Goal: Task Accomplishment & Management: Complete application form

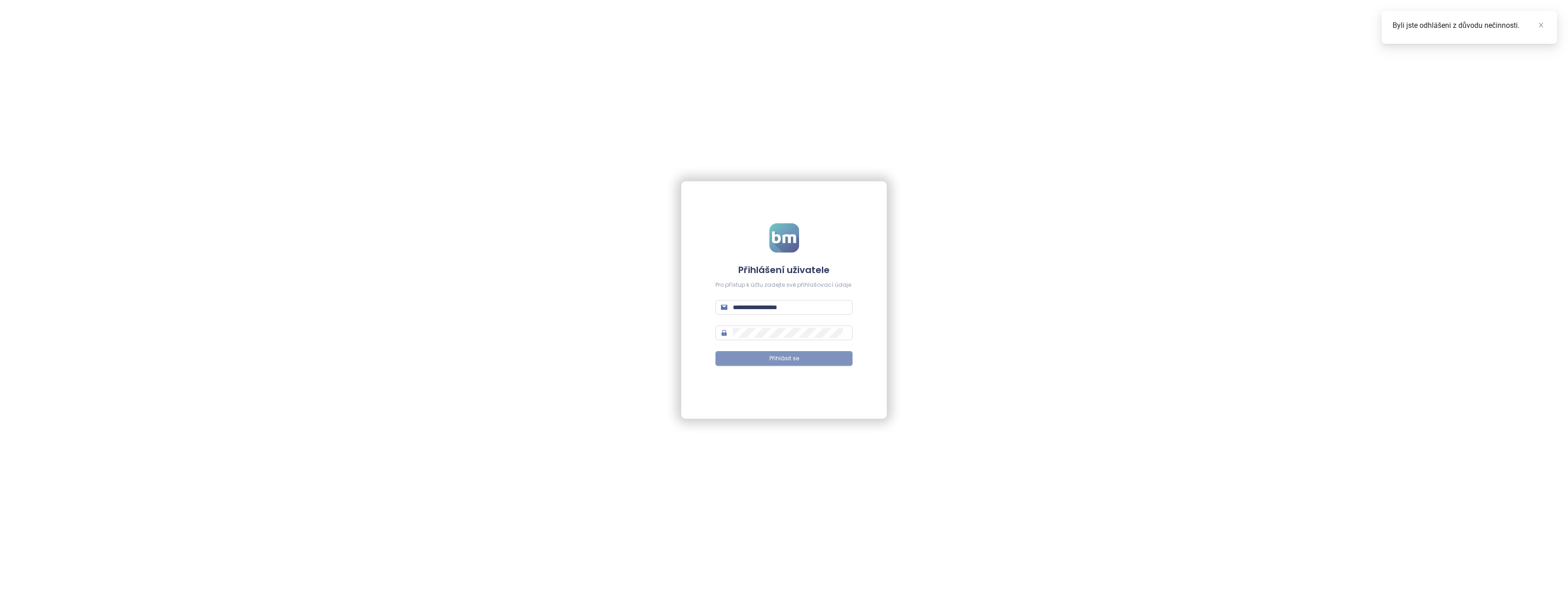
click at [781, 356] on span "Přihlásit se" at bounding box center [784, 358] width 30 height 8
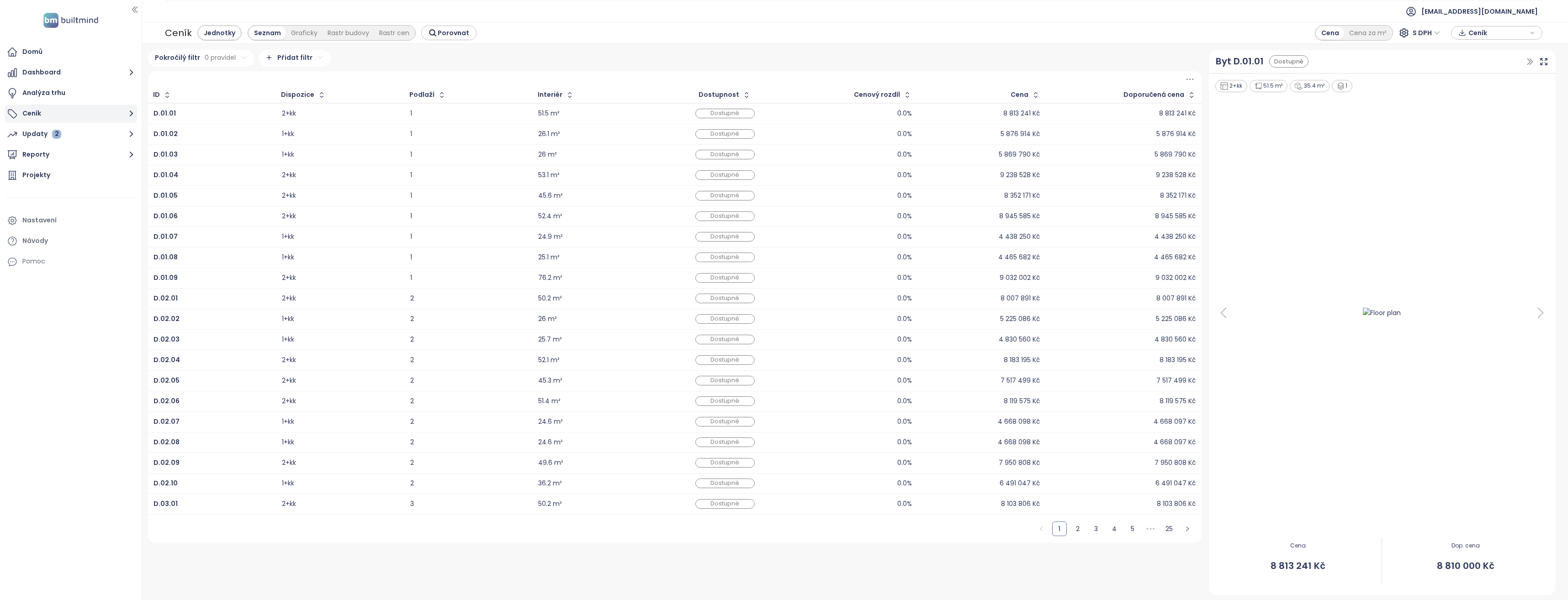
click at [82, 113] on button "Ceník" at bounding box center [71, 114] width 133 height 18
click at [68, 133] on div "Přidat projekt" at bounding box center [71, 137] width 128 height 18
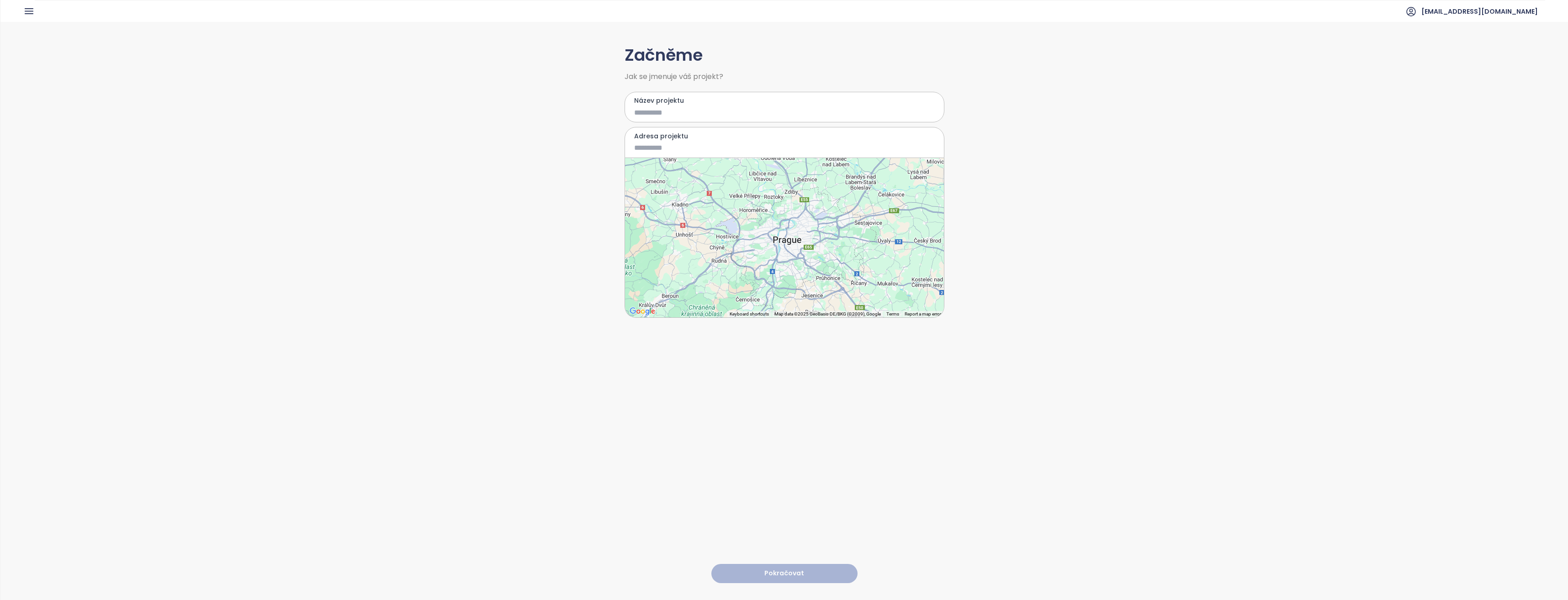
click at [637, 112] on input "Název projektu" at bounding box center [778, 113] width 288 height 12
type input "**********"
click at [685, 148] on input "********" at bounding box center [778, 148] width 288 height 12
click at [781, 212] on div "**********" at bounding box center [784, 311] width 1567 height 577
click at [743, 142] on input "********" at bounding box center [778, 148] width 288 height 12
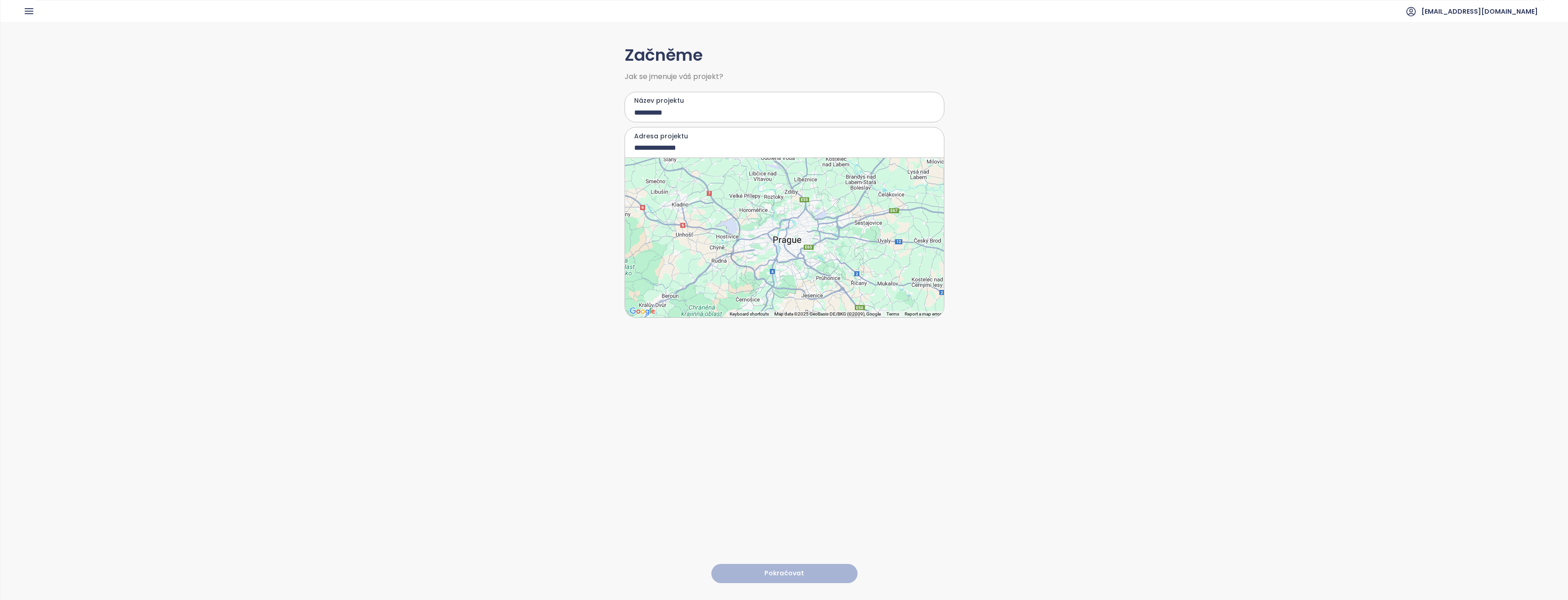
type input "**********"
type input "*"
drag, startPoint x: 801, startPoint y: 229, endPoint x: 808, endPoint y: 241, distance: 13.9
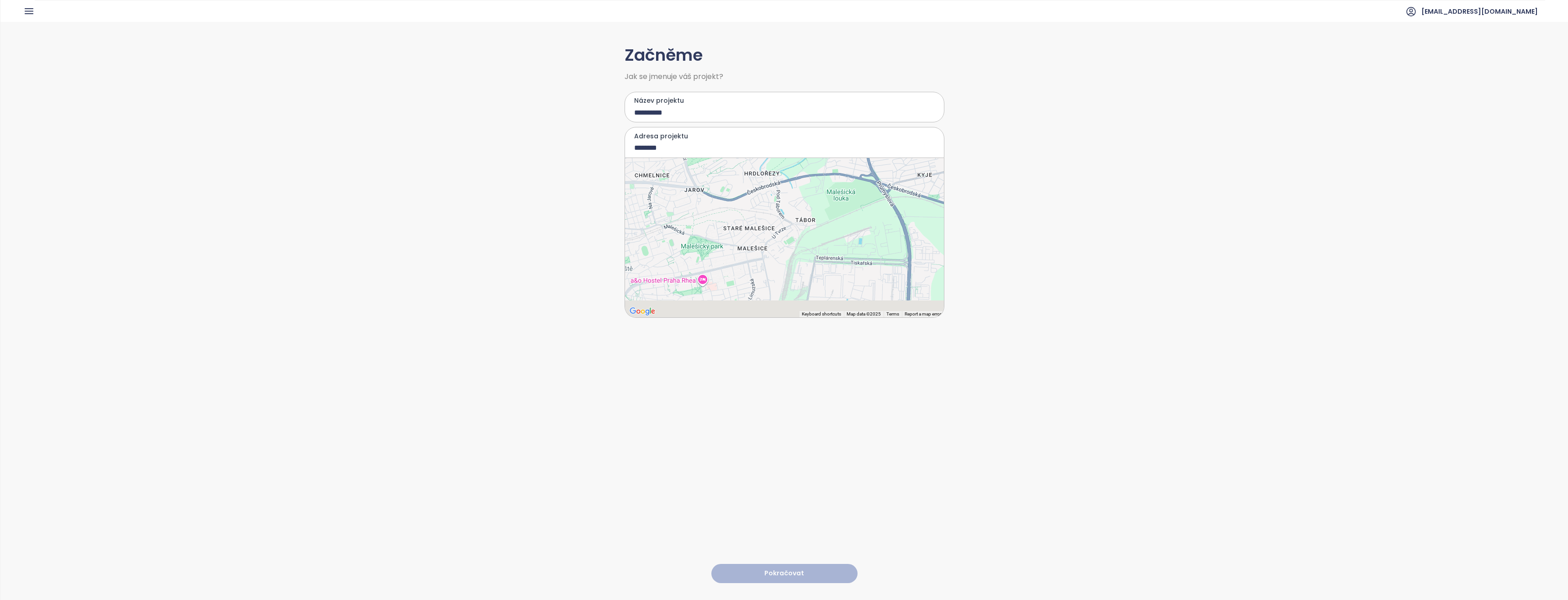
drag, startPoint x: 755, startPoint y: 289, endPoint x: 837, endPoint y: 243, distance: 94.0
click at [781, 243] on div at bounding box center [784, 238] width 319 height 159
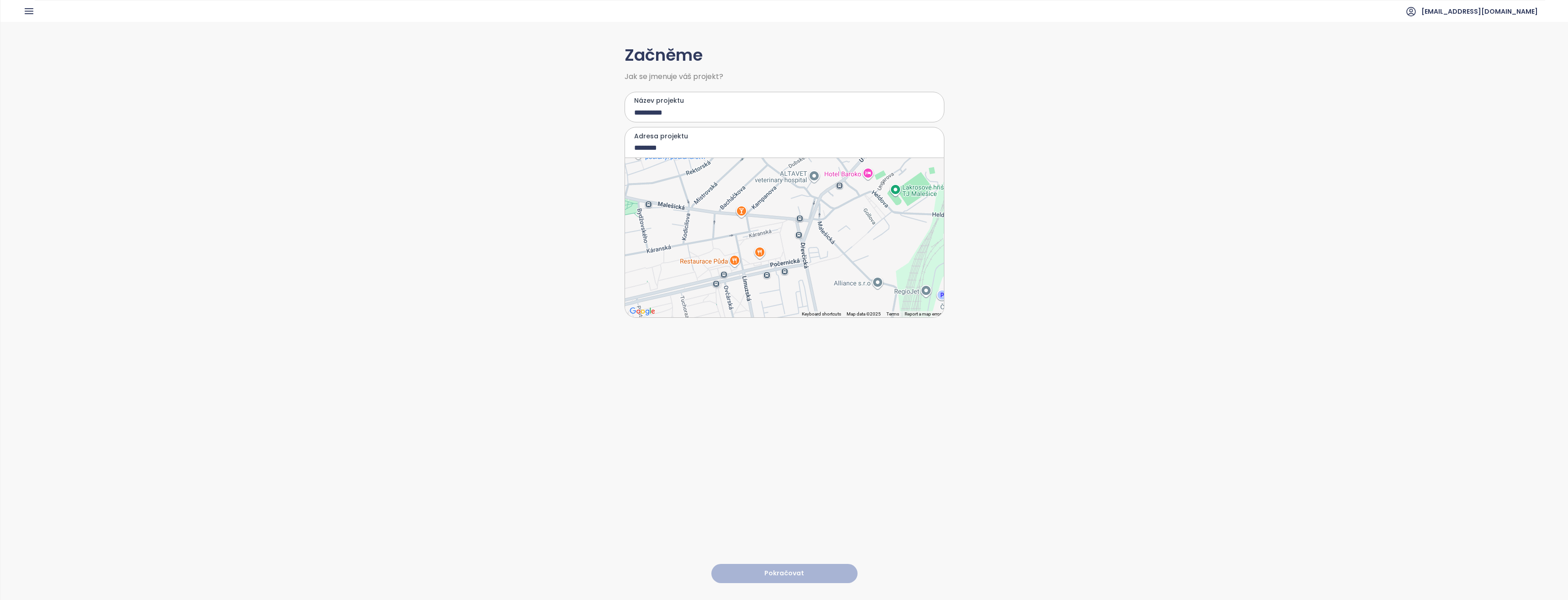
drag, startPoint x: 842, startPoint y: 281, endPoint x: 818, endPoint y: 294, distance: 27.3
click at [781, 294] on div at bounding box center [784, 238] width 319 height 159
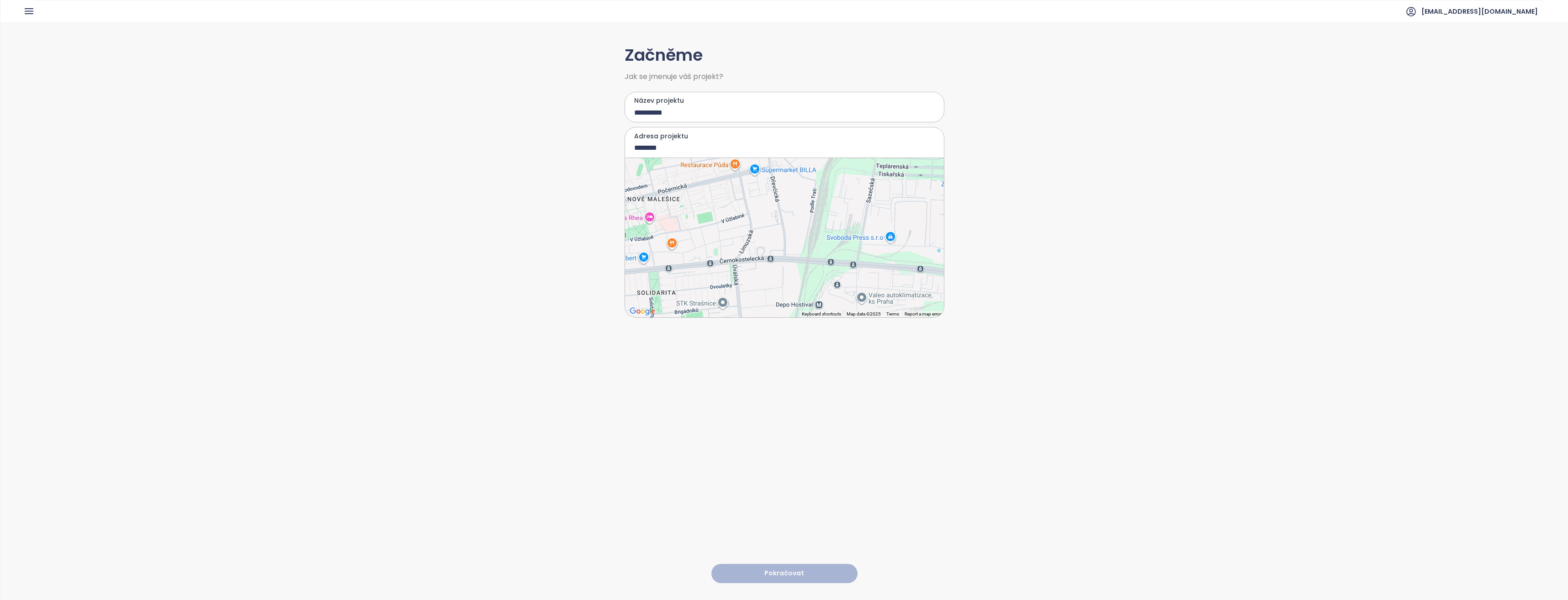
drag, startPoint x: 819, startPoint y: 240, endPoint x: 801, endPoint y: 187, distance: 56.0
click at [781, 187] on div at bounding box center [784, 238] width 319 height 159
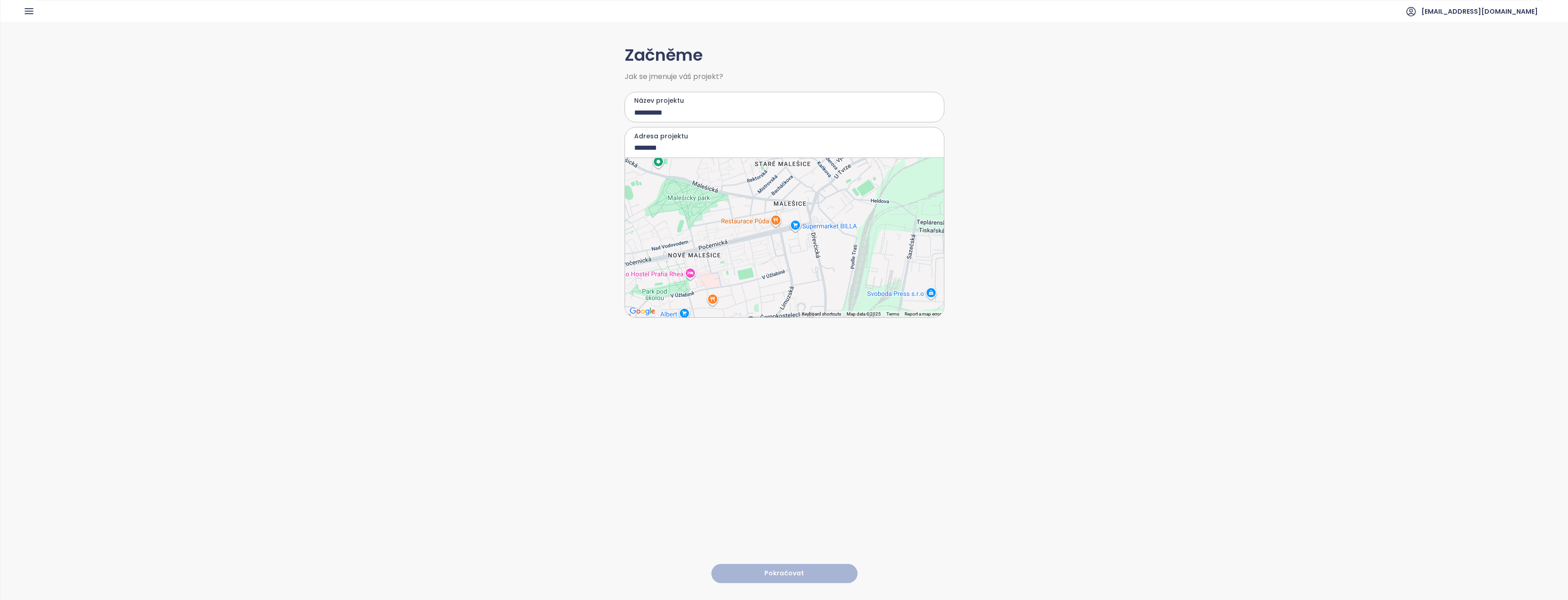
drag, startPoint x: 871, startPoint y: 204, endPoint x: 911, endPoint y: 258, distance: 67.2
click at [781, 258] on div at bounding box center [784, 238] width 319 height 159
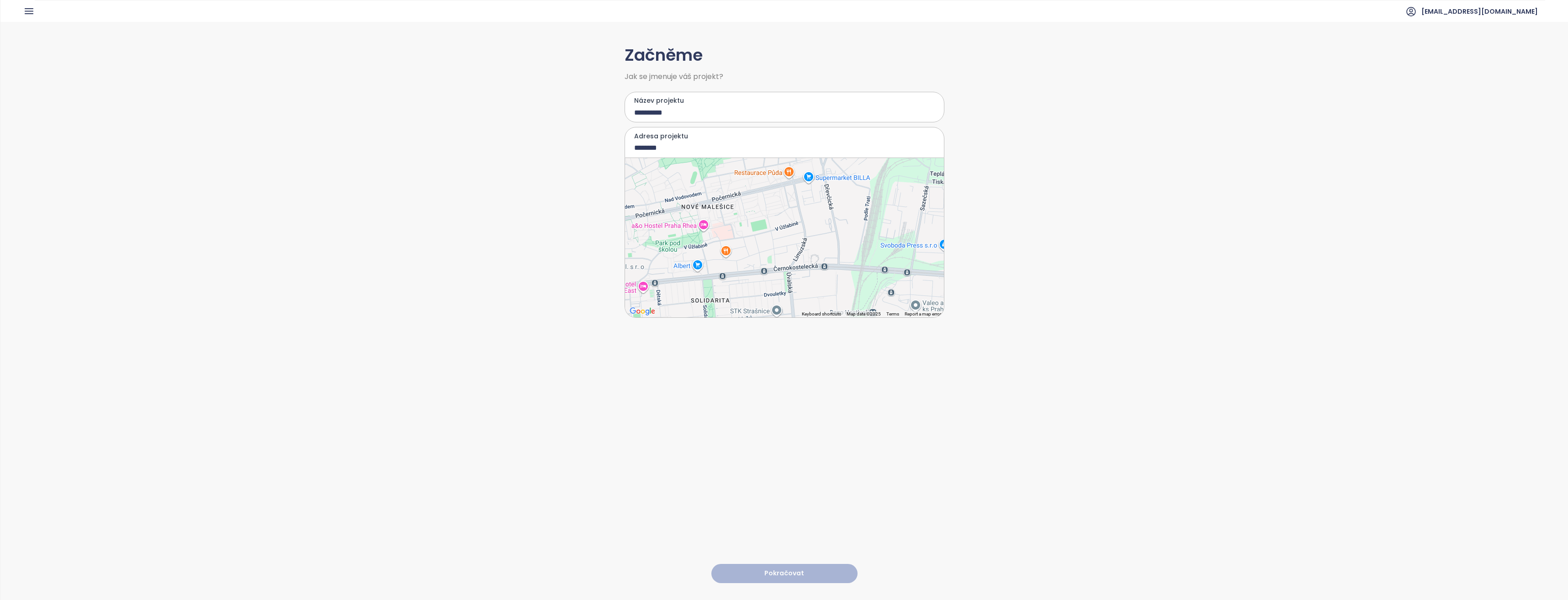
drag, startPoint x: 806, startPoint y: 287, endPoint x: 819, endPoint y: 239, distance: 49.7
click at [781, 239] on div at bounding box center [784, 238] width 319 height 159
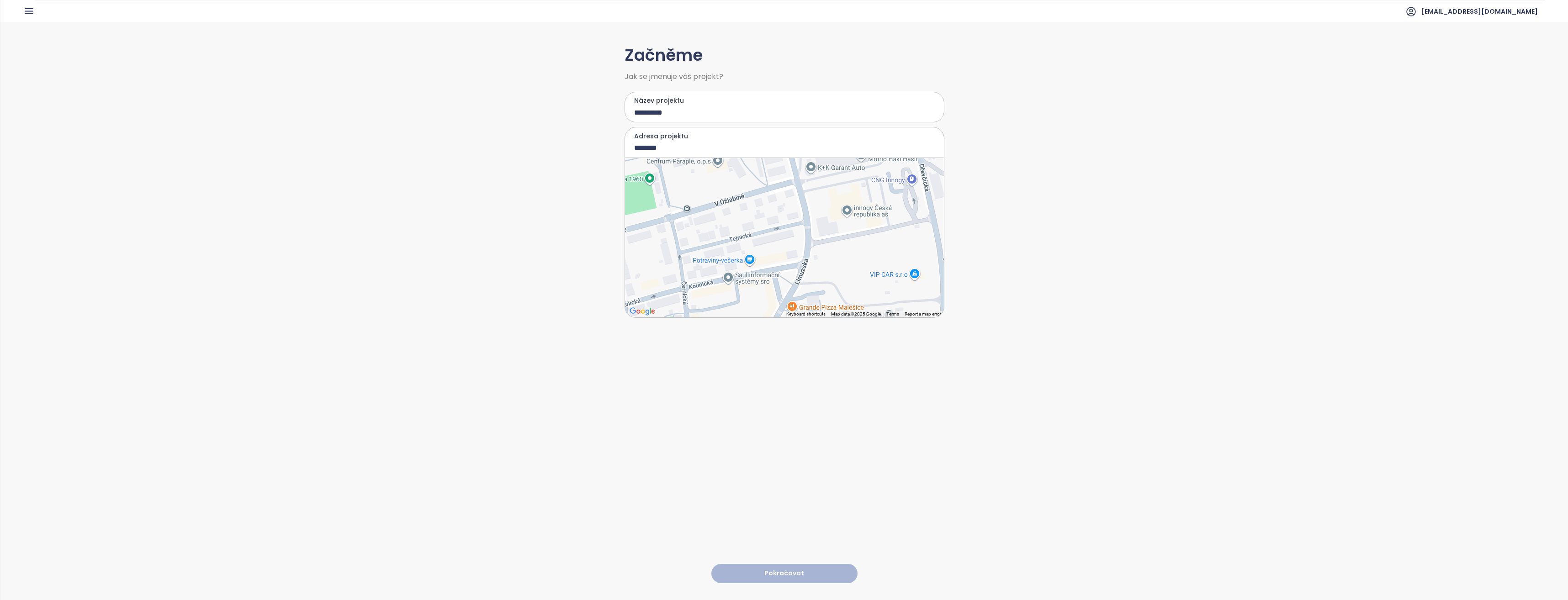
click at [781, 236] on div at bounding box center [784, 238] width 319 height 159
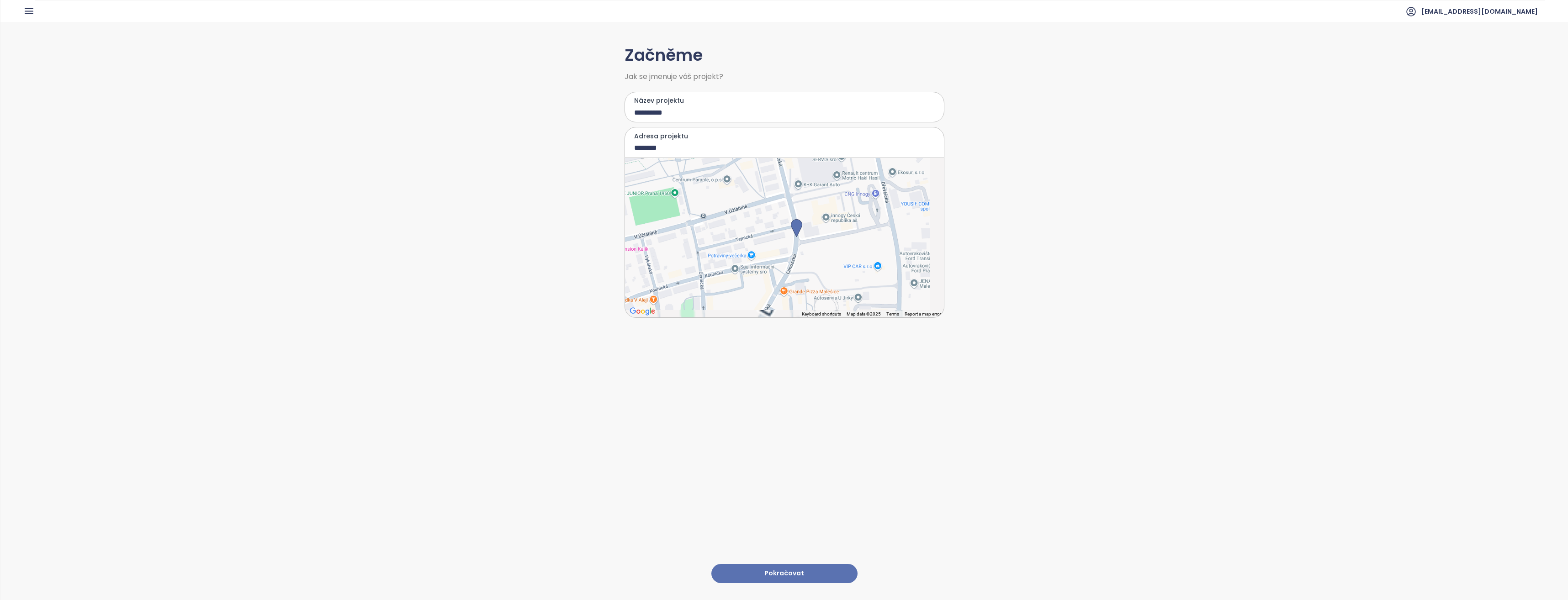
type input "**********"
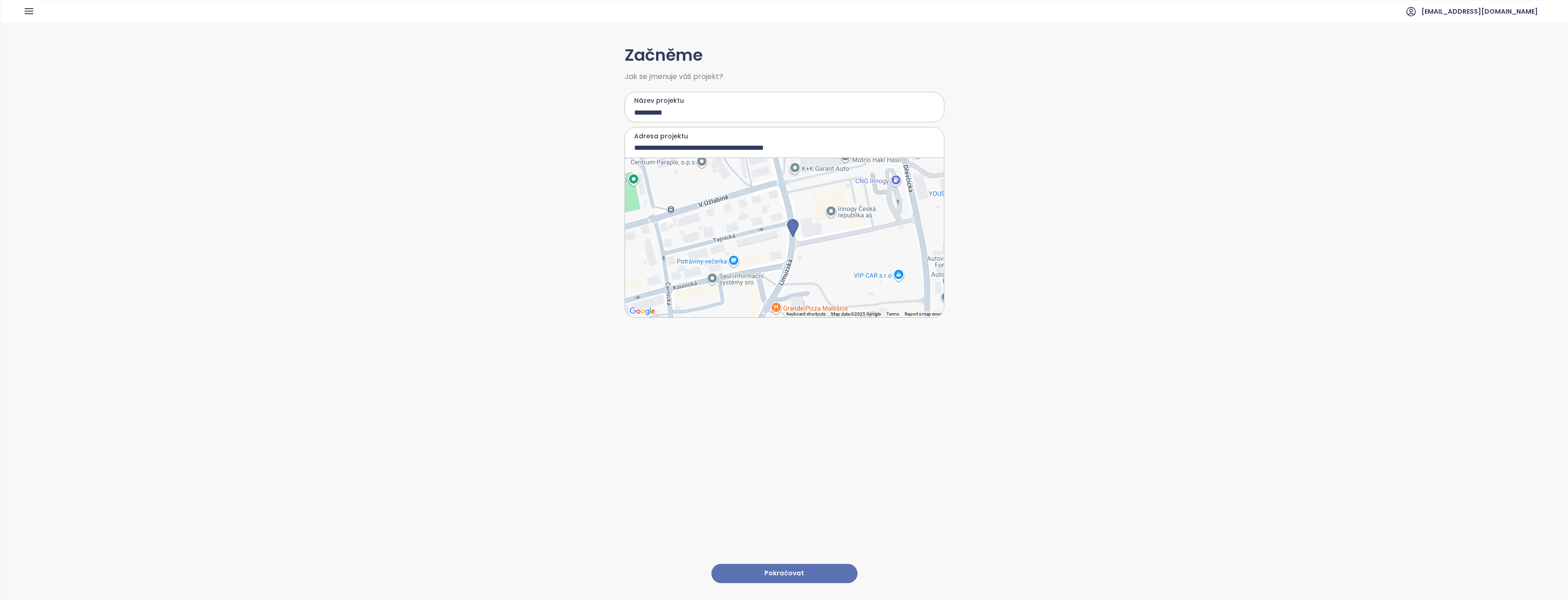
click at [781, 565] on button "Pokračovat" at bounding box center [784, 573] width 146 height 19
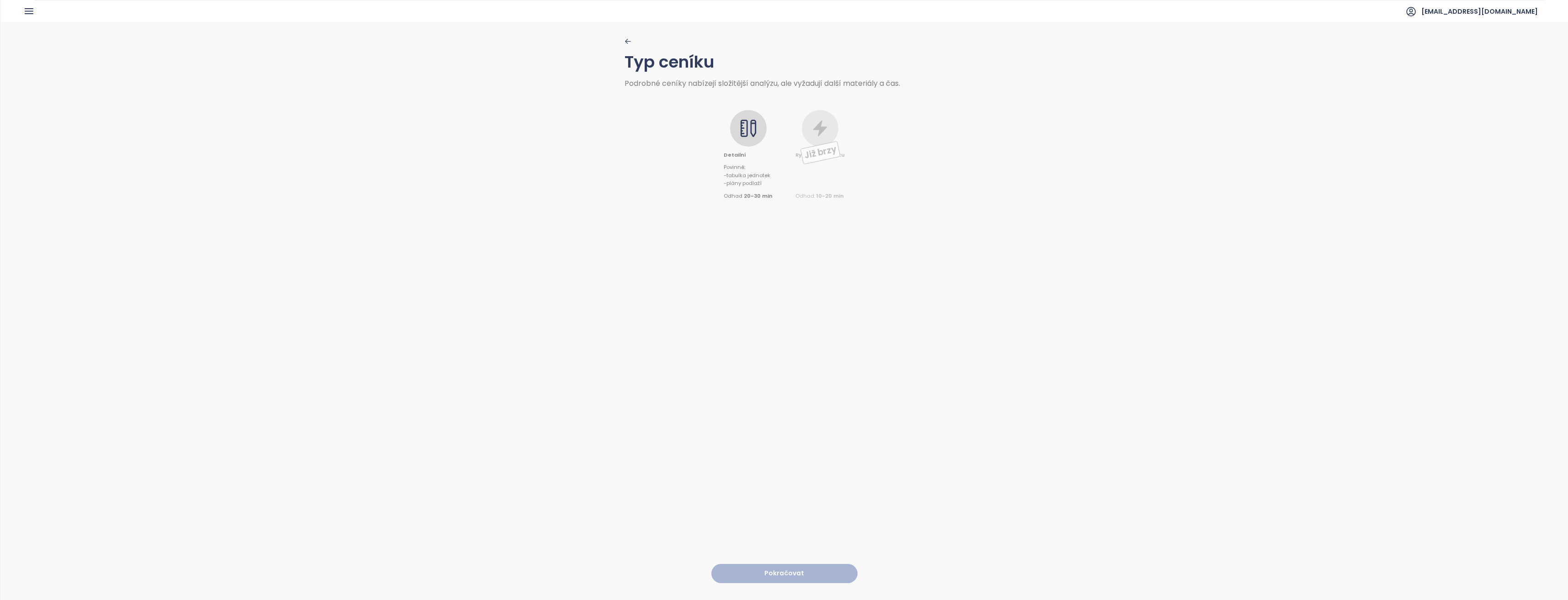
click at [742, 150] on div "Detailní Povinné : - tabulka jednotek - plány podlaží Odhad 20-30 min" at bounding box center [747, 155] width 49 height 91
click at [781, 564] on button "Pokračovat" at bounding box center [784, 573] width 146 height 19
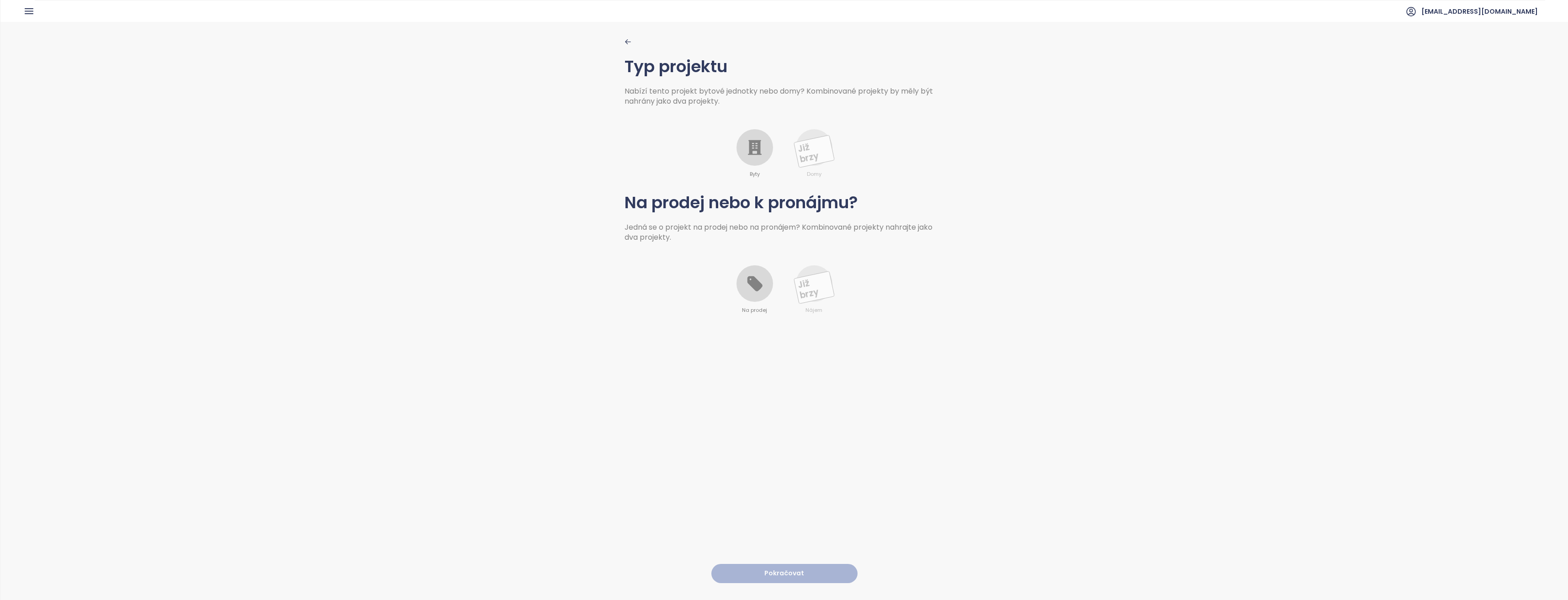
click at [751, 150] on icon at bounding box center [755, 148] width 14 height 15
click at [733, 267] on div "Na prodej Již brzy Nájem" at bounding box center [784, 278] width 320 height 72
click at [749, 292] on icon at bounding box center [755, 283] width 18 height 18
click at [781, 572] on button "Pokračovat" at bounding box center [784, 573] width 146 height 19
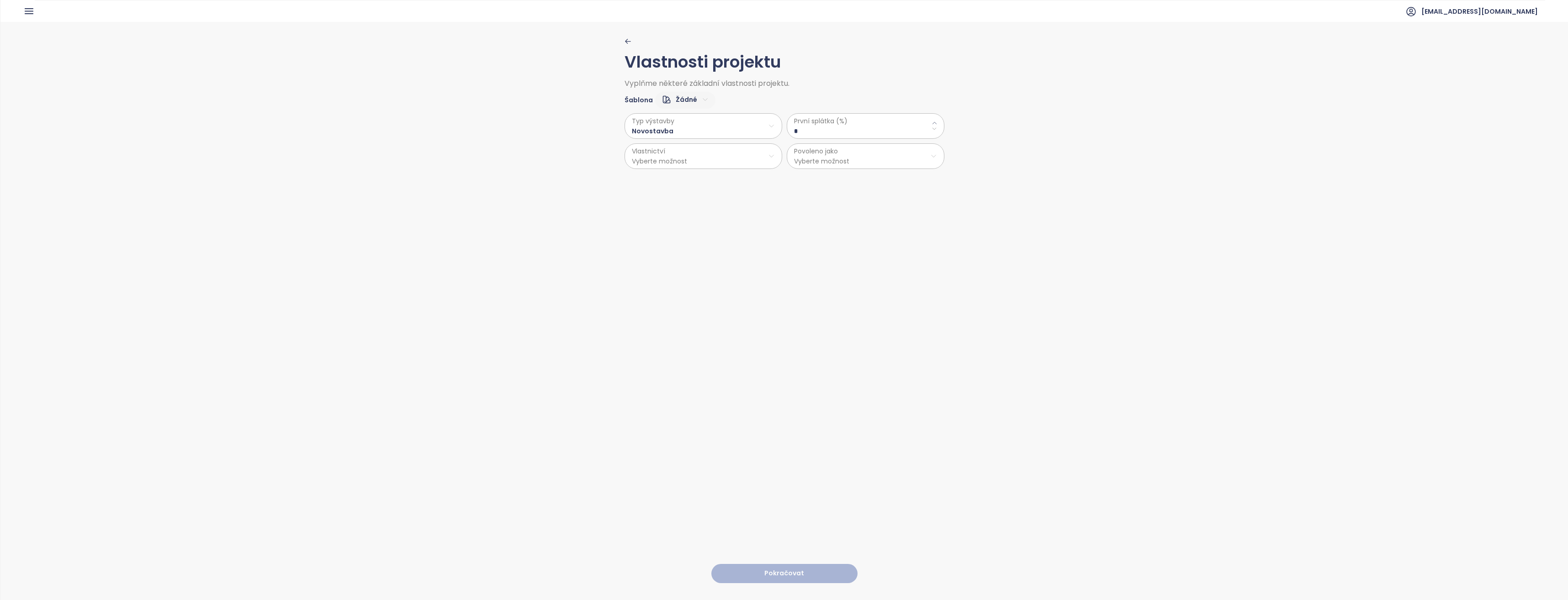
click at [707, 153] on html "Domů Dashboard Analýza trhu Ceník Updaty 2 Reporty Projekty Nastavení Návody Po…" at bounding box center [784, 300] width 1568 height 600
click at [694, 177] on span "Osobní" at bounding box center [699, 179] width 152 height 13
click at [781, 128] on \(\%\) "*" at bounding box center [865, 131] width 143 height 10
drag, startPoint x: 821, startPoint y: 129, endPoint x: 788, endPoint y: 129, distance: 33.0
click at [781, 129] on div "První splátka (%) *" at bounding box center [865, 126] width 157 height 26
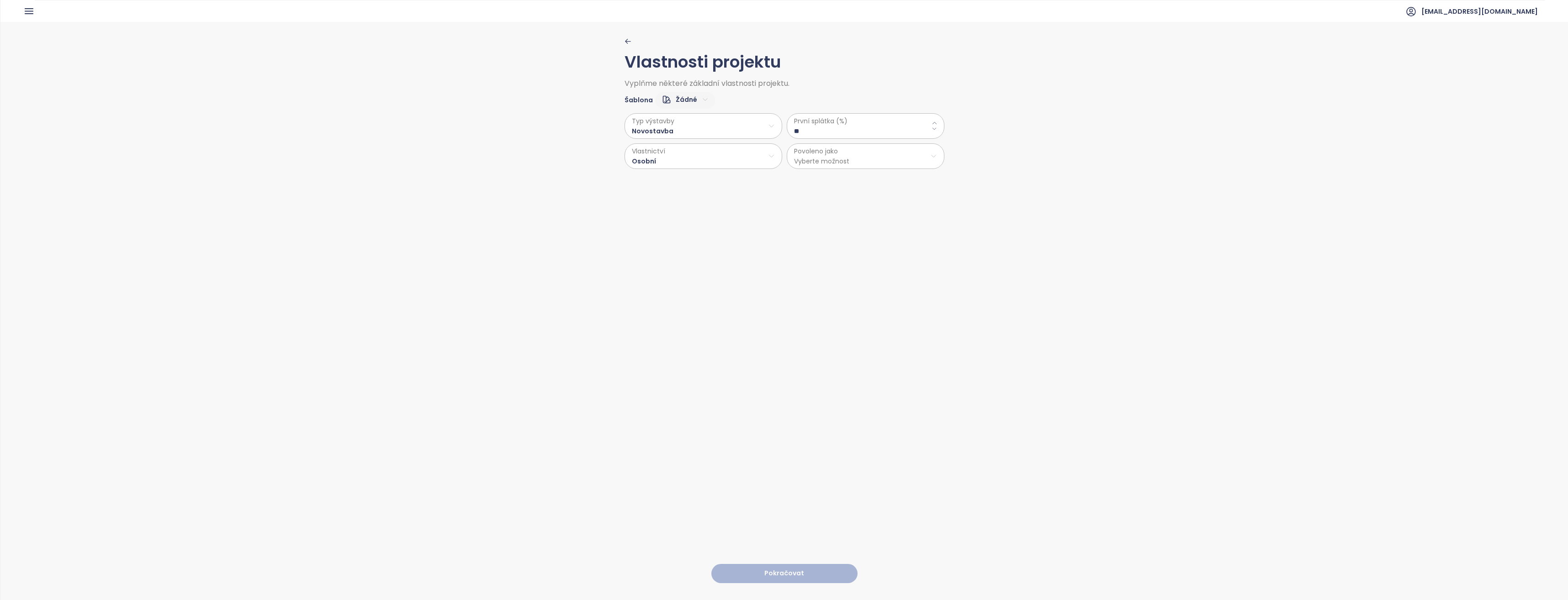
type \(\%\) "**"
click at [781, 156] on html "Domů Dashboard Analýza trhu Ceník Updaty 2 Reporty Projekty Nastavení Návody Po…" at bounding box center [784, 300] width 1568 height 600
click at [781, 176] on span "Byty" at bounding box center [861, 179] width 152 height 13
click at [780, 564] on button "Pokračovat" at bounding box center [784, 573] width 146 height 19
click at [699, 129] on html "Domů Dashboard Analýza trhu Ceník Updaty 2 Reporty Projekty Nastavení Návody Po…" at bounding box center [784, 300] width 1568 height 600
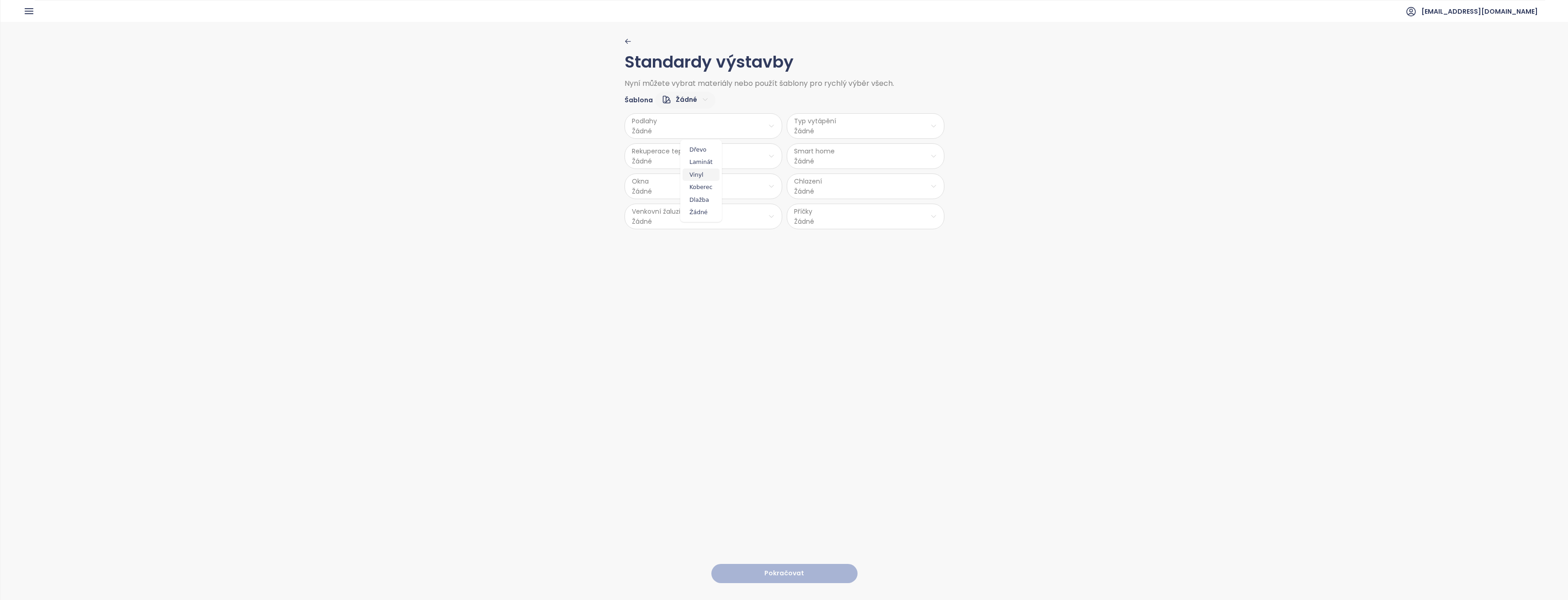
click at [703, 176] on span "Vinyl" at bounding box center [701, 175] width 37 height 13
click at [689, 163] on html "Domů Dashboard Analýza trhu Ceník Updaty 2 Reporty Projekty Nastavení Návody Po…" at bounding box center [784, 300] width 1568 height 600
click at [694, 192] on span "Ne" at bounding box center [700, 192] width 25 height 13
click at [654, 190] on html "Domů Dashboard Analýza trhu Ceník Updaty 2 Reporty Projekty Nastavení Návody Po…" at bounding box center [784, 300] width 1568 height 600
click at [698, 258] on span "PVC" at bounding box center [701, 260] width 48 height 13
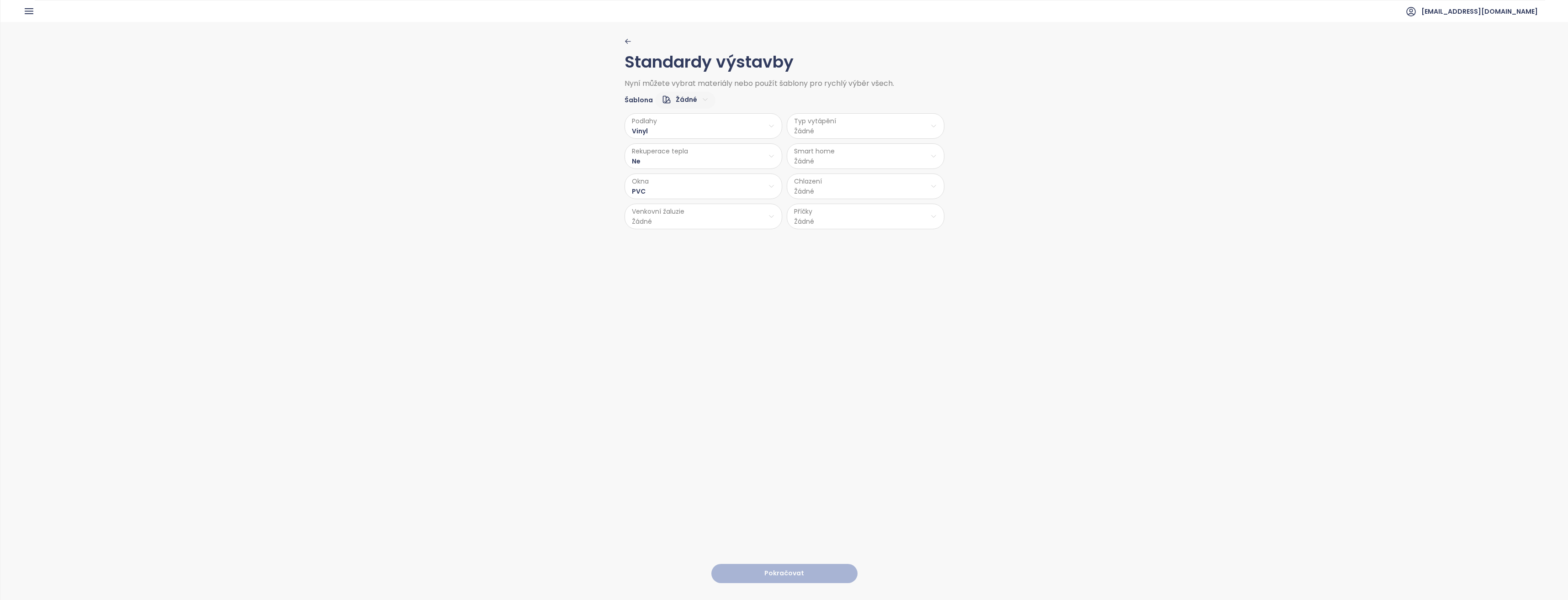
click at [669, 223] on html "Domů Dashboard Analýza trhu Ceník Updaty 2 Reporty Projekty Nastavení Návody Po…" at bounding box center [784, 300] width 1568 height 600
click at [694, 255] on span "Příprava" at bounding box center [701, 252] width 38 height 13
click at [781, 118] on html "Domů Dashboard Analýza trhu Ceník Updaty 2 Reporty Projekty Nastavení Návody Po…" at bounding box center [784, 300] width 1568 height 600
click at [781, 162] on span "Stropní topení" at bounding box center [864, 162] width 63 height 13
click at [781, 151] on html "Domů Dashboard Analýza trhu Ceník Updaty 2 Reporty Projekty Nastavení Návody Po…" at bounding box center [784, 300] width 1568 height 600
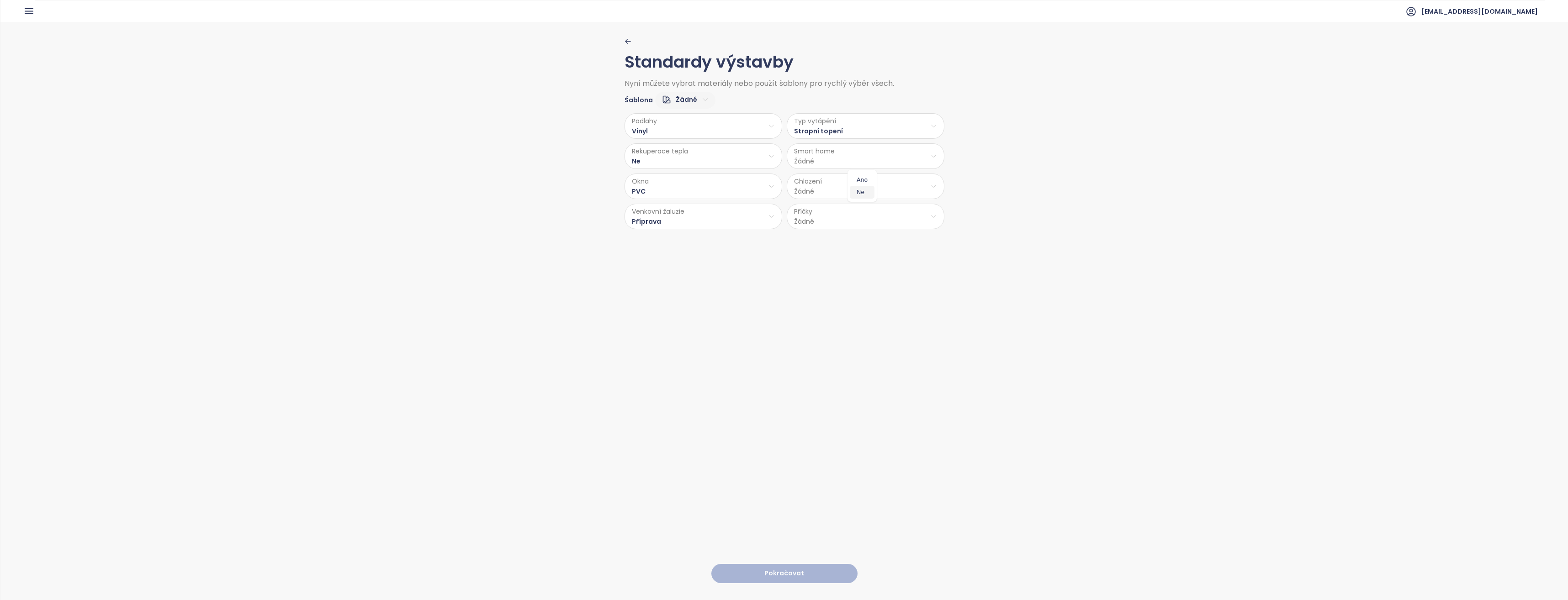
click at [781, 191] on span "Ne" at bounding box center [862, 192] width 25 height 13
click at [781, 184] on html "Domů Dashboard Analýza trhu Ceník Updaty 2 Reporty Projekty Nastavení Návody Po…" at bounding box center [784, 300] width 1568 height 600
click at [781, 233] on span "Stropní chlazení" at bounding box center [866, 235] width 77 height 13
click at [781, 219] on html "Domů Dashboard Analýza trhu Ceník Updaty 2 Reporty Projekty Nastavení Návody Po…" at bounding box center [784, 300] width 1568 height 600
click at [781, 236] on span "Cihla" at bounding box center [864, 240] width 49 height 13
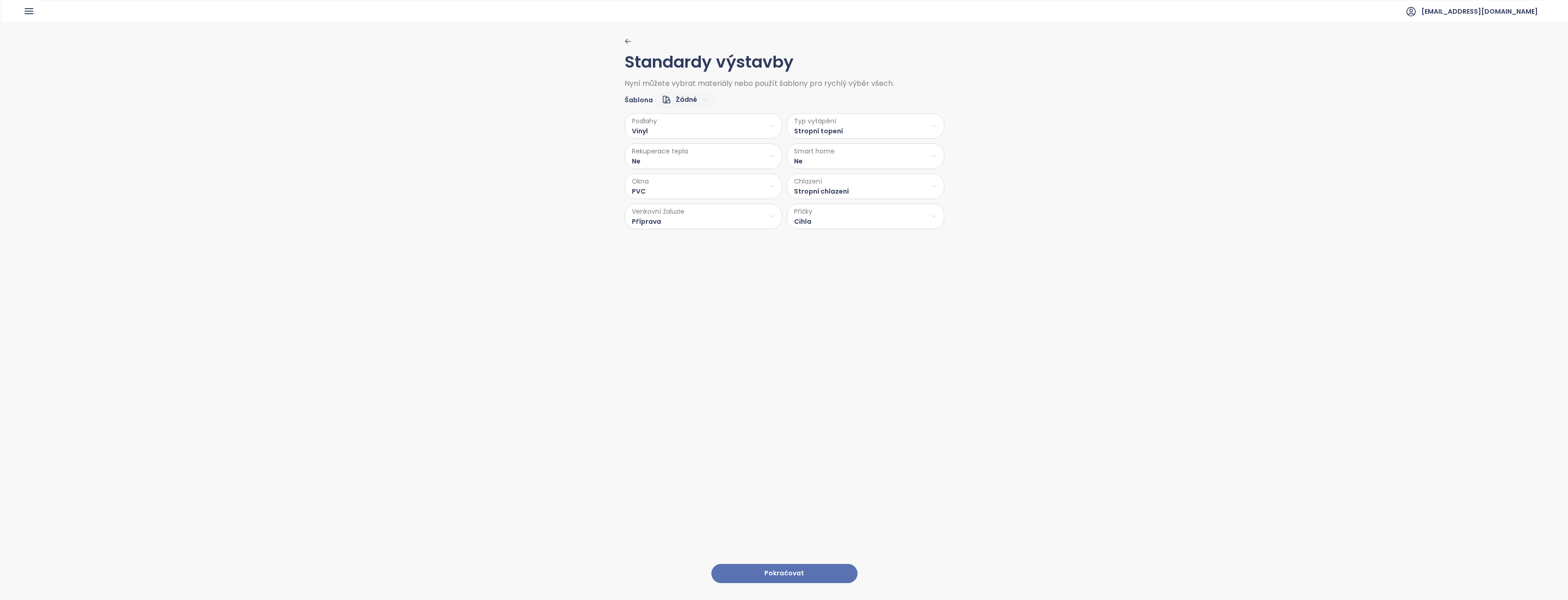
click at [781, 570] on button "Pokračovat" at bounding box center [784, 573] width 146 height 19
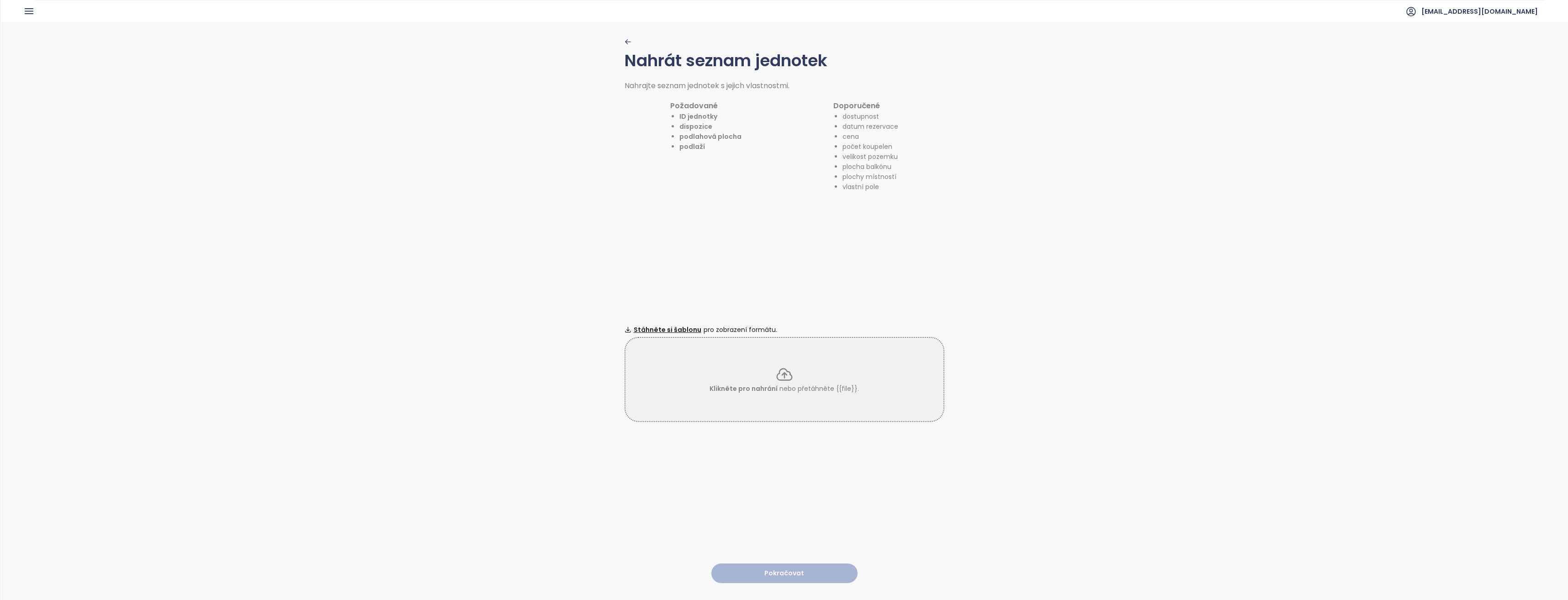
click at [716, 365] on div "Klikněte pro nahrání nebo přetáhněte {{file}}." at bounding box center [784, 379] width 318 height 28
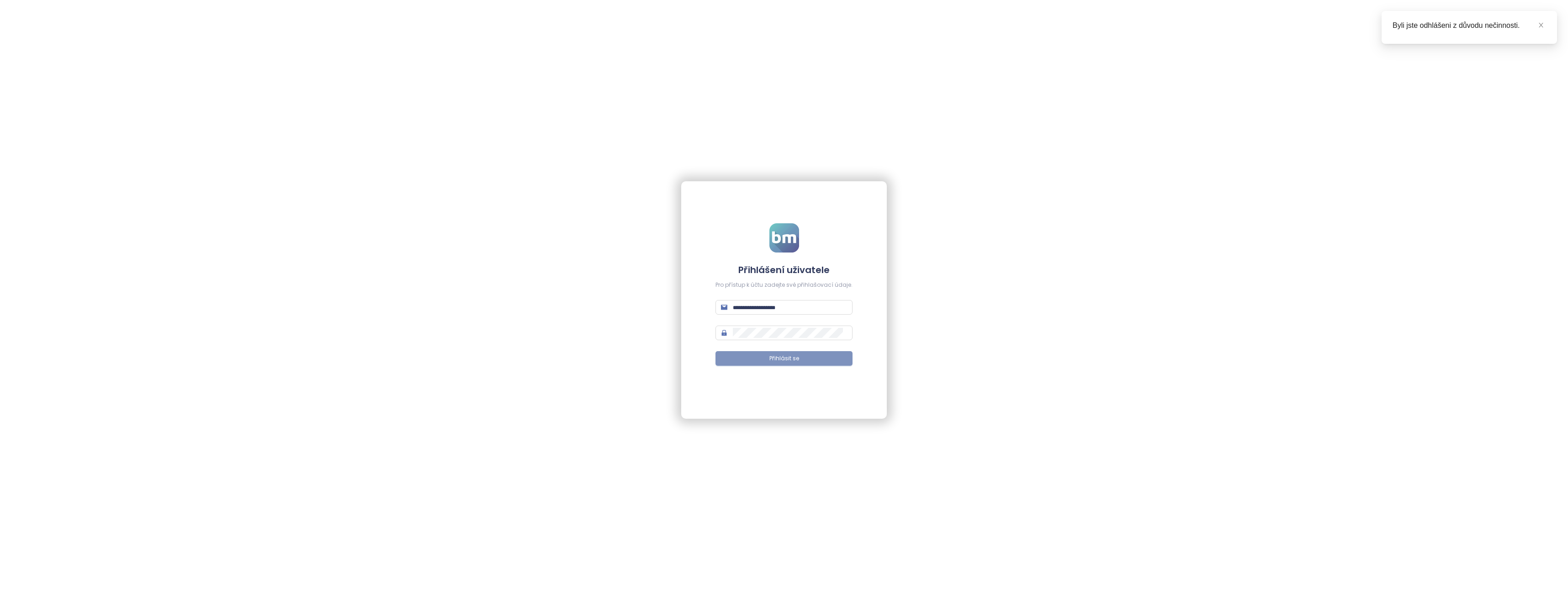
type input "**********"
click at [744, 353] on button "Přihlásit se" at bounding box center [784, 358] width 137 height 15
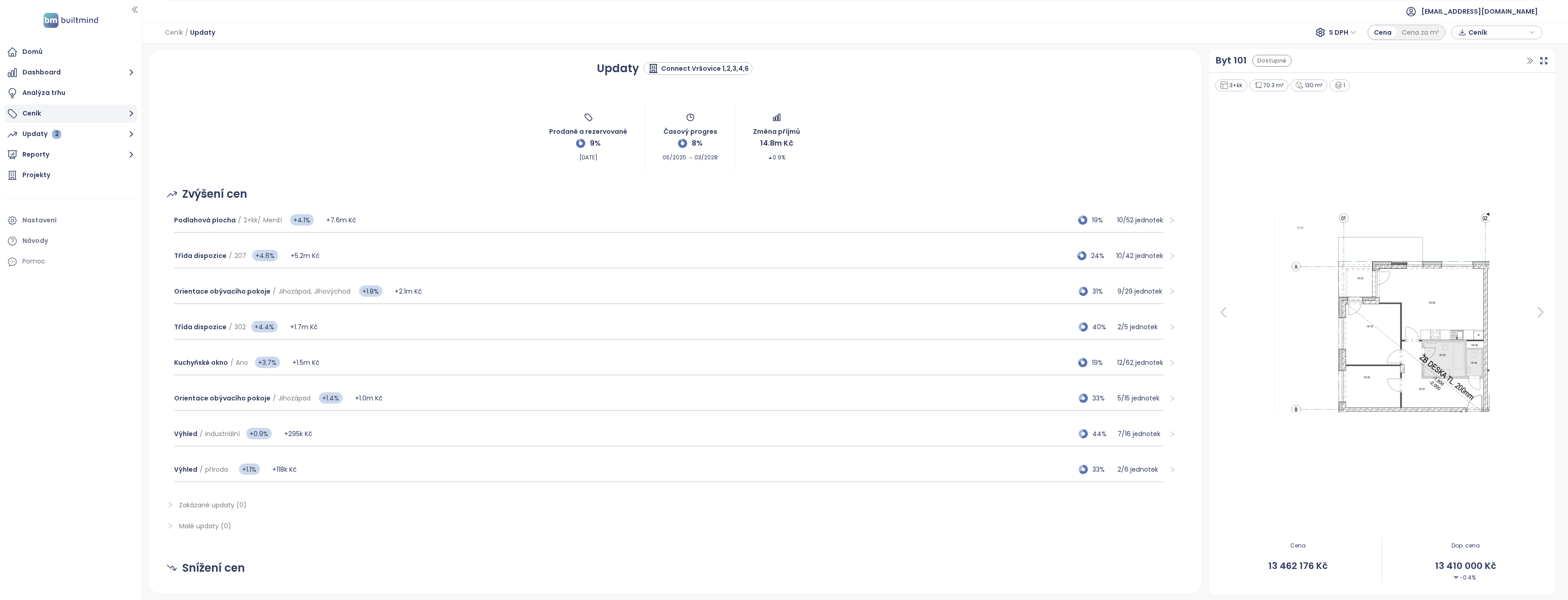
click at [41, 113] on button "Ceník" at bounding box center [71, 114] width 133 height 18
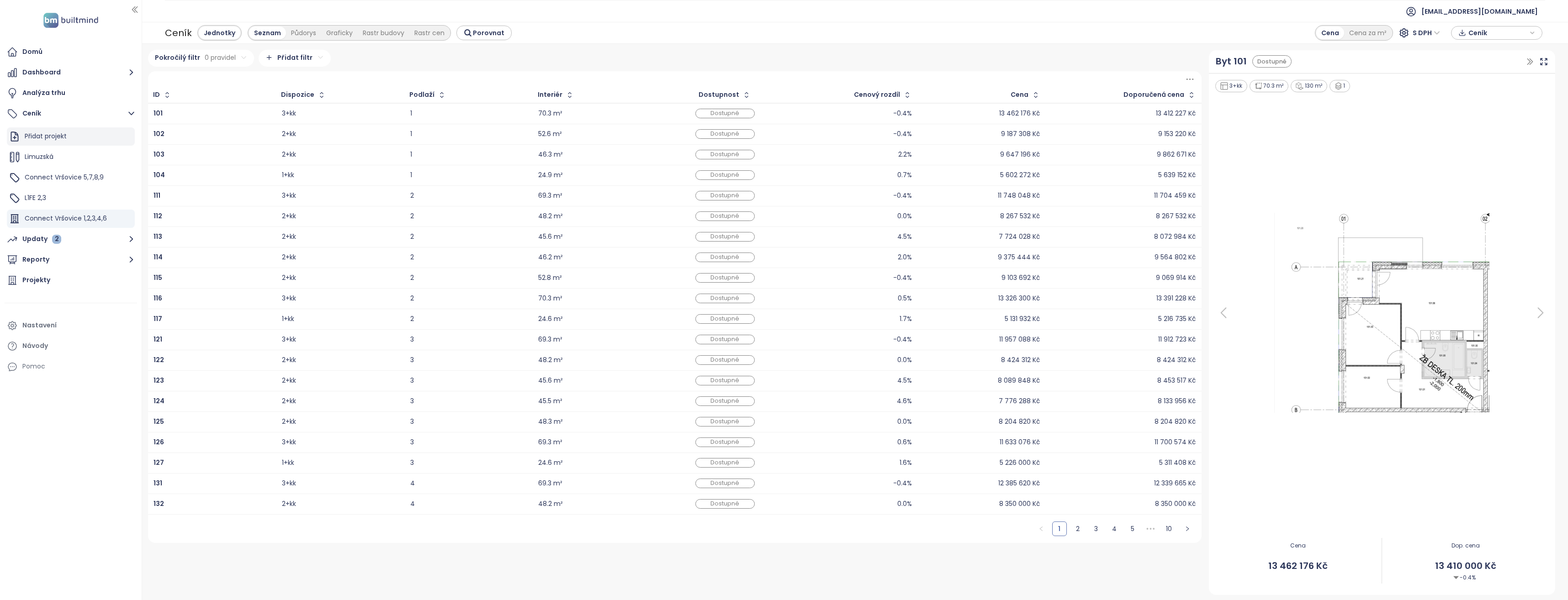
click at [59, 131] on div "Přidat projekt" at bounding box center [45, 137] width 42 height 12
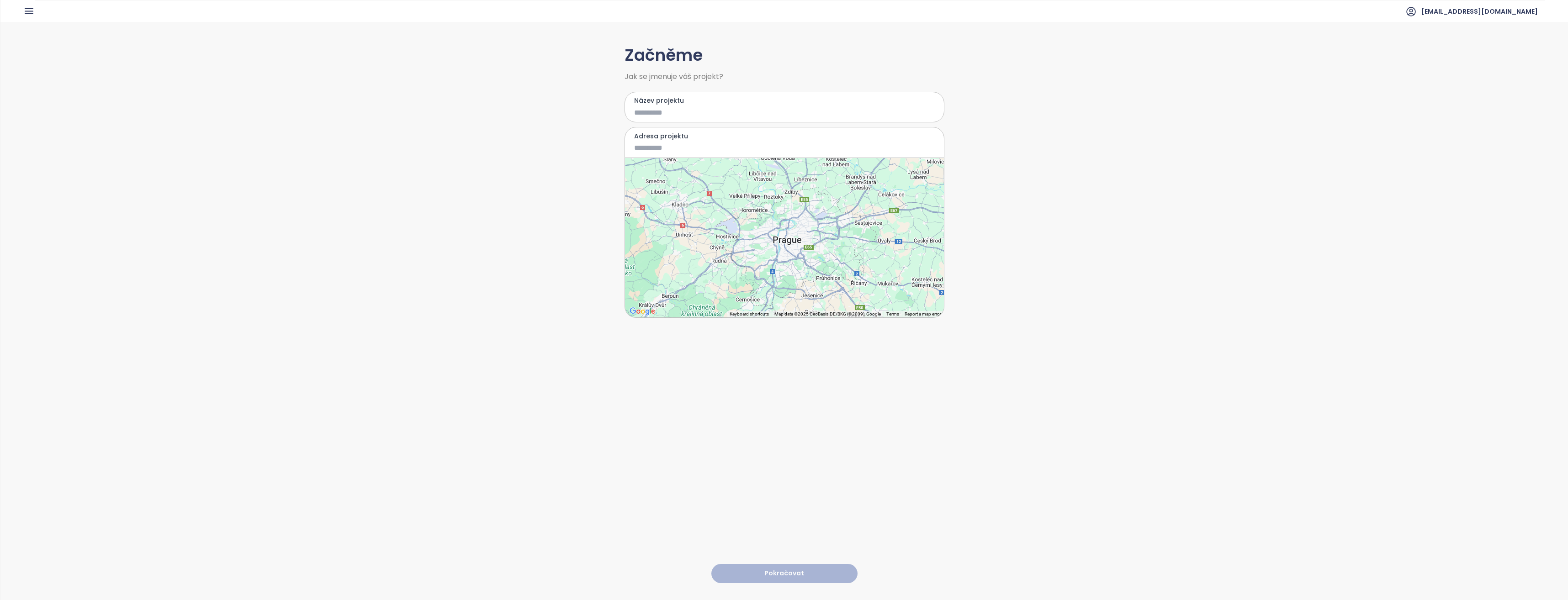
click at [652, 113] on input "Název projektu" at bounding box center [778, 113] width 288 height 12
type input "**********"
click at [657, 149] on input "Adresa projektu" at bounding box center [778, 148] width 288 height 12
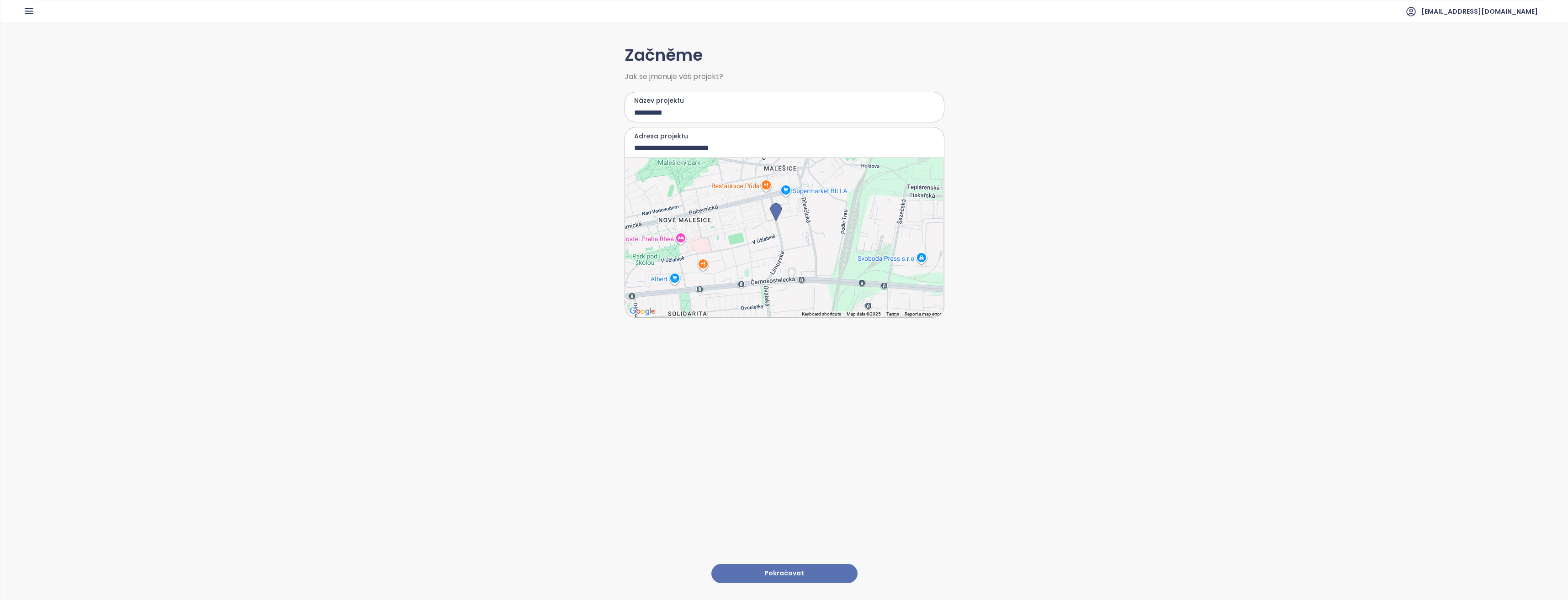
drag, startPoint x: 812, startPoint y: 261, endPoint x: 801, endPoint y: 241, distance: 22.8
click at [801, 241] on div at bounding box center [784, 238] width 319 height 159
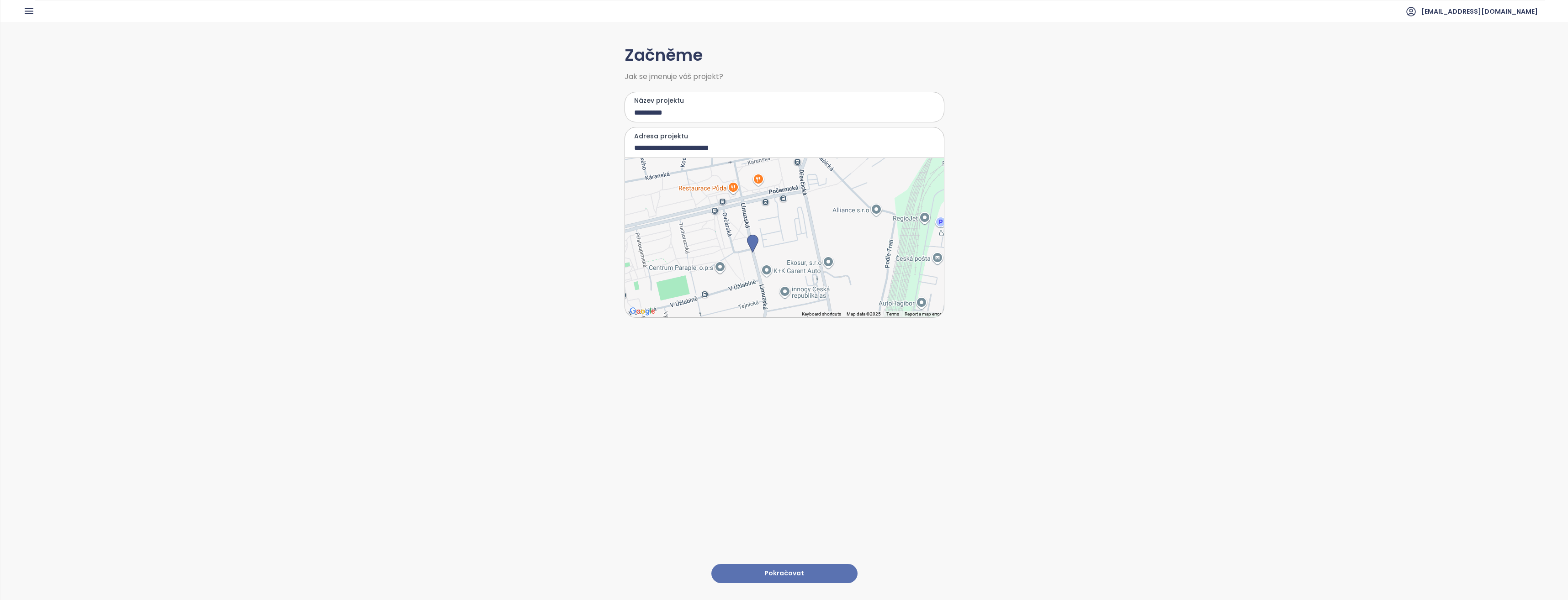
drag, startPoint x: 769, startPoint y: 227, endPoint x: 772, endPoint y: 288, distance: 61.1
click at [772, 288] on div at bounding box center [784, 238] width 319 height 159
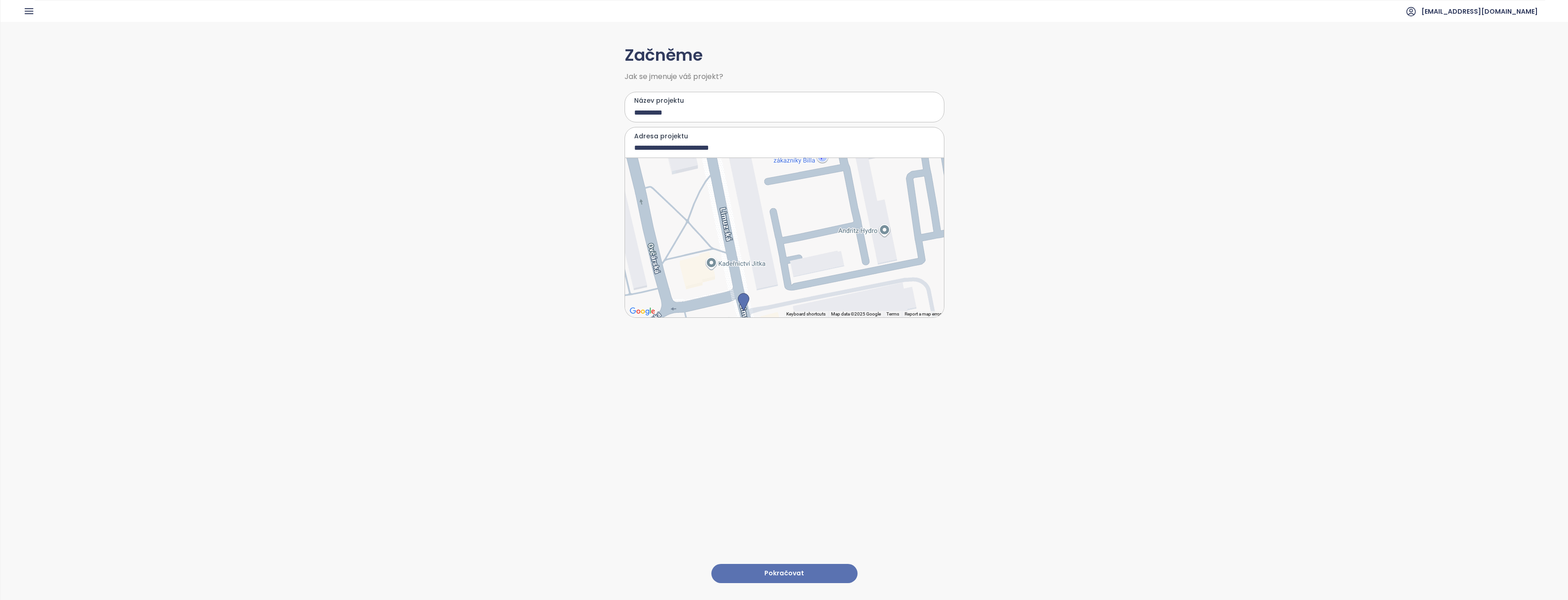
drag, startPoint x: 753, startPoint y: 255, endPoint x: 791, endPoint y: 283, distance: 47.2
click at [791, 283] on div at bounding box center [784, 238] width 319 height 159
click at [792, 238] on div at bounding box center [784, 238] width 319 height 159
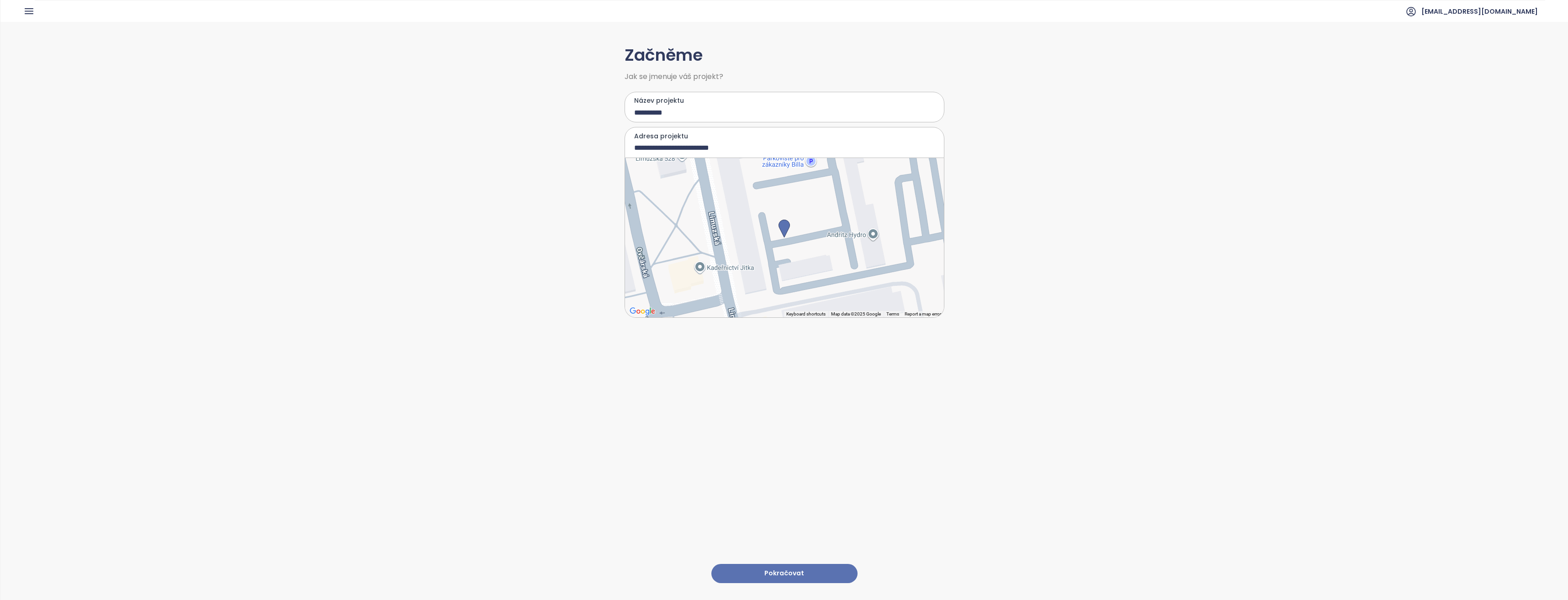
type input "**********"
click at [792, 238] on div at bounding box center [784, 238] width 319 height 159
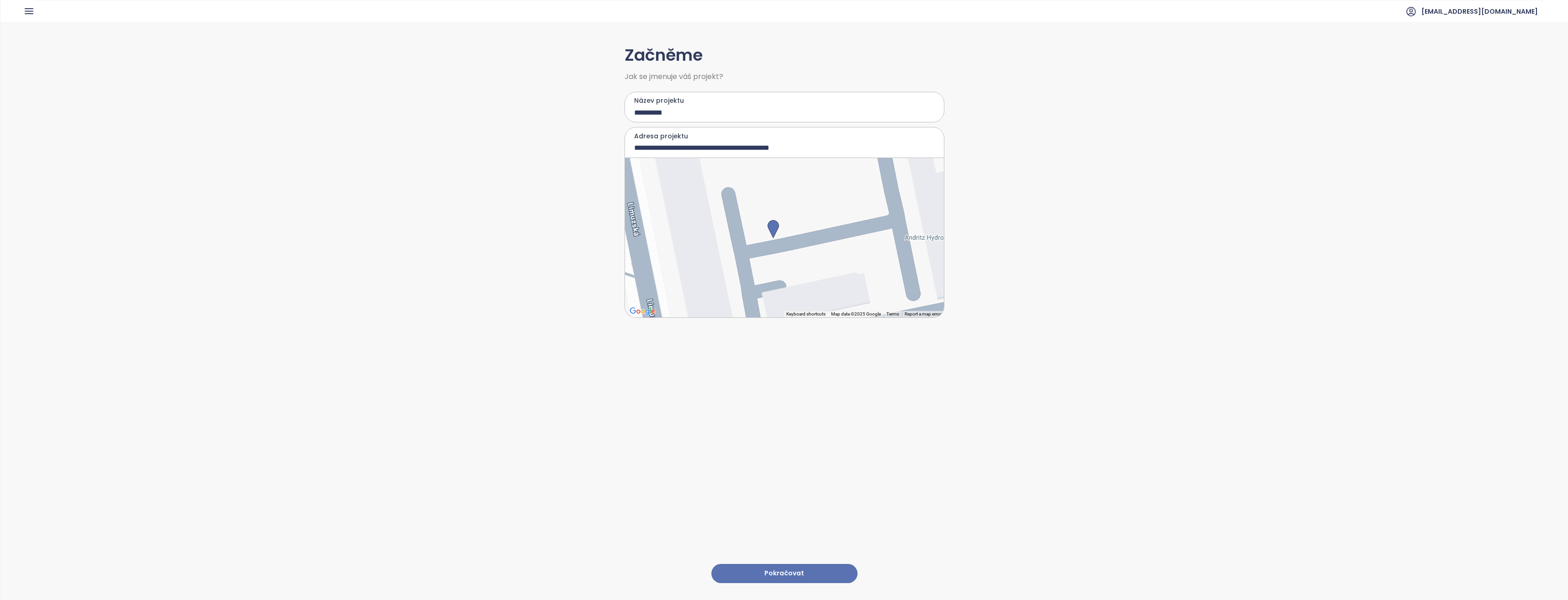
click at [784, 566] on button "Pokračovat" at bounding box center [784, 573] width 146 height 19
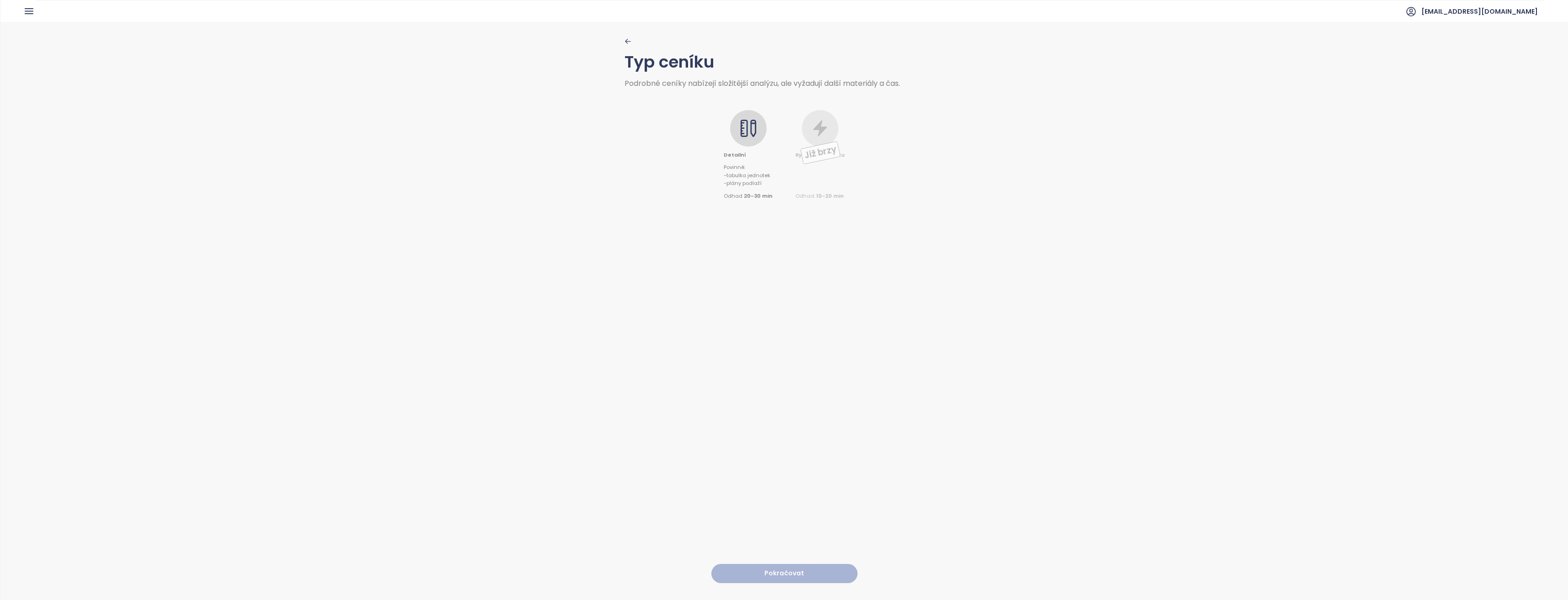
click at [748, 137] on icon at bounding box center [748, 128] width 18 height 18
click at [772, 564] on button "Pokračovat" at bounding box center [784, 573] width 146 height 19
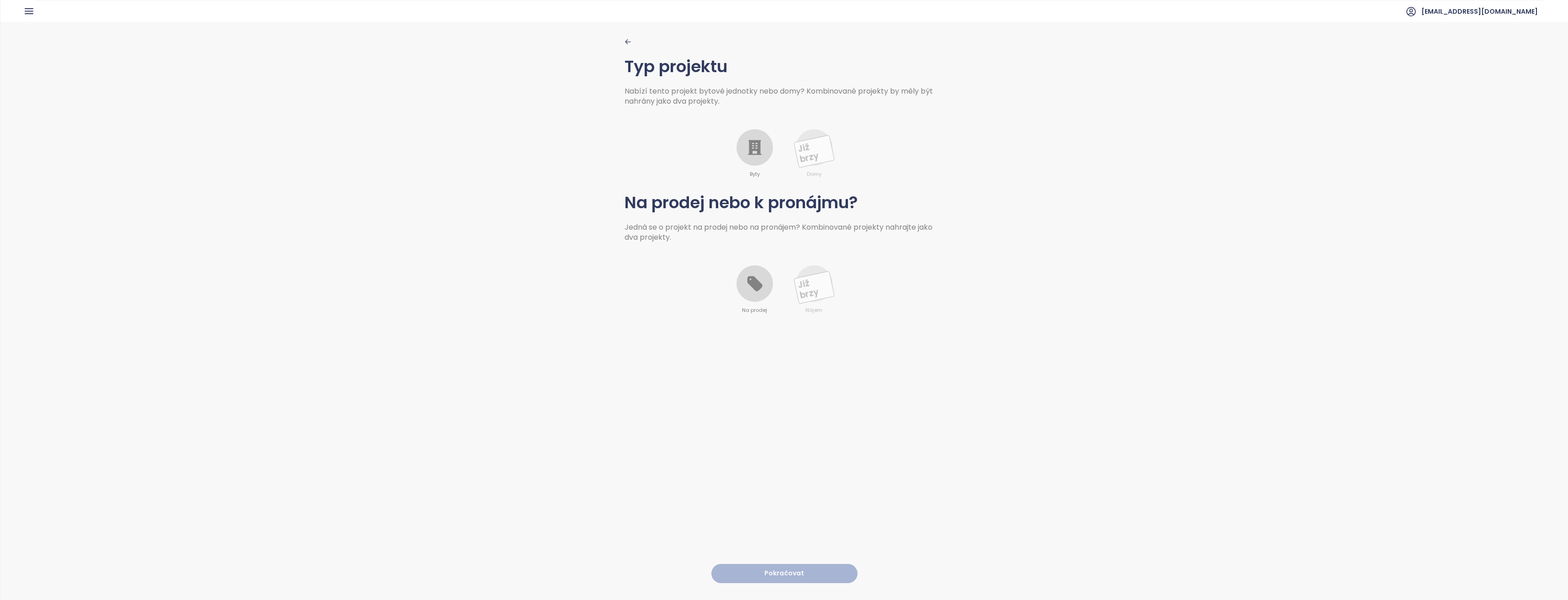
click at [756, 151] on icon at bounding box center [755, 148] width 14 height 15
click at [746, 297] on div at bounding box center [755, 283] width 36 height 36
click at [793, 564] on button "Pokračovat" at bounding box center [784, 573] width 146 height 19
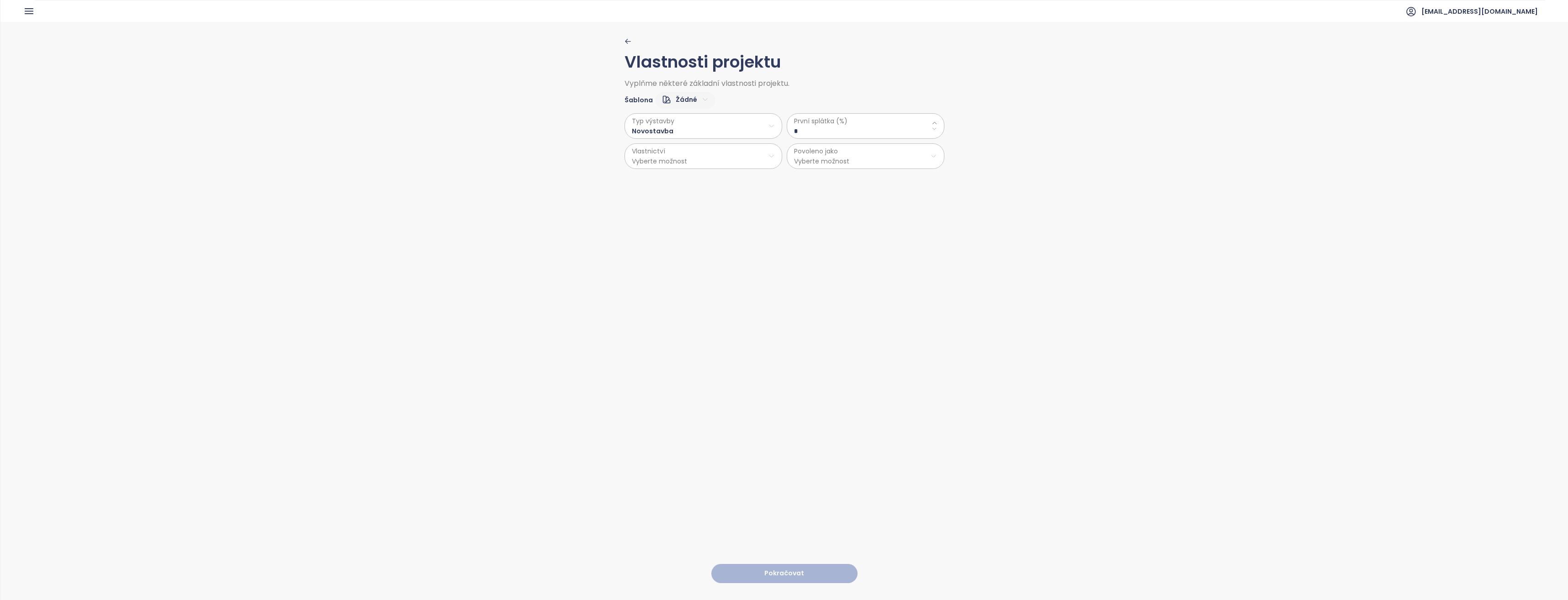
drag, startPoint x: 838, startPoint y: 131, endPoint x: 748, endPoint y: 129, distance: 90.0
click at [748, 129] on div "Typ výstavby Novostavba Vlastnictví Vyberte možnost První splátka (%) * Povolen…" at bounding box center [784, 139] width 320 height 60
type \(\%\) "**"
click at [717, 154] on html "Domů Dashboard Analýza trhu Ceník Updaty 2 Reporty Projekty Nastavení Návody Po…" at bounding box center [784, 300] width 1568 height 600
click at [688, 178] on span "Osobní" at bounding box center [699, 179] width 152 height 13
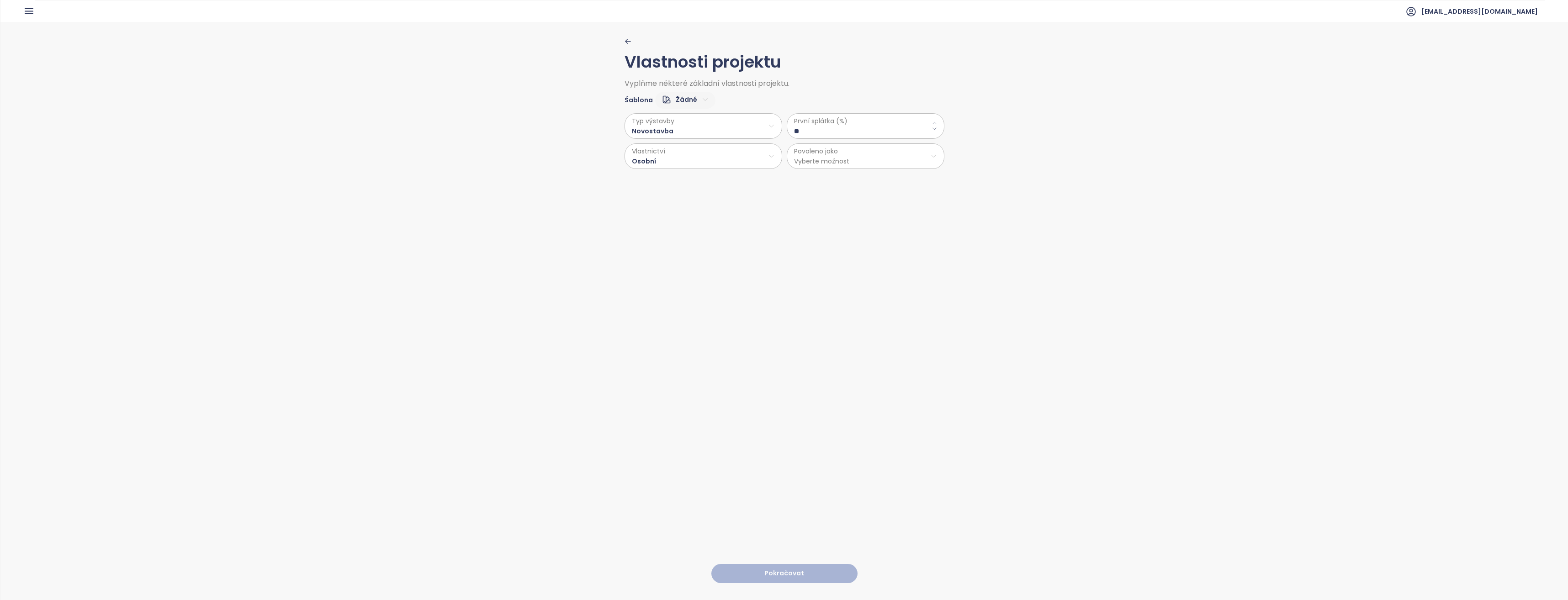
click at [824, 150] on html "Domů Dashboard Analýza trhu Ceník Updaty 2 Reporty Projekty Nastavení Návody Po…" at bounding box center [784, 300] width 1568 height 600
click at [820, 184] on span "Byty" at bounding box center [861, 179] width 152 height 13
click at [804, 570] on button "Pokračovat" at bounding box center [784, 573] width 146 height 19
click at [684, 125] on html "Domů Dashboard Analýza trhu Ceník Updaty 2 Reporty Projekty Nastavení Návody Po…" at bounding box center [784, 300] width 1568 height 600
click at [701, 171] on span "Vinyl" at bounding box center [701, 175] width 37 height 13
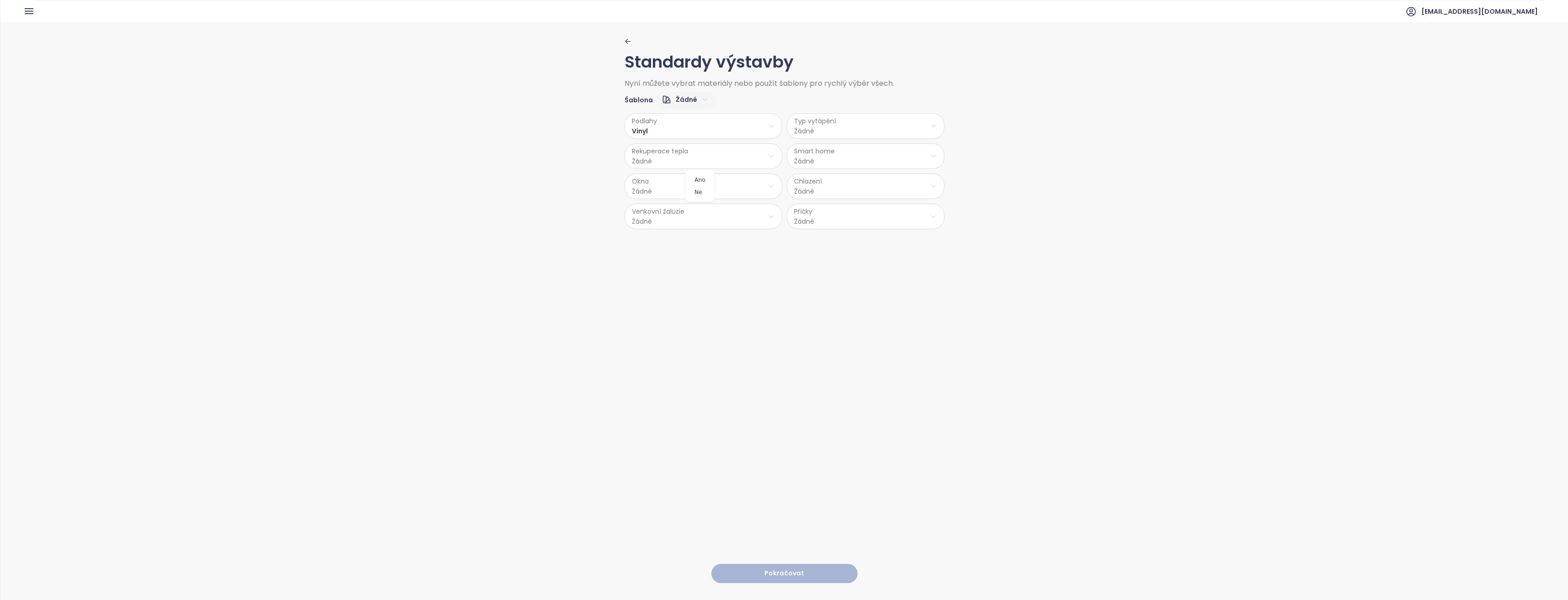
click at [678, 161] on html "Domů Dashboard Analýza trhu Ceník Updaty 2 Reporty Projekty Nastavení Návody Po…" at bounding box center [784, 300] width 1568 height 600
click at [695, 186] on span "Ne" at bounding box center [700, 192] width 25 height 13
click at [683, 190] on html "Domů Dashboard Analýza trhu Ceník Updaty 2 Reporty Projekty Nastavení Návody Po…" at bounding box center [784, 300] width 1568 height 600
click at [694, 256] on span "PVC" at bounding box center [701, 260] width 48 height 13
click at [685, 229] on div "Standardy výstavby Nyní můžete vybrat materiály nebo použít šablony pro rychlý …" at bounding box center [784, 311] width 320 height 577
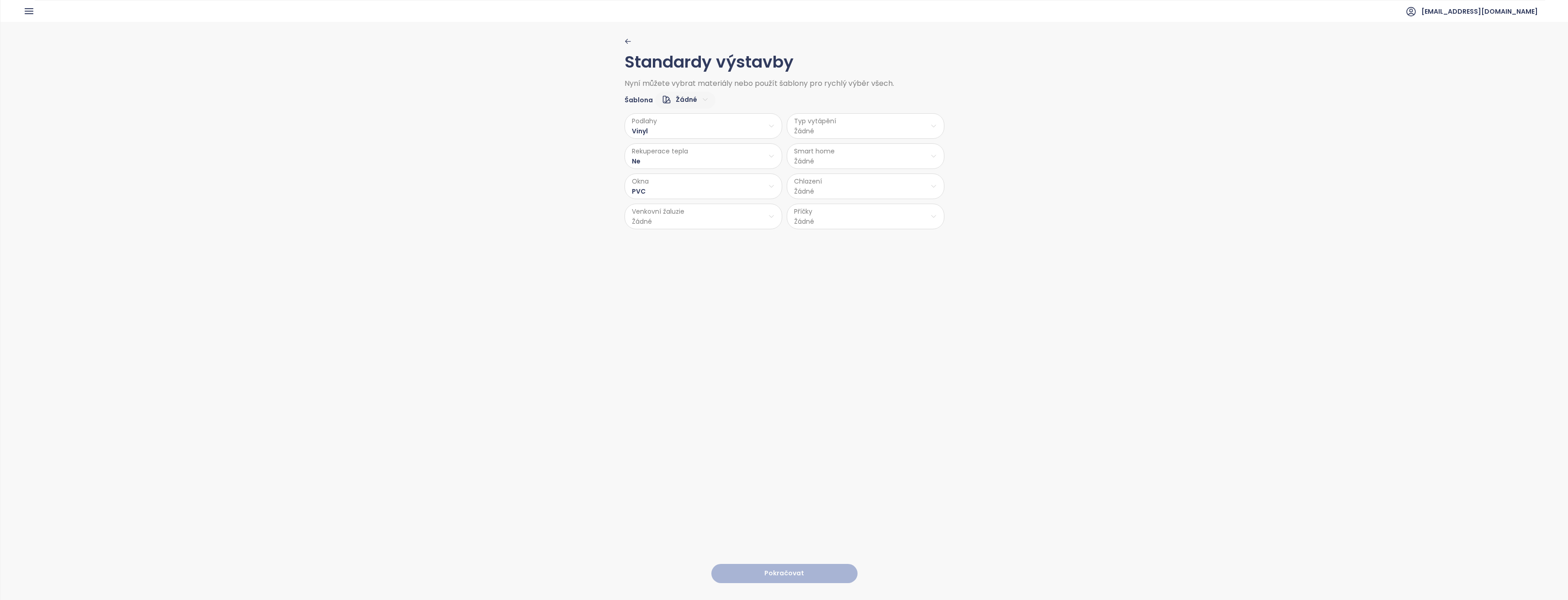
click at [690, 219] on html "Domů Dashboard Analýza trhu Ceník Updaty 2 Reporty Projekty Nastavení Návody Po…" at bounding box center [784, 300] width 1568 height 600
click at [703, 252] on span "Příprava" at bounding box center [701, 252] width 38 height 13
click at [834, 123] on html "Domů Dashboard Analýza trhu Ceník Updaty 2 Reporty Projekty Nastavení Návody Po…" at bounding box center [784, 300] width 1568 height 600
click at [855, 160] on span "Stropní topení" at bounding box center [864, 162] width 63 height 13
click at [842, 153] on html "Domů Dashboard Analýza trhu Ceník Updaty 2 Reporty Projekty Nastavení Návody Po…" at bounding box center [784, 300] width 1568 height 600
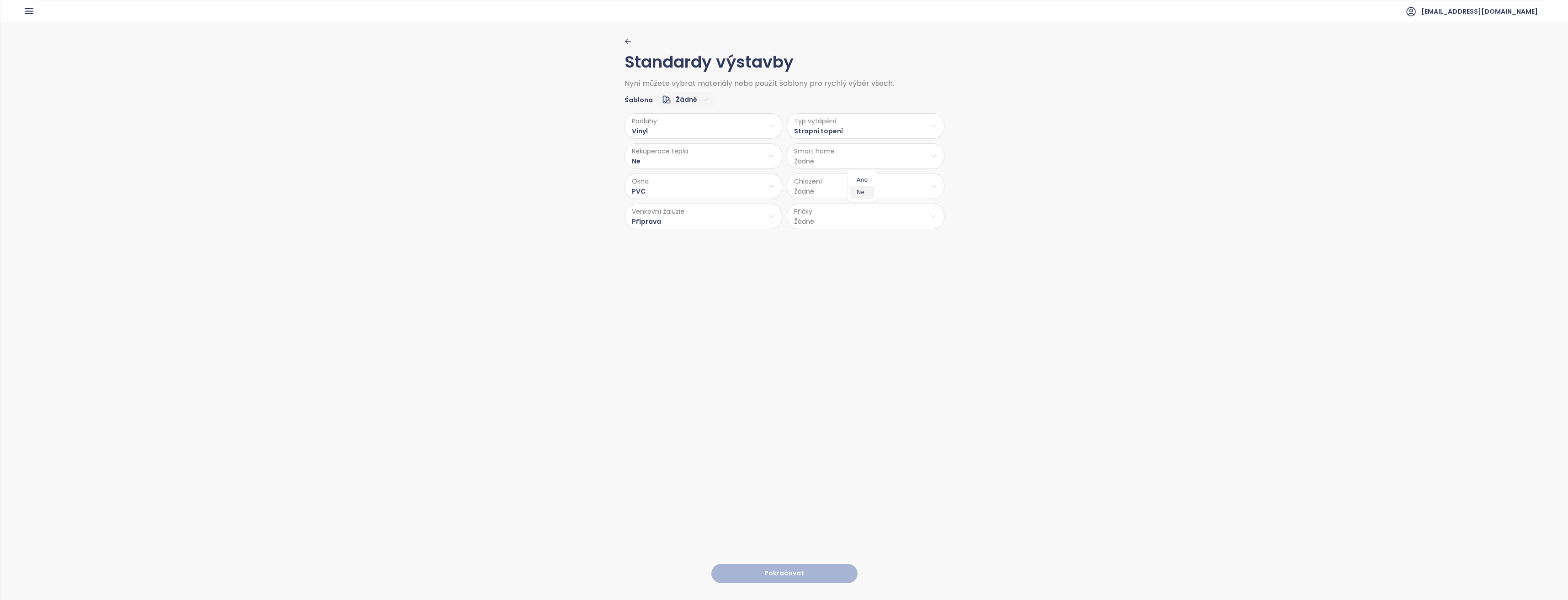
click at [856, 192] on span "Ne" at bounding box center [862, 192] width 25 height 13
click at [838, 183] on html "Domů Dashboard Analýza trhu Ceník Updaty 2 Reporty Projekty Nastavení Návody Po…" at bounding box center [784, 300] width 1568 height 600
click at [859, 232] on span "Stropní chlazení" at bounding box center [866, 235] width 77 height 13
click at [836, 217] on html "Domů Dashboard Analýza trhu Ceník Updaty 2 Reporty Projekty Nastavení Návody Po…" at bounding box center [784, 300] width 1568 height 600
drag, startPoint x: 847, startPoint y: 242, endPoint x: 847, endPoint y: 256, distance: 14.0
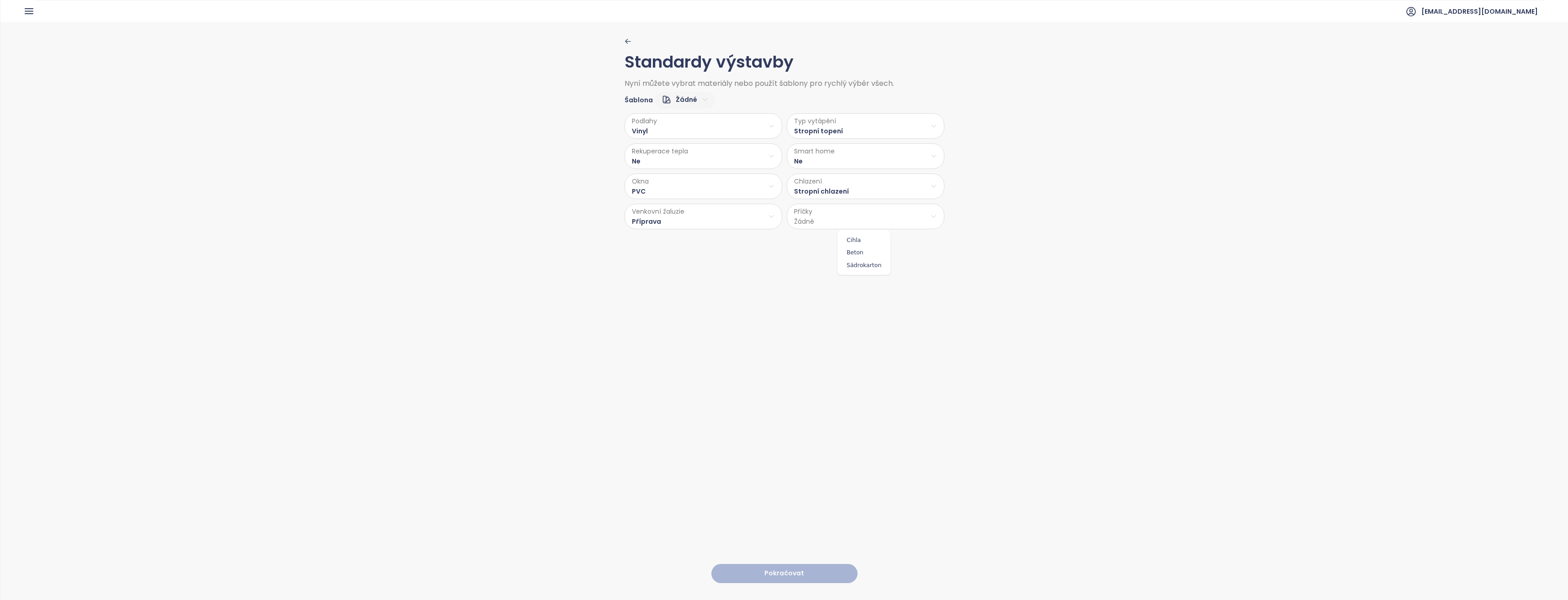
click at [847, 241] on span "Cihla" at bounding box center [864, 240] width 49 height 13
click at [802, 564] on button "Pokračovat" at bounding box center [784, 573] width 146 height 19
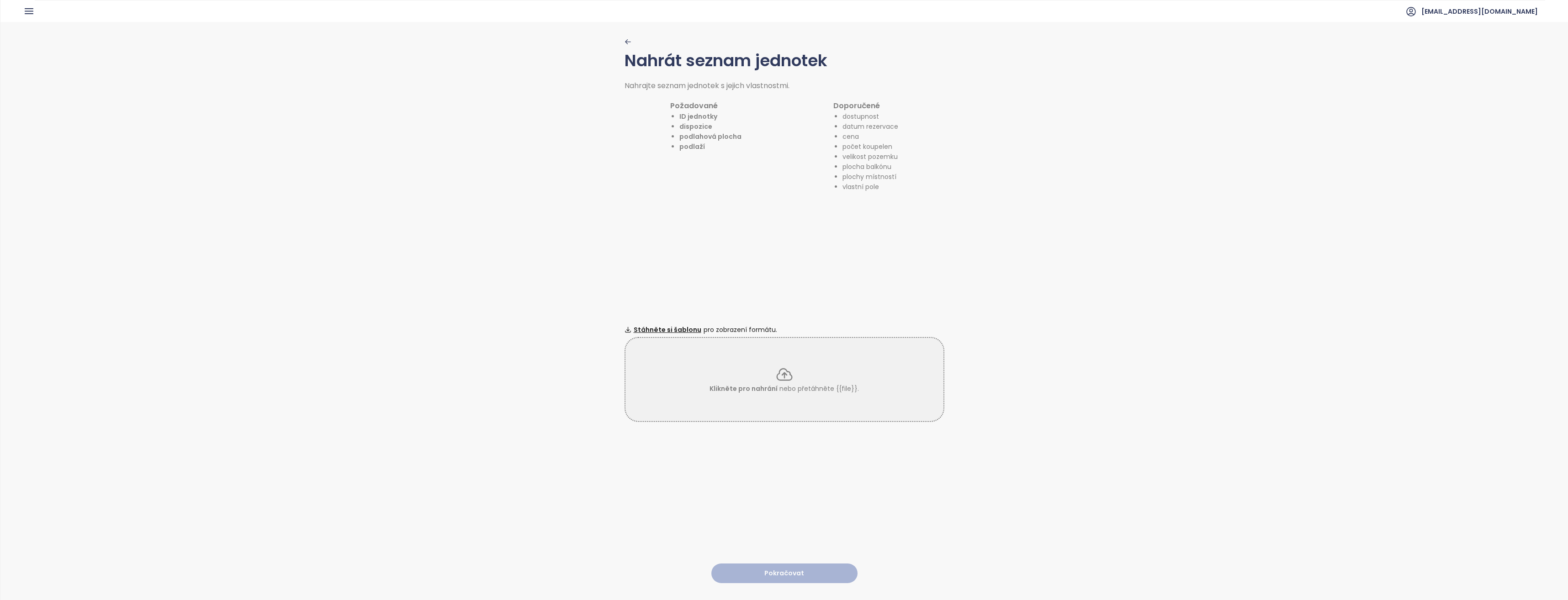
click at [775, 379] on icon at bounding box center [784, 374] width 18 height 18
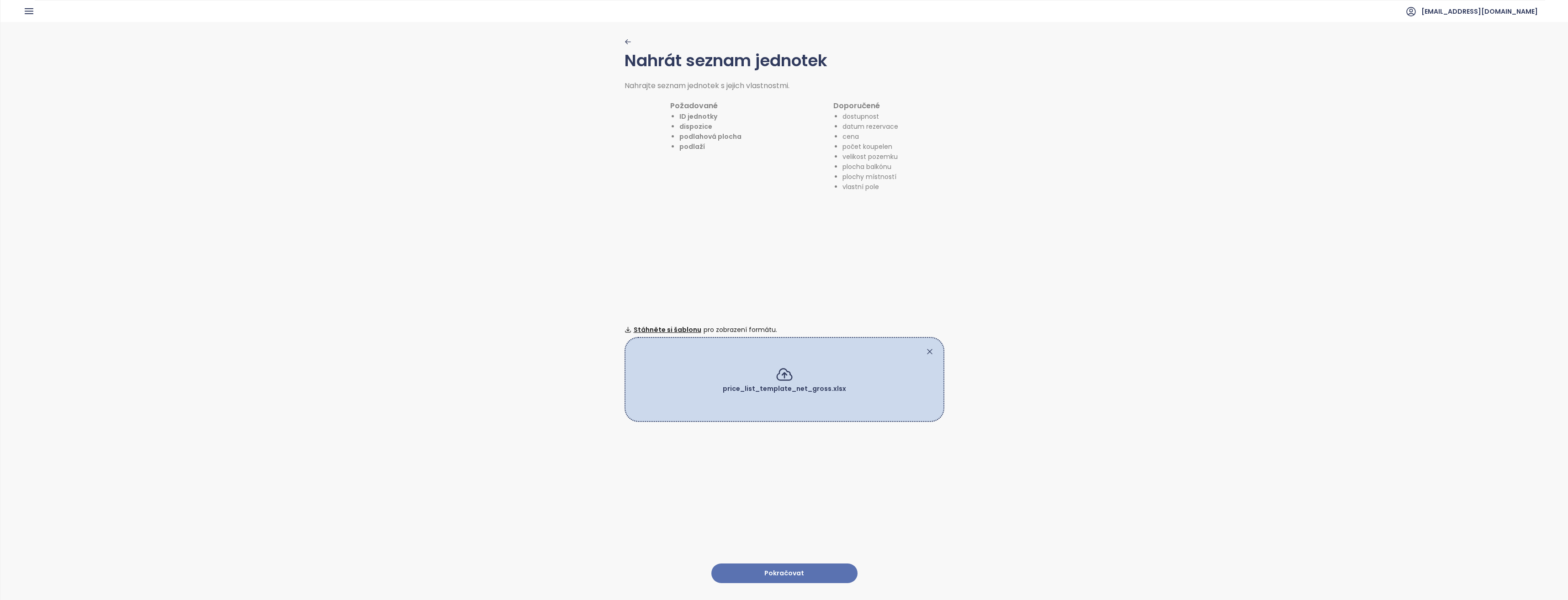
click at [759, 356] on div "price_list_template_net_gross.xlsx" at bounding box center [784, 388] width 300 height 65
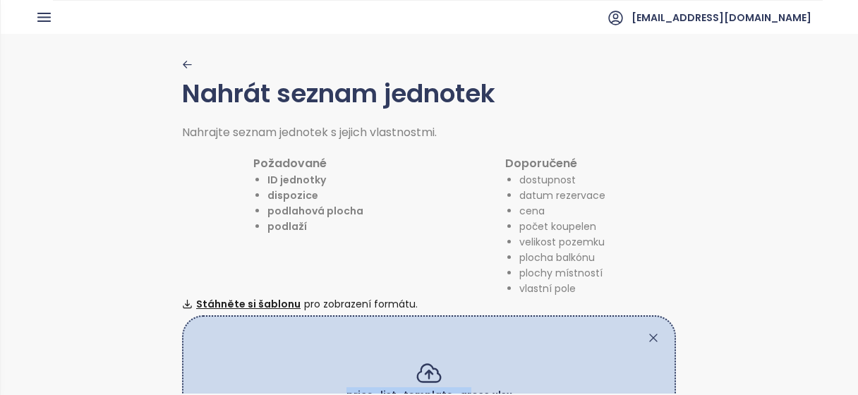
click at [460, 360] on div "price_list_template_gross.xlsx" at bounding box center [429, 395] width 463 height 100
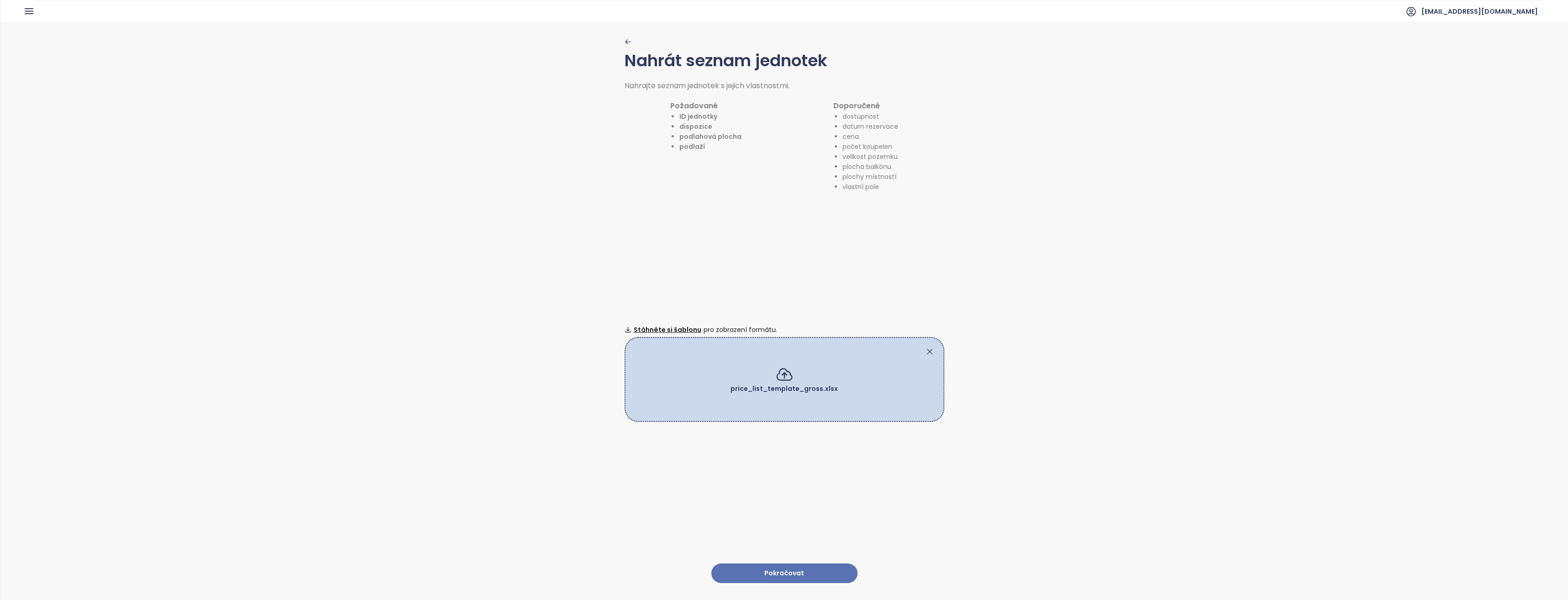
click at [770, 394] on div "price_list_template_gross.xlsx" at bounding box center [784, 403] width 300 height 38
click at [806, 564] on button "Pokračovat" at bounding box center [784, 573] width 146 height 19
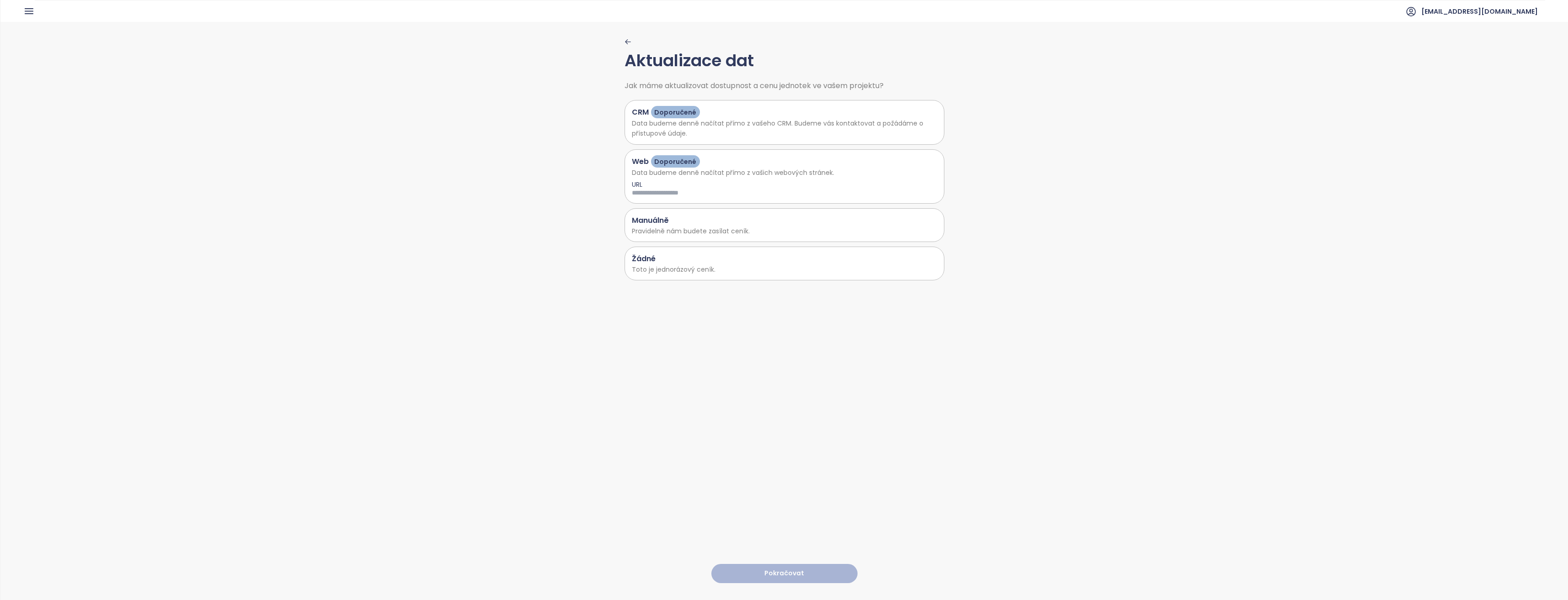
click at [682, 272] on p "Toto je jednorázový ceník." at bounding box center [784, 269] width 305 height 10
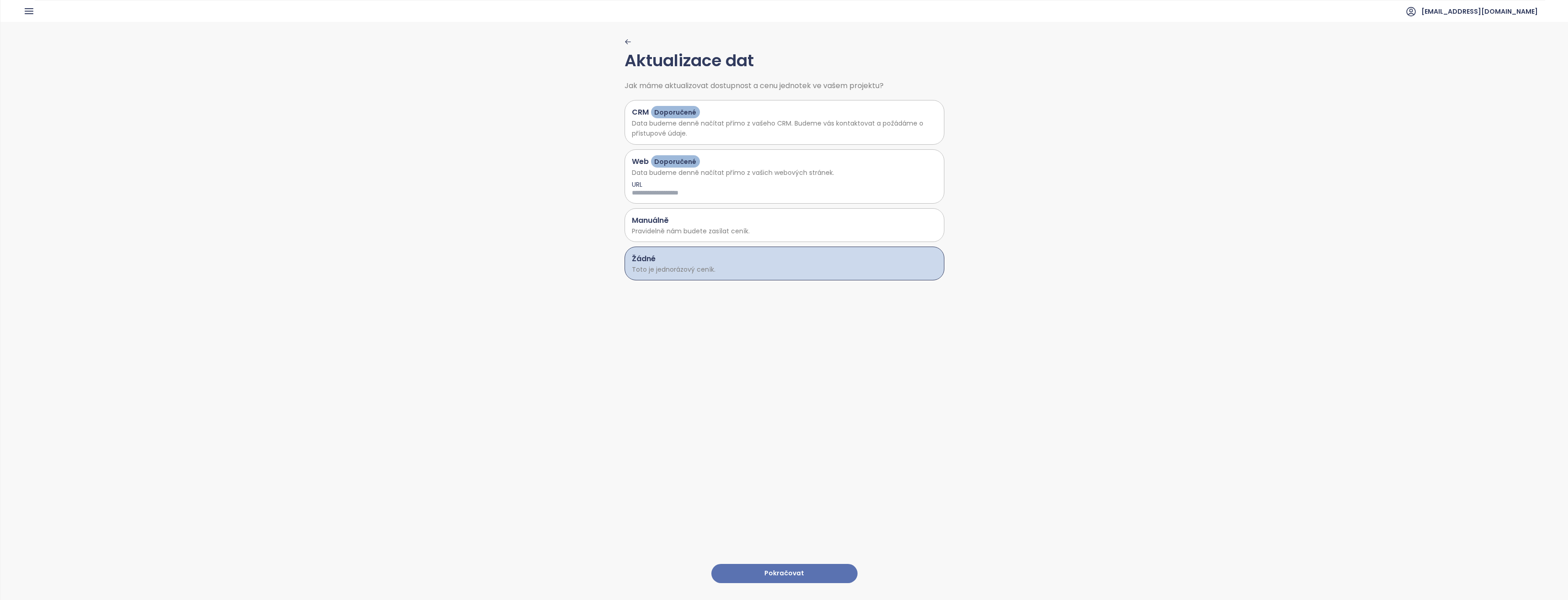
click at [780, 564] on button "Pokračovat" at bounding box center [784, 573] width 146 height 19
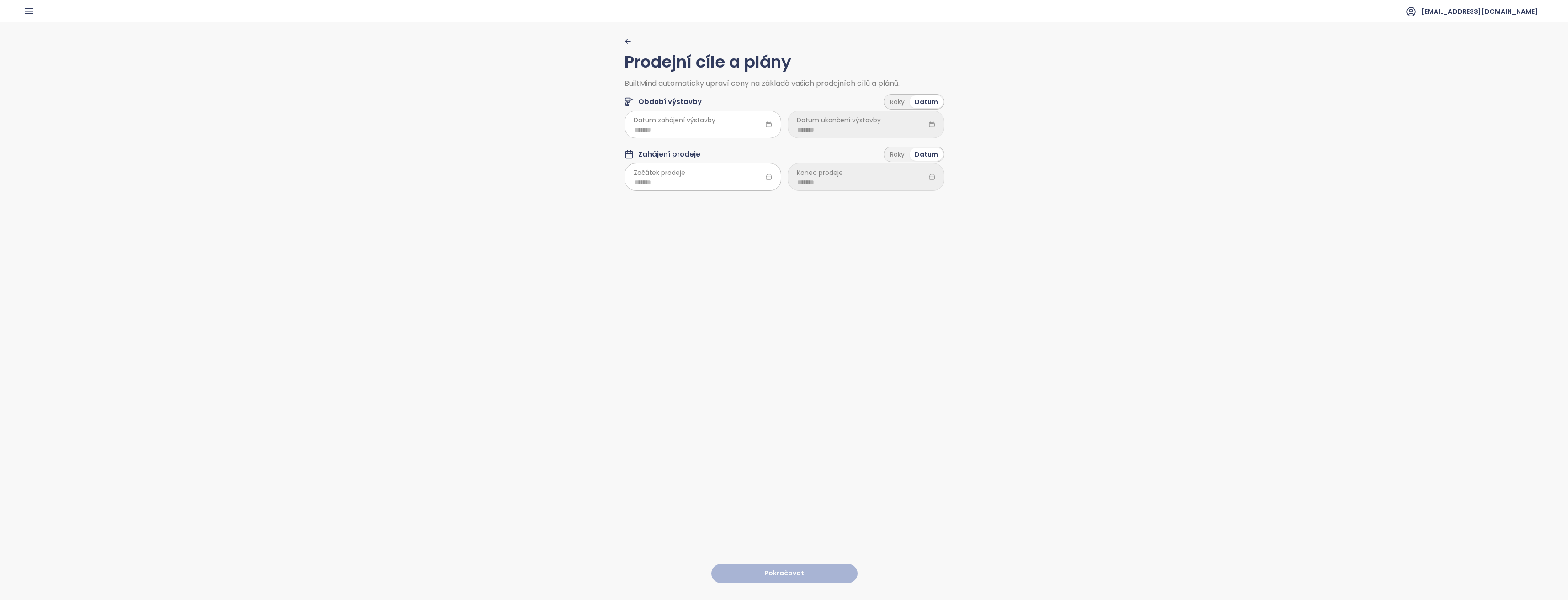
click at [701, 123] on span "Datum zahájení výstavby" at bounding box center [674, 120] width 82 height 10
click at [698, 128] on input at bounding box center [703, 130] width 137 height 10
type input "*******"
click at [742, 149] on span "button" at bounding box center [744, 150] width 5 height 5
click at [692, 170] on div "Feb" at bounding box center [687, 173] width 27 height 11
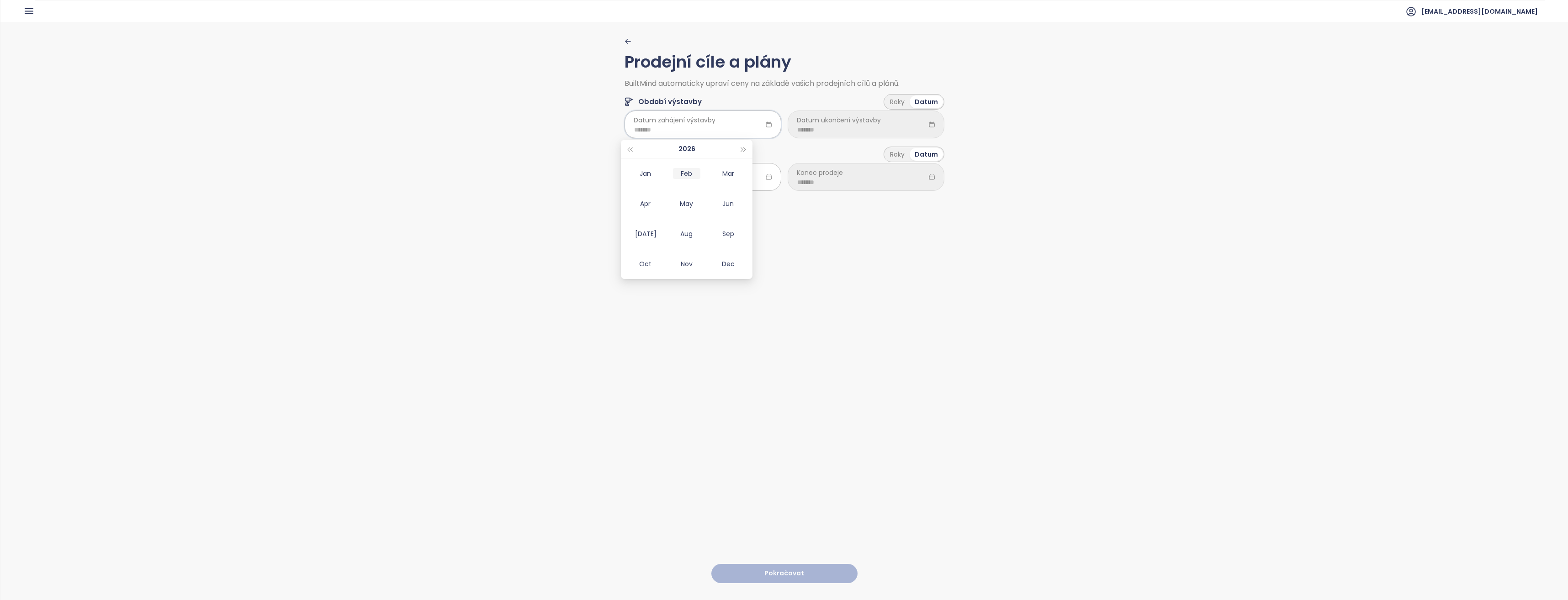
type input "*******"
click at [820, 129] on input at bounding box center [866, 130] width 137 height 10
click at [907, 150] on span "button" at bounding box center [907, 150] width 5 height 5
click at [907, 149] on span "button" at bounding box center [907, 150] width 5 height 5
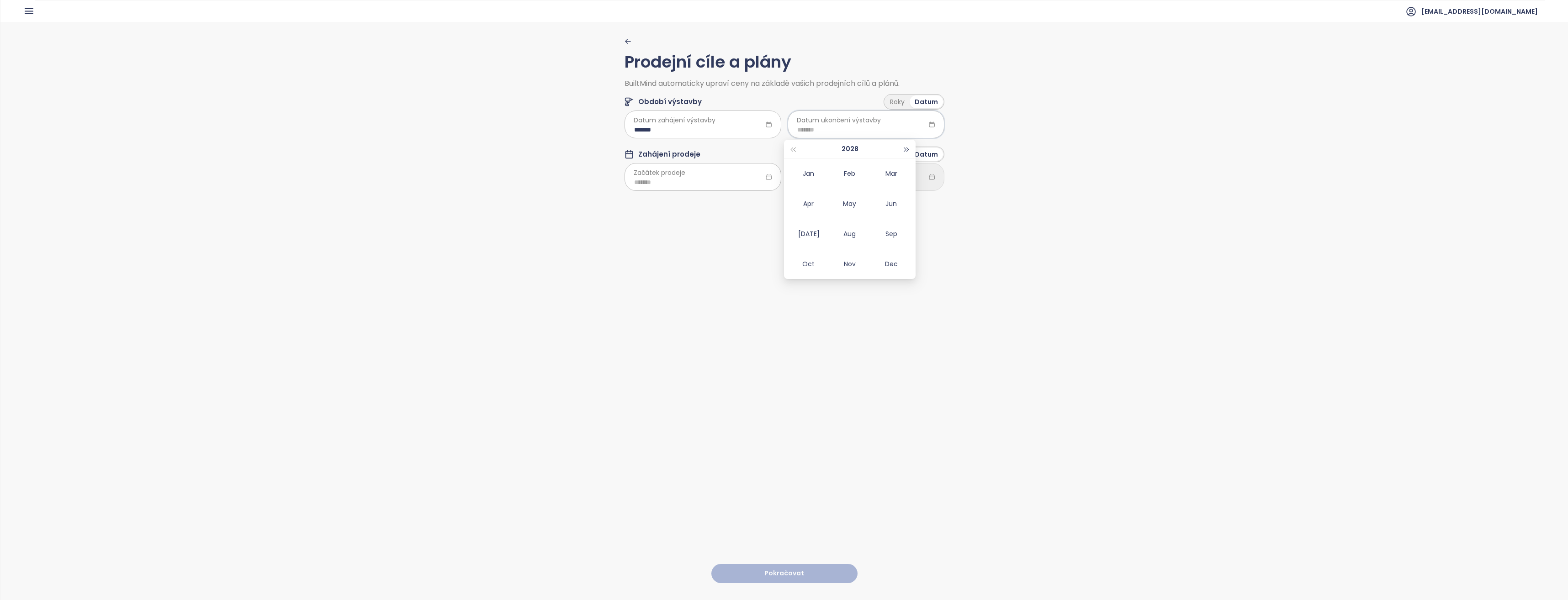
click at [907, 149] on span "button" at bounding box center [907, 150] width 5 height 5
click at [856, 174] on div "Feb" at bounding box center [850, 173] width 27 height 11
type input "*******"
click at [724, 186] on input at bounding box center [703, 183] width 137 height 10
click at [725, 122] on div "*******" at bounding box center [703, 124] width 157 height 27
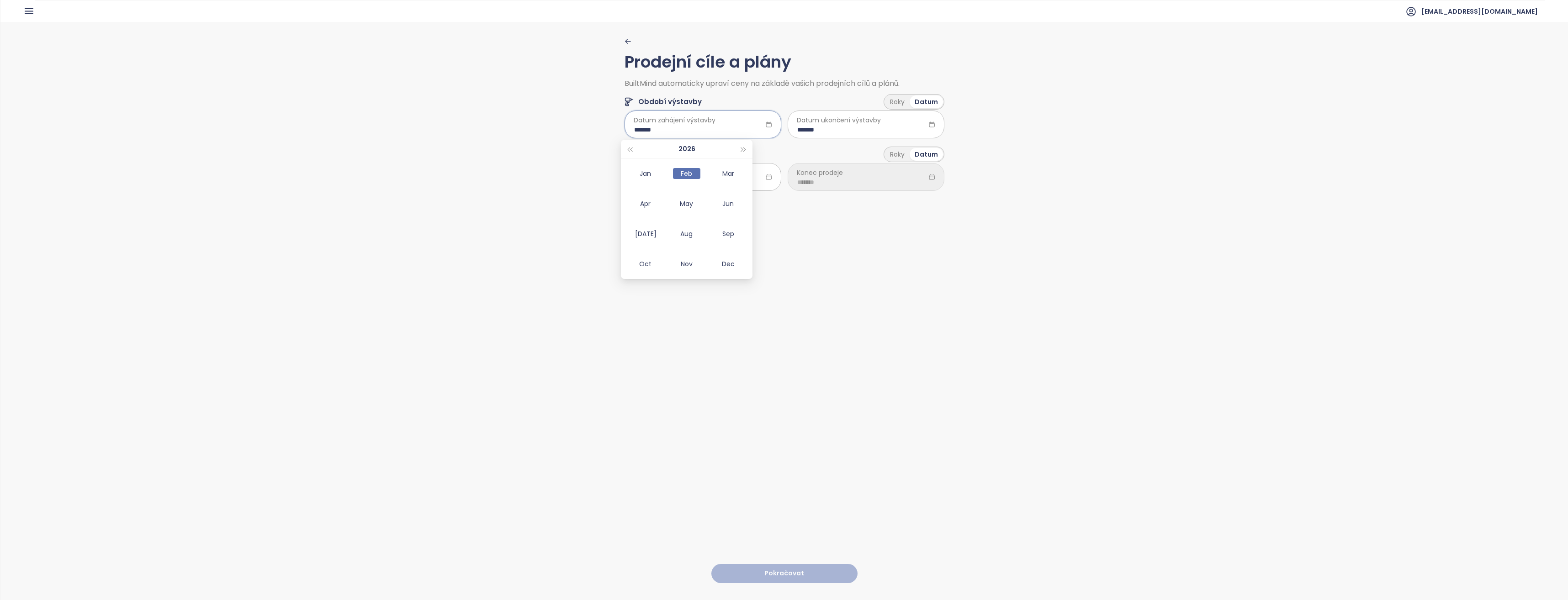
click at [727, 126] on input "*******" at bounding box center [703, 130] width 137 height 10
click at [647, 234] on div "[DATE]" at bounding box center [645, 234] width 27 height 11
type input "*******"
click at [844, 131] on input "*******" at bounding box center [866, 130] width 137 height 10
click at [809, 230] on div "[DATE]" at bounding box center [808, 234] width 27 height 11
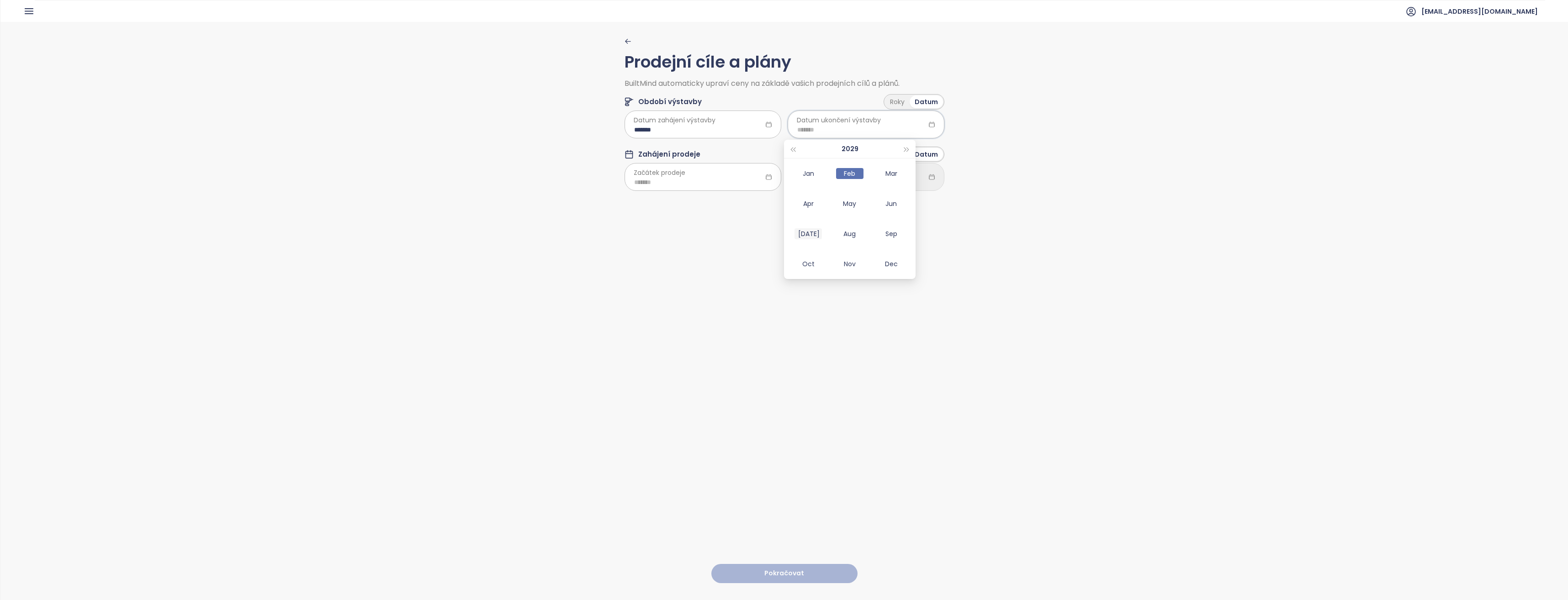
type input "*******"
click at [727, 183] on input at bounding box center [703, 183] width 137 height 10
click at [725, 223] on div "Mar" at bounding box center [728, 226] width 27 height 11
click at [720, 179] on input "*******" at bounding box center [703, 183] width 137 height 10
click at [742, 201] on span "button" at bounding box center [744, 202] width 5 height 5
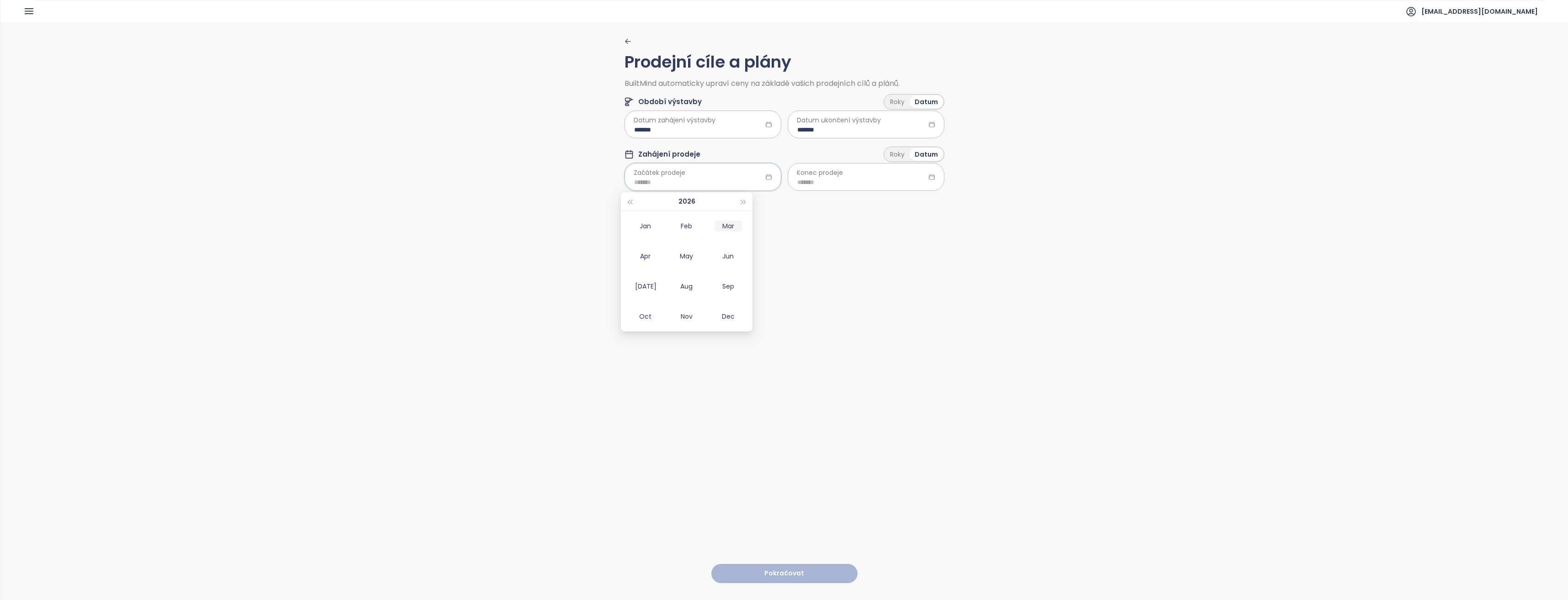
click at [731, 225] on div "Mar" at bounding box center [728, 226] width 27 height 11
type input "*******"
click at [821, 184] on input at bounding box center [866, 183] width 137 height 10
click at [905, 201] on span "button" at bounding box center [907, 202] width 5 height 5
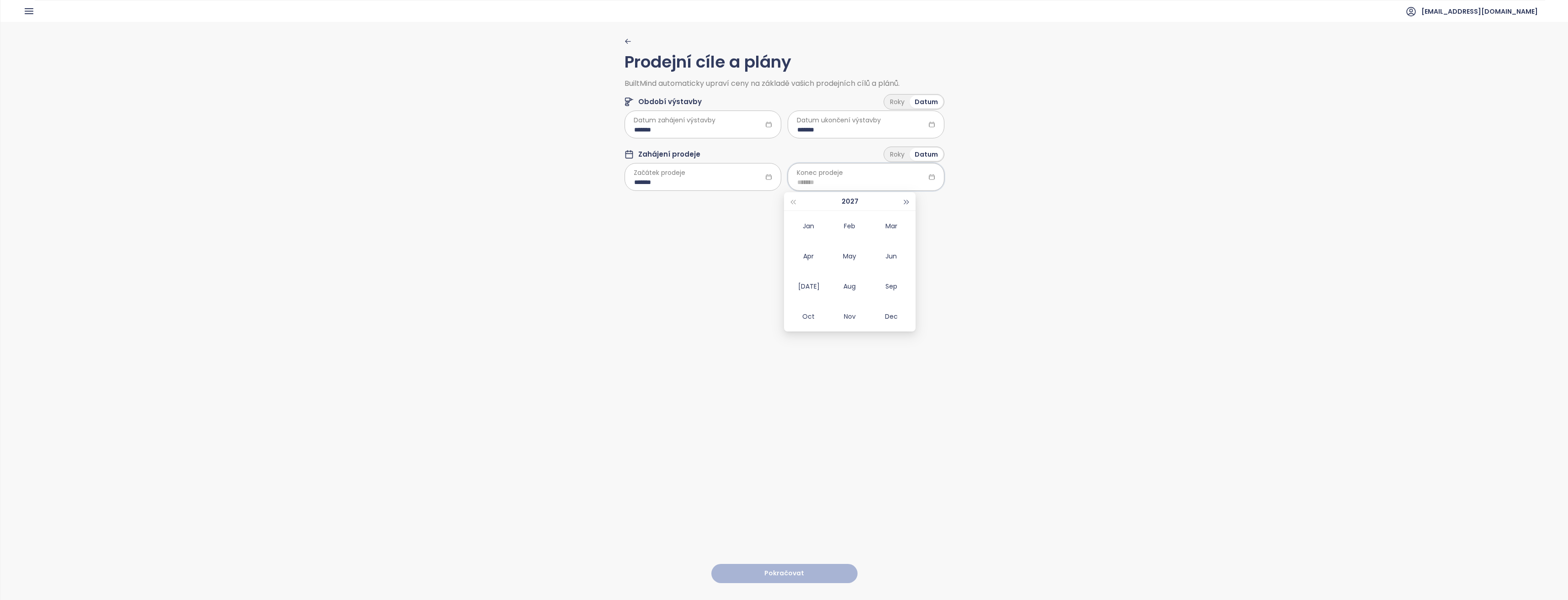
click at [905, 201] on span "button" at bounding box center [907, 202] width 5 height 5
click at [817, 286] on div "[DATE]" at bounding box center [808, 286] width 27 height 11
type input "*******"
click at [716, 255] on div "Prodejní cíle a plány BuiltMind automaticky upraví ceny na základě vašich prode…" at bounding box center [784, 311] width 320 height 577
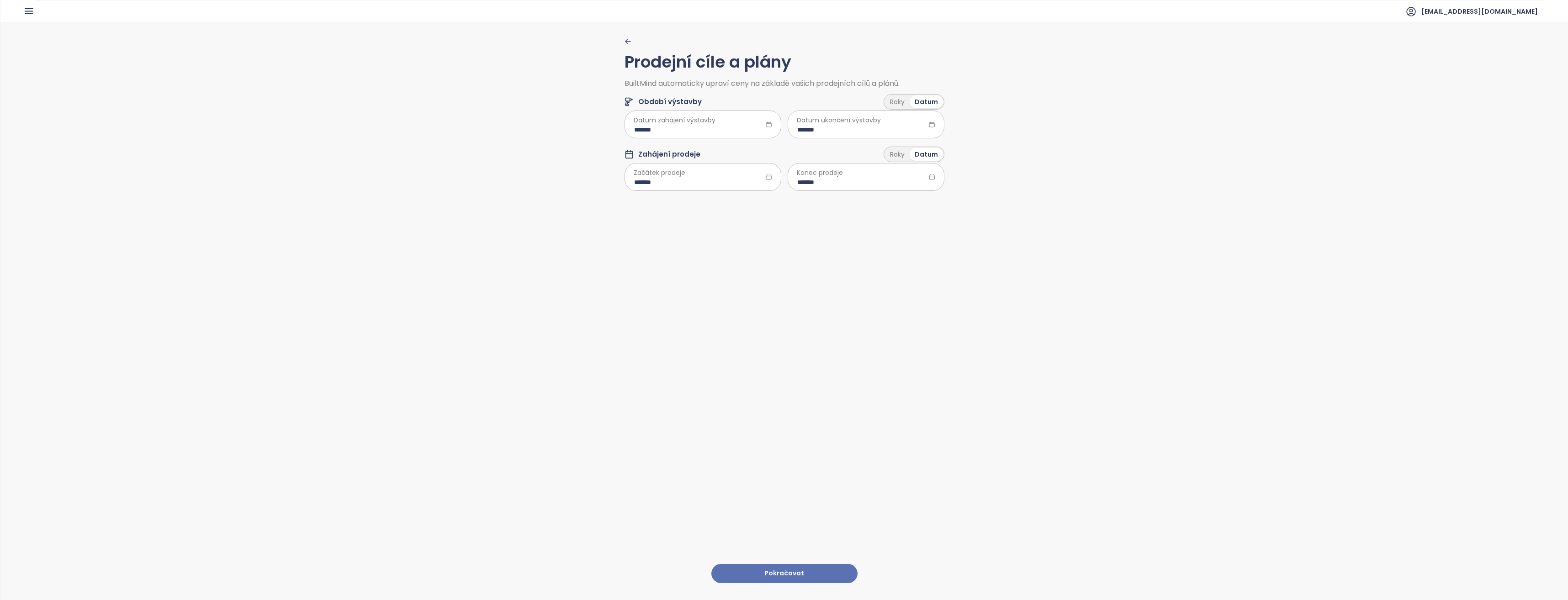
click at [811, 572] on button "Pokračovat" at bounding box center [784, 573] width 146 height 19
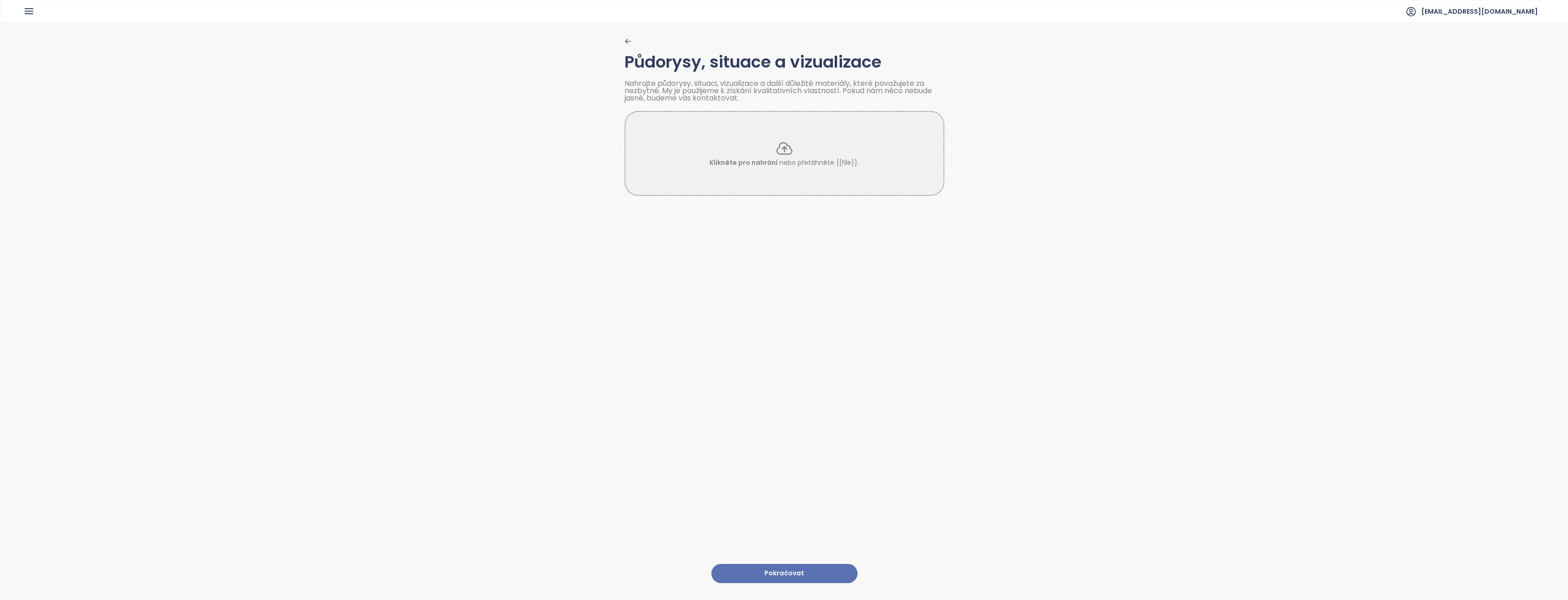
click at [813, 168] on div "Klikněte pro nahrání nebo přetáhněte {{file}}." at bounding box center [784, 153] width 320 height 85
click at [793, 564] on button "Pokračovat" at bounding box center [784, 573] width 146 height 19
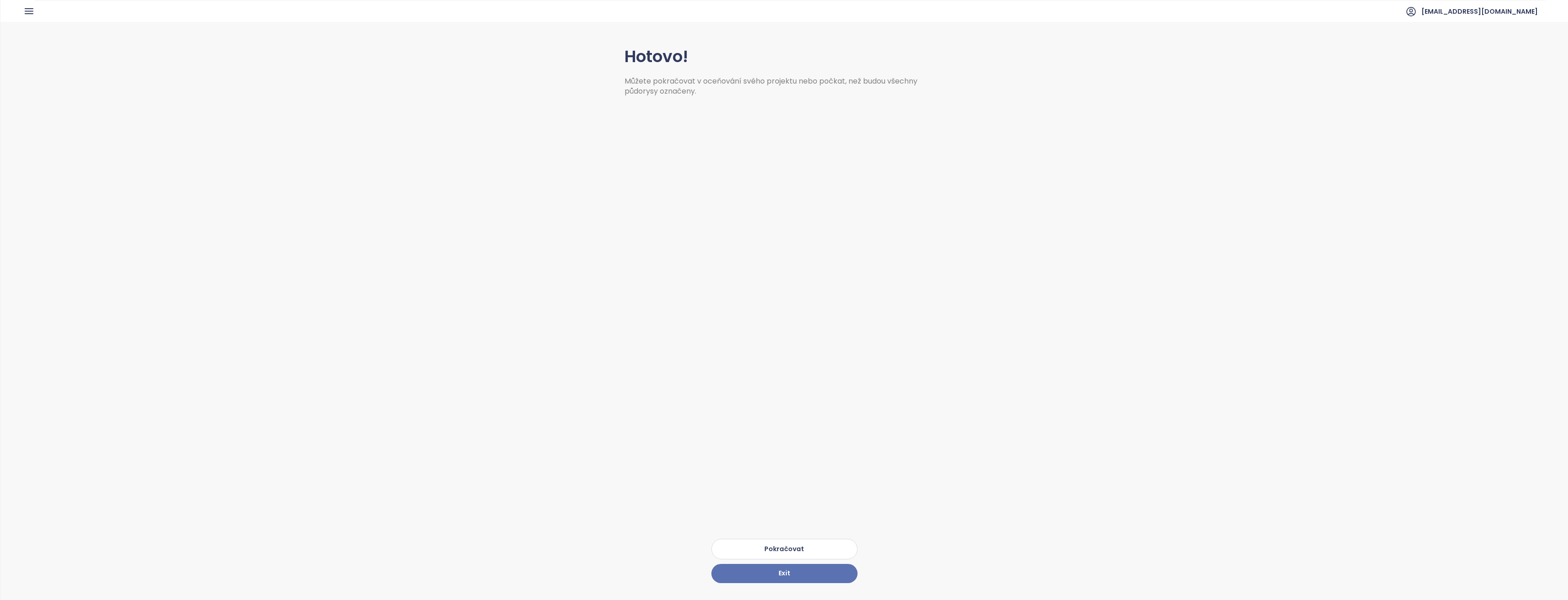
click at [813, 544] on button "Pokračovat" at bounding box center [784, 549] width 146 height 21
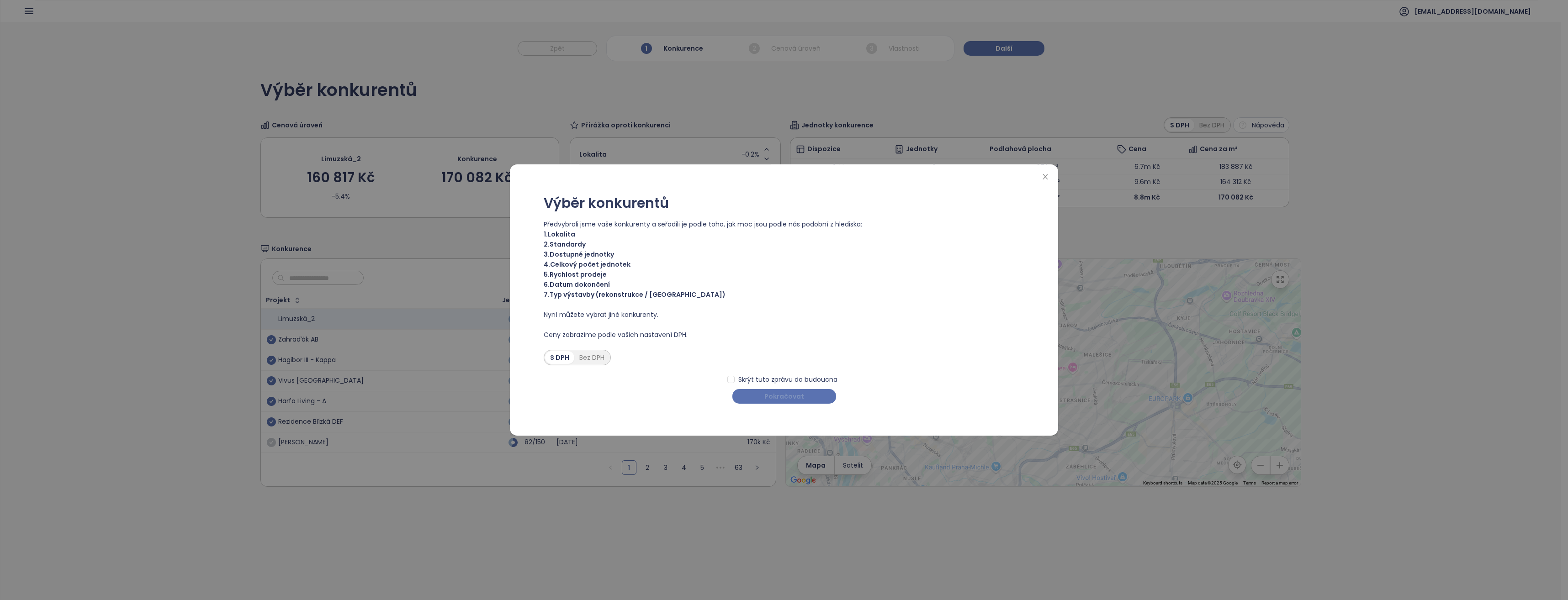
click at [793, 394] on span "Pokračovat" at bounding box center [784, 397] width 40 height 10
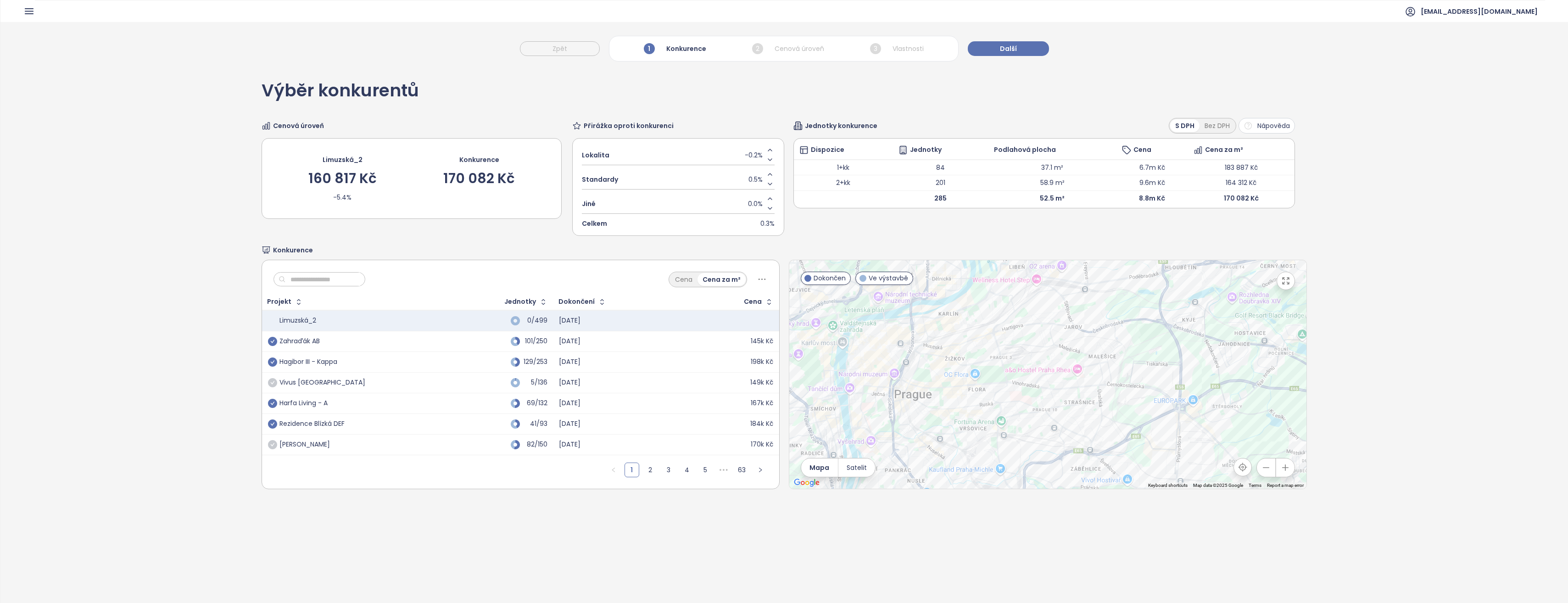
click at [271, 384] on icon "check-circle" at bounding box center [272, 382] width 9 height 9
click at [272, 381] on icon "check-circle" at bounding box center [272, 382] width 9 height 9
click at [644, 469] on link "2" at bounding box center [650, 470] width 14 height 14
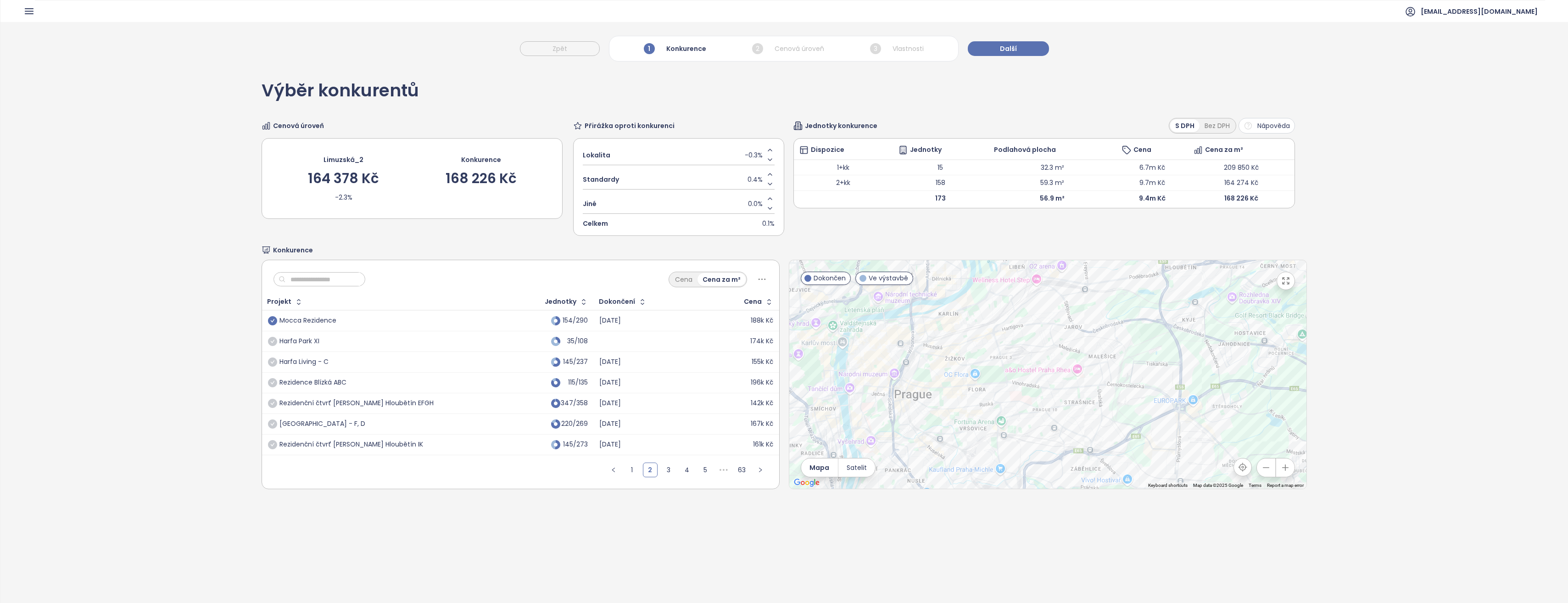
click at [269, 321] on icon "check-circle" at bounding box center [272, 321] width 9 height 9
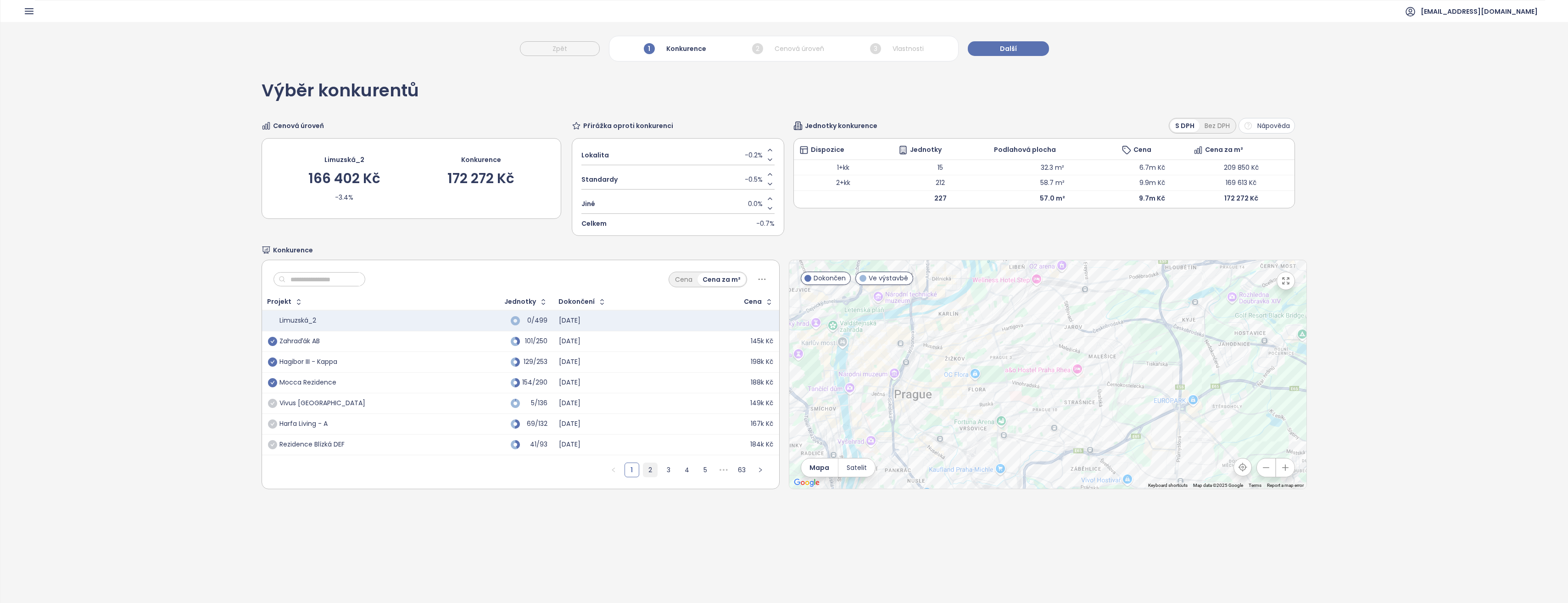
click at [646, 469] on link "2" at bounding box center [650, 470] width 14 height 14
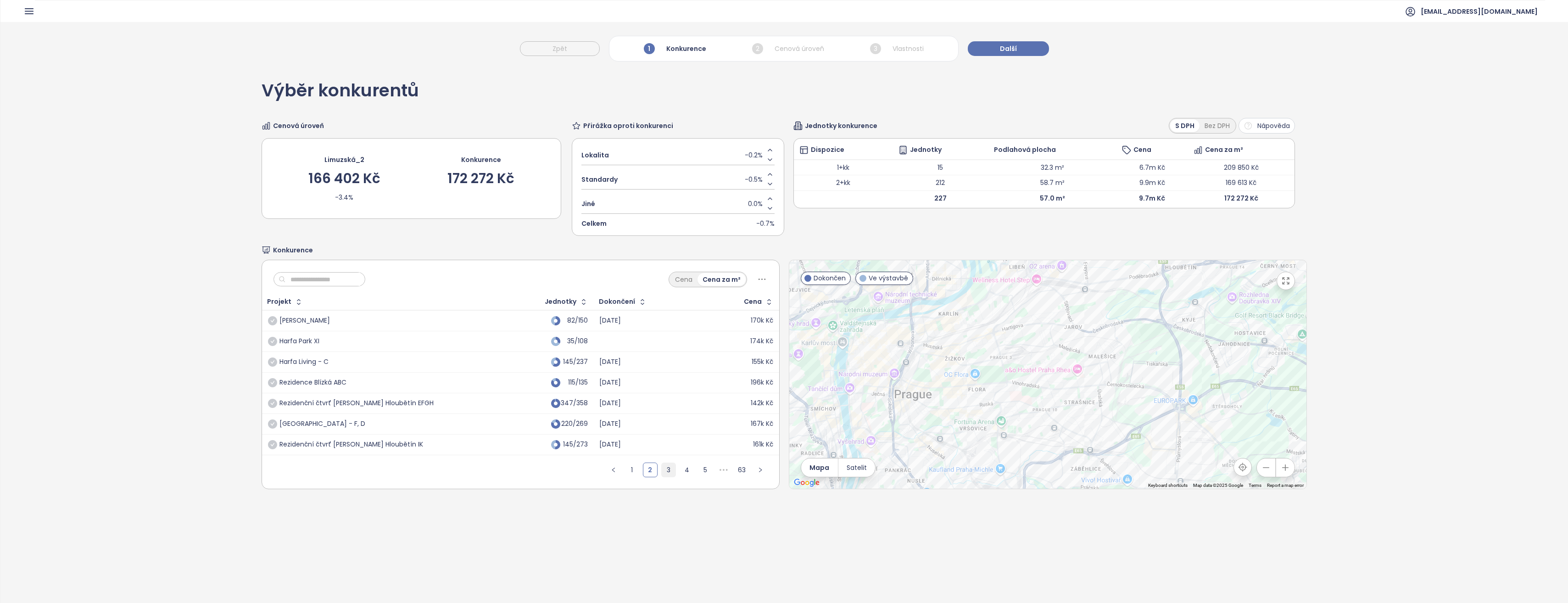
click at [664, 468] on link "3" at bounding box center [668, 470] width 14 height 14
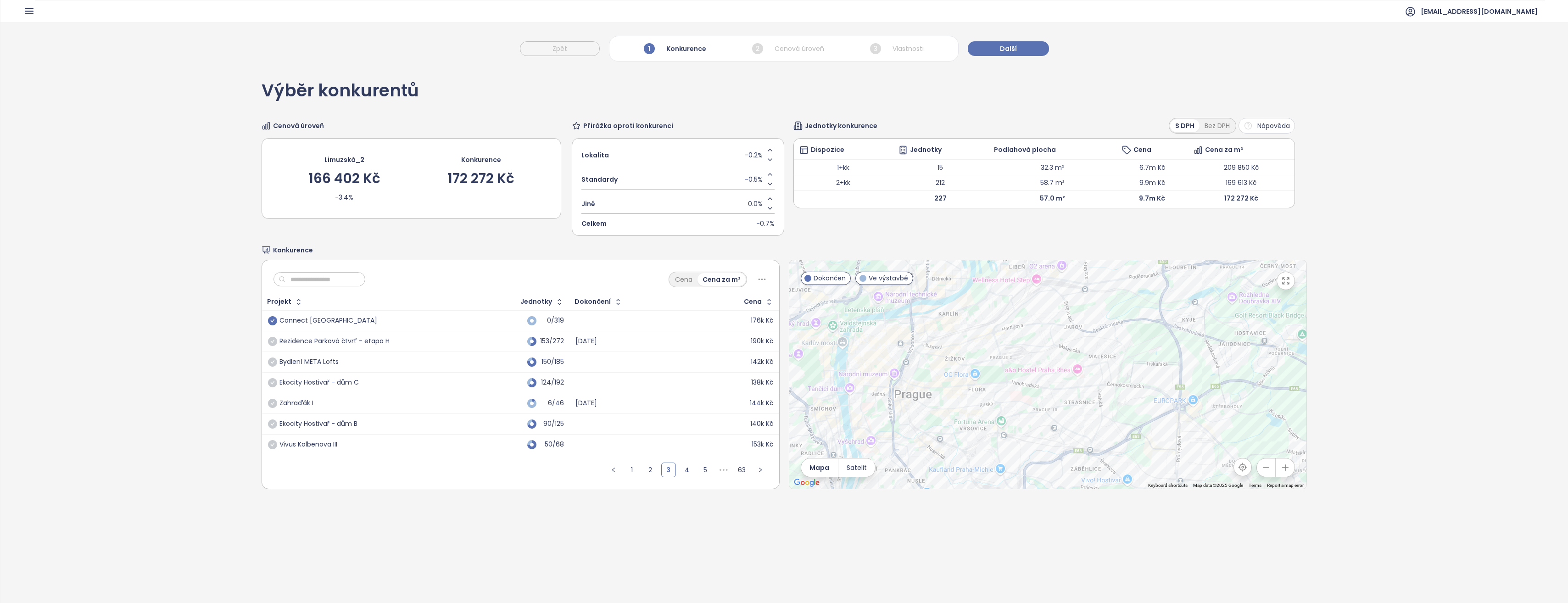
click at [268, 319] on icon "check-circle" at bounding box center [272, 321] width 9 height 9
click at [667, 471] on link "3" at bounding box center [668, 470] width 14 height 14
click at [680, 468] on link "4" at bounding box center [686, 470] width 14 height 14
click at [680, 468] on link "5" at bounding box center [686, 470] width 14 height 14
click at [275, 403] on icon "check-circle" at bounding box center [272, 403] width 9 height 9
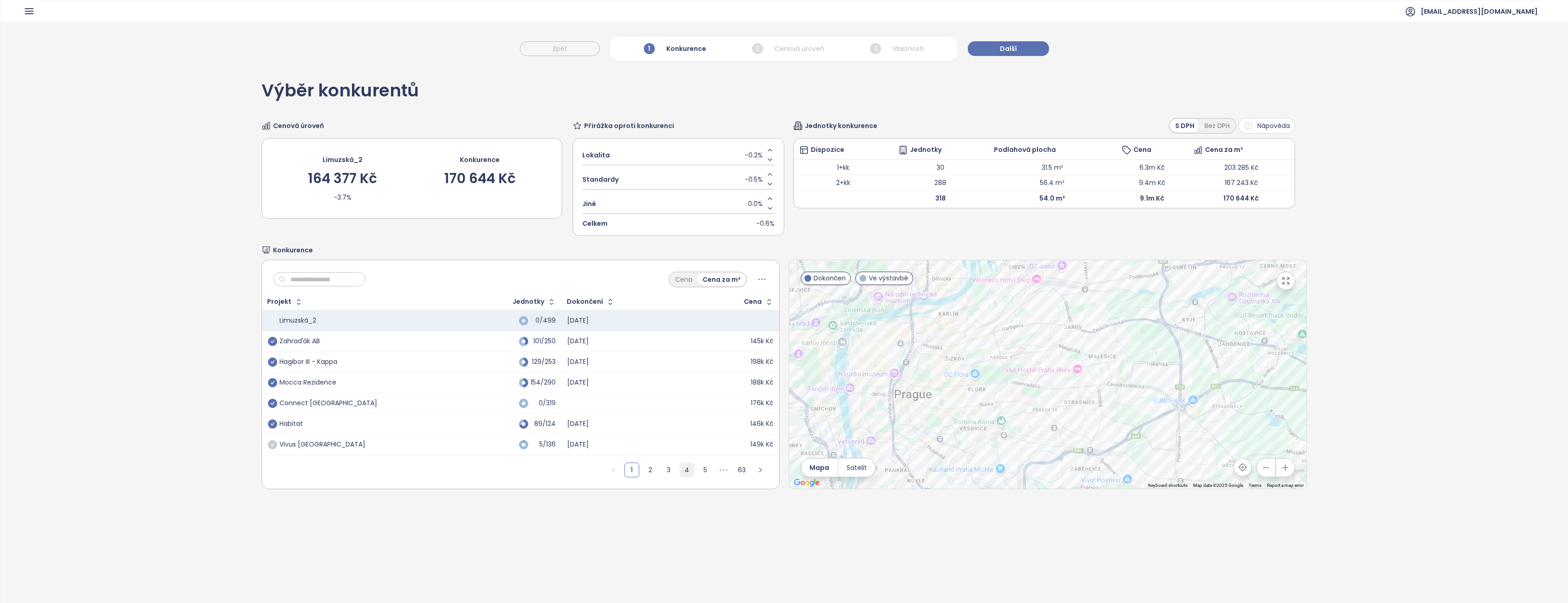
click at [682, 473] on link "4" at bounding box center [686, 470] width 14 height 14
click at [684, 469] on link "5" at bounding box center [686, 470] width 14 height 14
click at [684, 469] on link "6" at bounding box center [686, 470] width 14 height 14
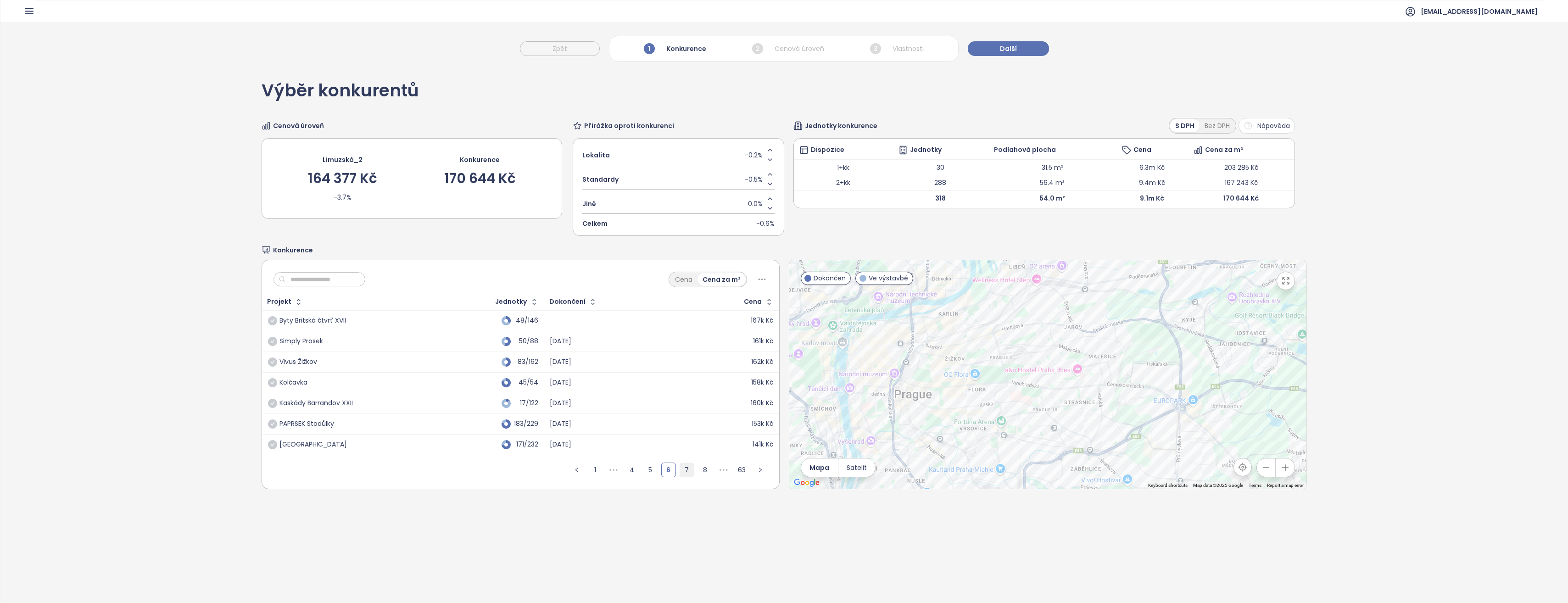
click at [684, 469] on link "7" at bounding box center [686, 470] width 14 height 14
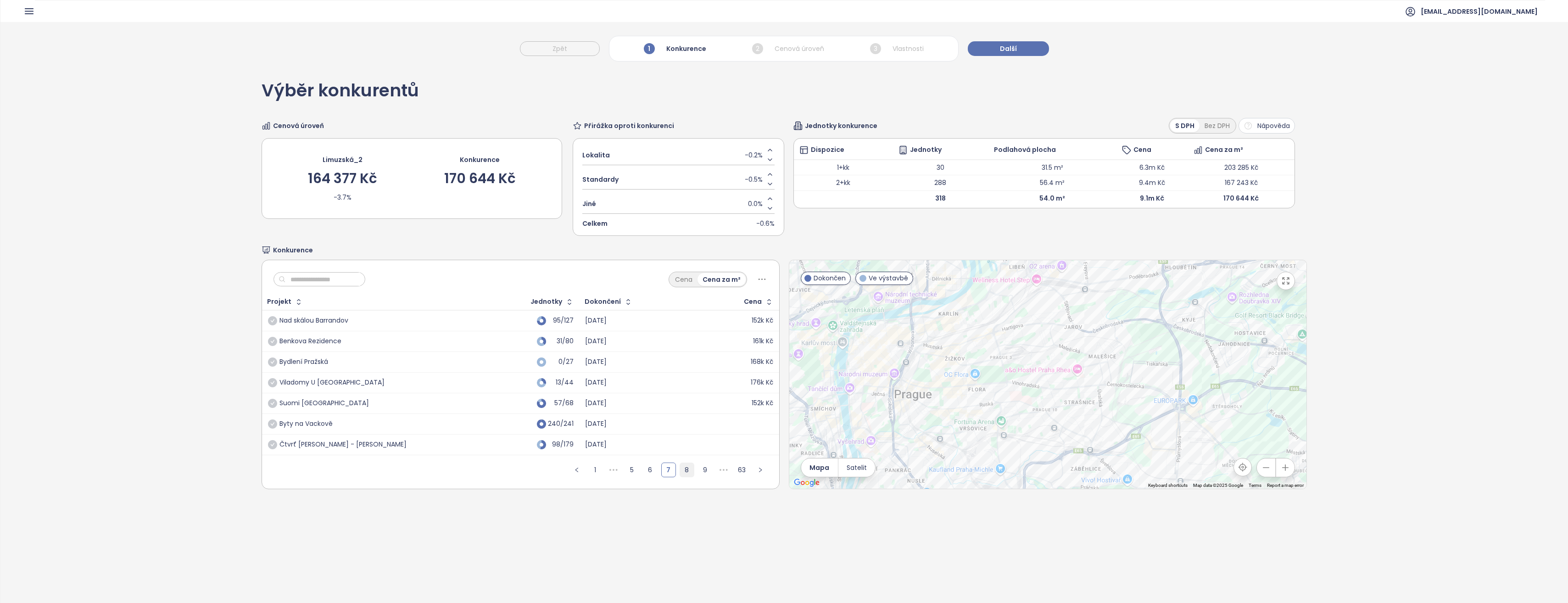
click at [684, 471] on link "8" at bounding box center [686, 470] width 14 height 14
click at [684, 471] on link "9" at bounding box center [686, 470] width 14 height 14
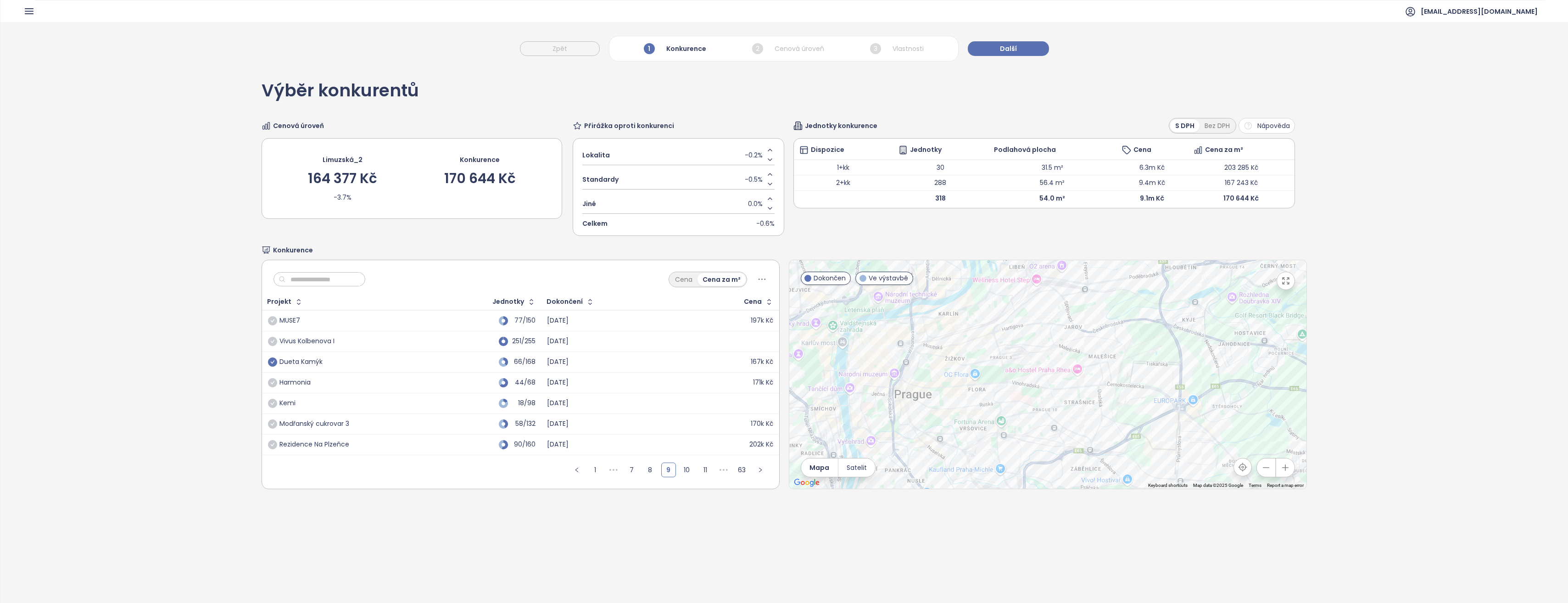
click at [270, 360] on icon "check-circle" at bounding box center [272, 362] width 9 height 9
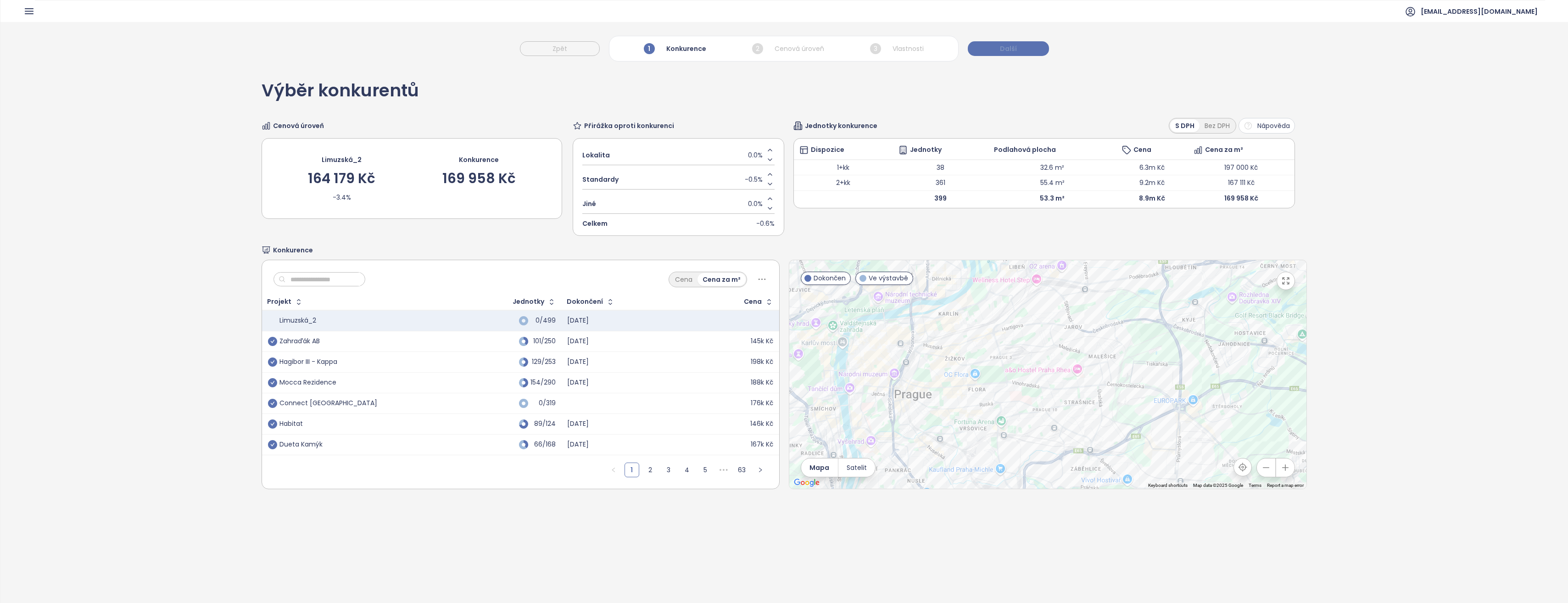
click at [1013, 47] on span "Další" at bounding box center [1008, 49] width 17 height 10
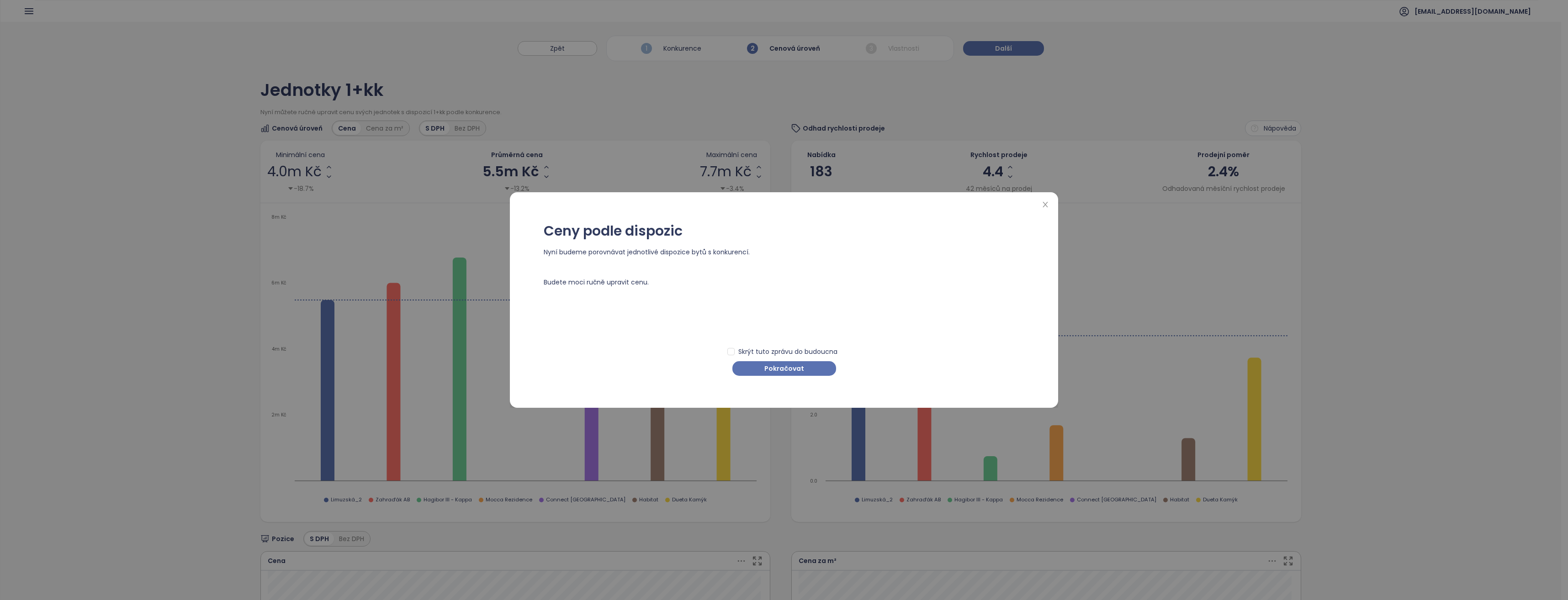
click at [786, 359] on div "Skrýt tuto zprávu do budoucna Pokračovat" at bounding box center [784, 356] width 481 height 38
click at [786, 364] on span "Pokračovat" at bounding box center [784, 369] width 40 height 10
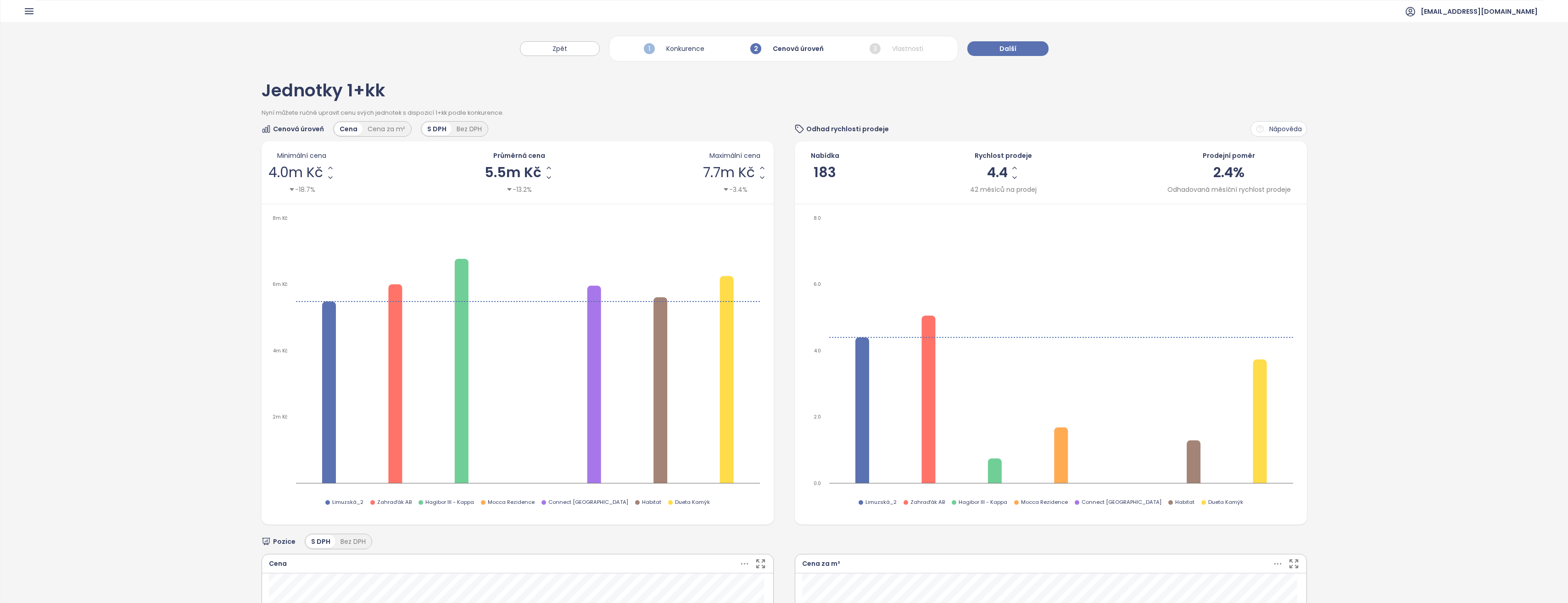
click at [499, 176] on span "5.5m Kč" at bounding box center [512, 172] width 57 height 14
click at [523, 171] on input "*******" at bounding box center [513, 173] width 20 height 12
type input "*"
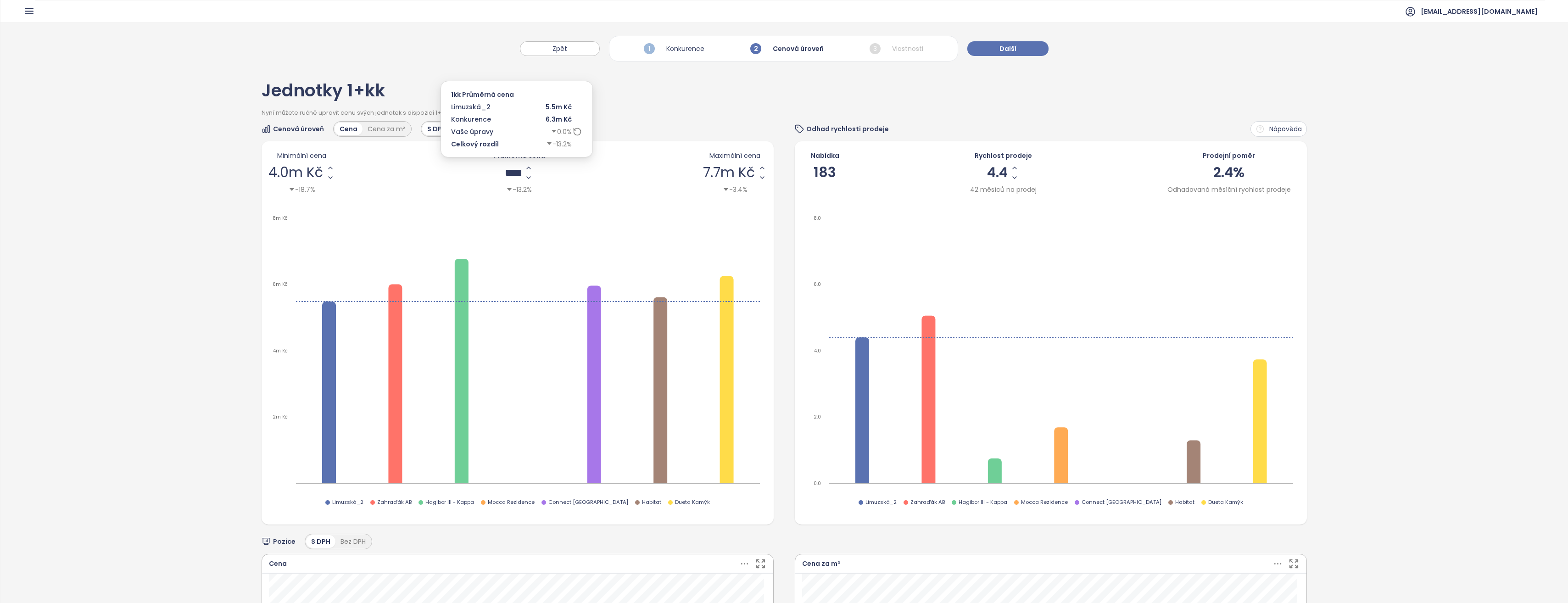
type input "*******"
click at [649, 119] on div "Nyní můžete ručně upravit cenu svých jednotek s dispozicí 1+kk podle konkurence." at bounding box center [784, 115] width 1044 height 13
click at [502, 172] on span "5.9m Kč" at bounding box center [511, 172] width 57 height 14
click at [502, 172] on input "*******" at bounding box center [512, 173] width 20 height 12
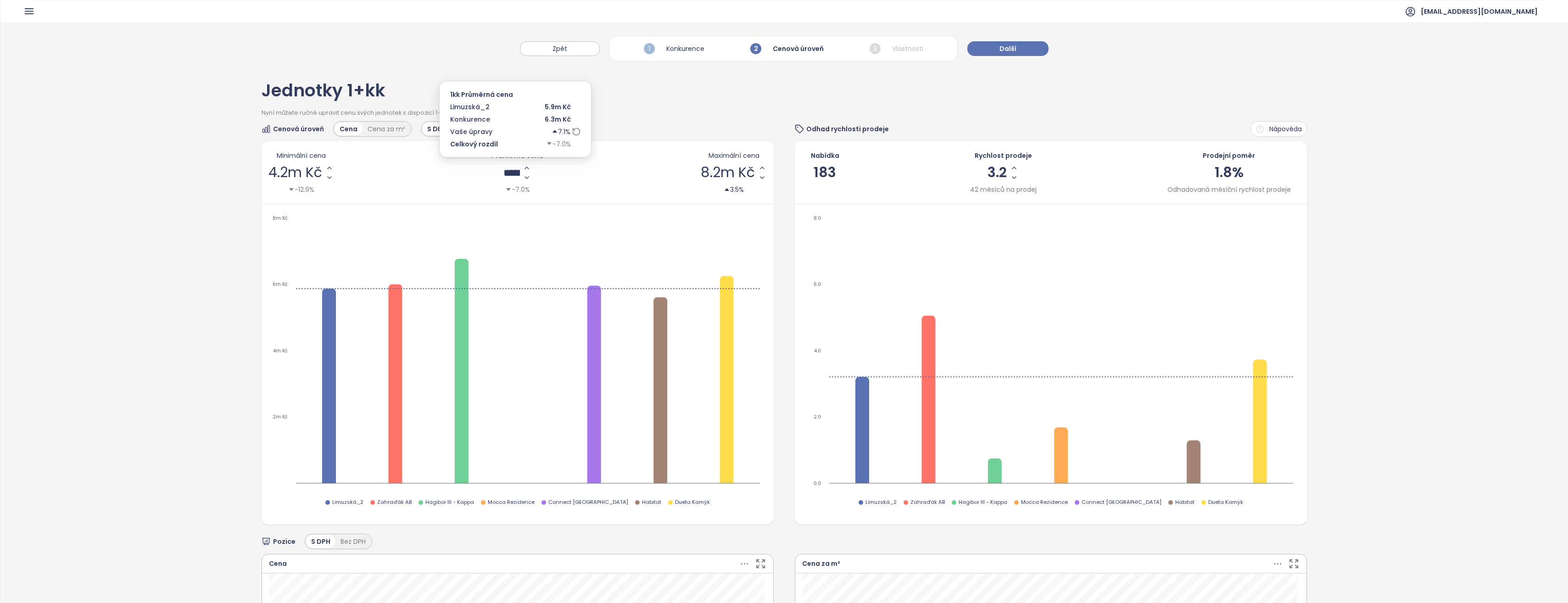
type input "*******"
click at [663, 126] on div "Cenová úroveň Cena Cena za m² S DPH Bez DPH" at bounding box center [517, 129] width 512 height 16
click at [1002, 55] on button "Další" at bounding box center [1007, 48] width 81 height 15
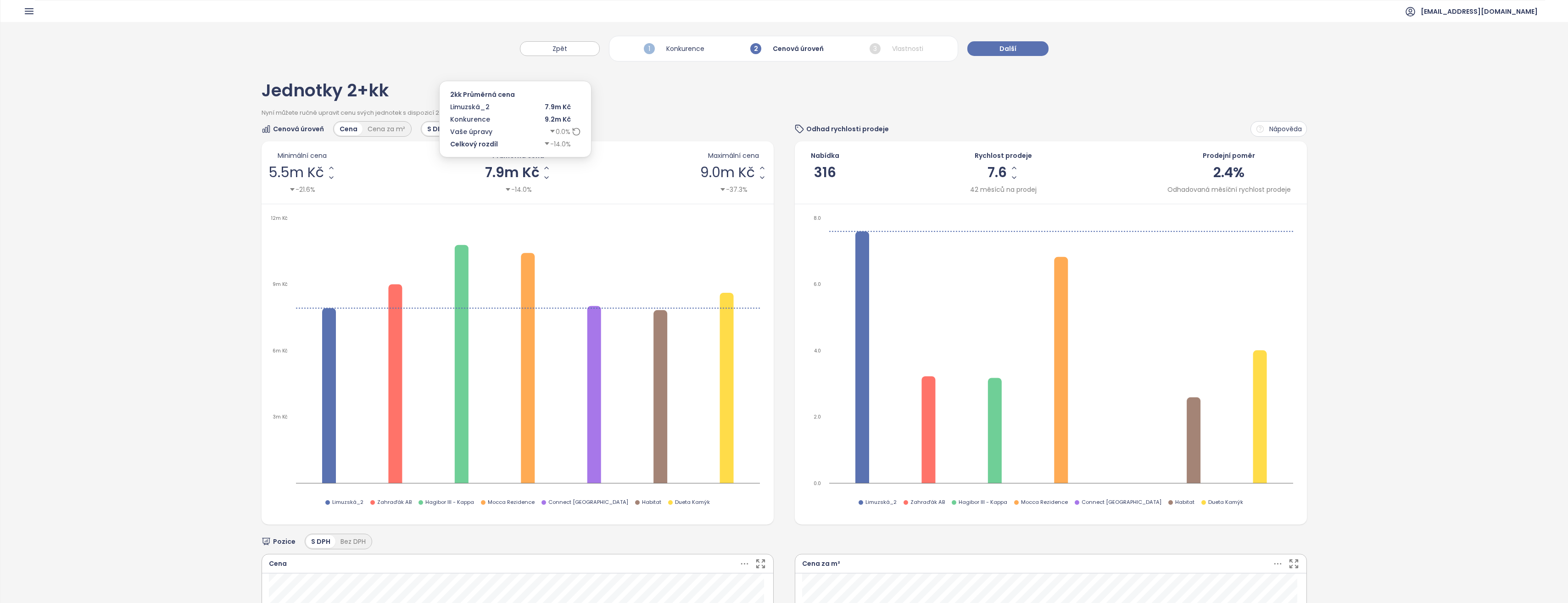
click at [495, 172] on span "7.9m Kč" at bounding box center [512, 172] width 55 height 14
click at [502, 172] on input "*******" at bounding box center [512, 173] width 20 height 12
type input "*******"
click at [657, 105] on div "Jednotky 2+kk" at bounding box center [784, 95] width 1044 height 27
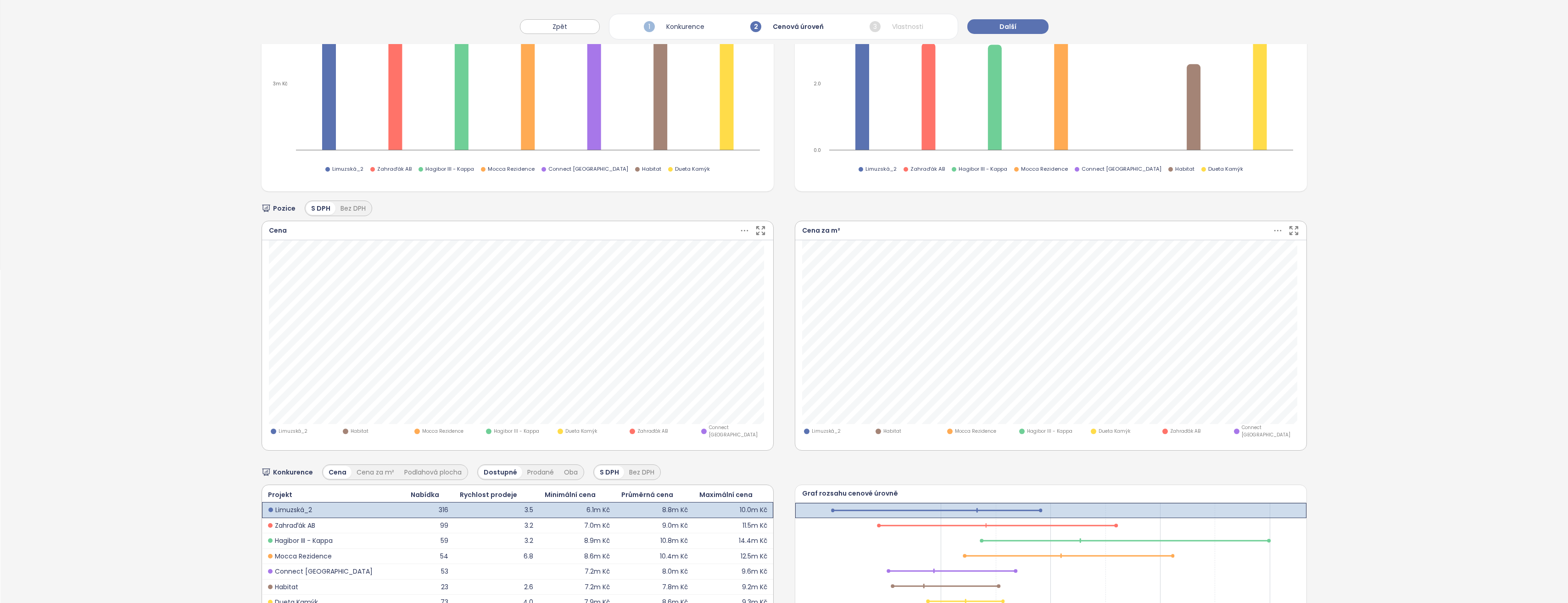
scroll to position [367, 0]
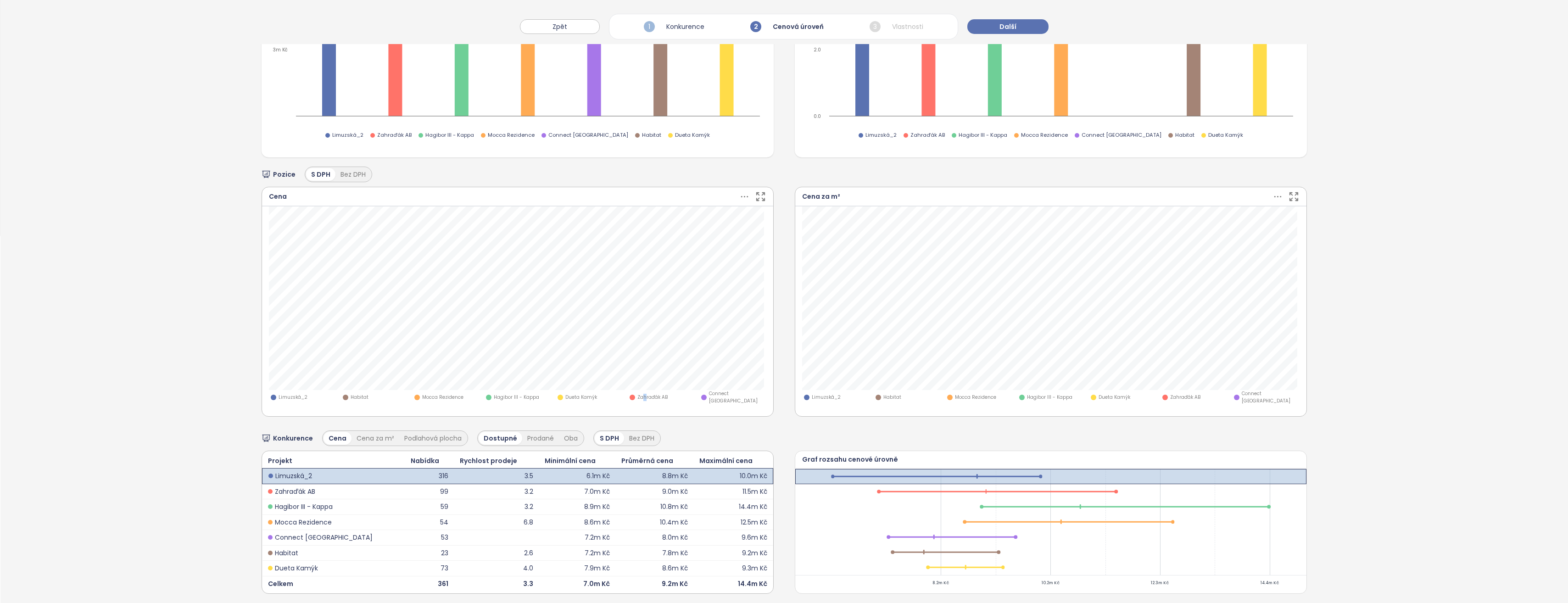
click at [637, 394] on span "Zahraďák AB" at bounding box center [652, 397] width 31 height 7
click at [565, 394] on span "Dueta Kamýk" at bounding box center [581, 397] width 32 height 7
click at [709, 395] on span "Connect [GEOGRAPHIC_DATA]" at bounding box center [737, 397] width 57 height 14
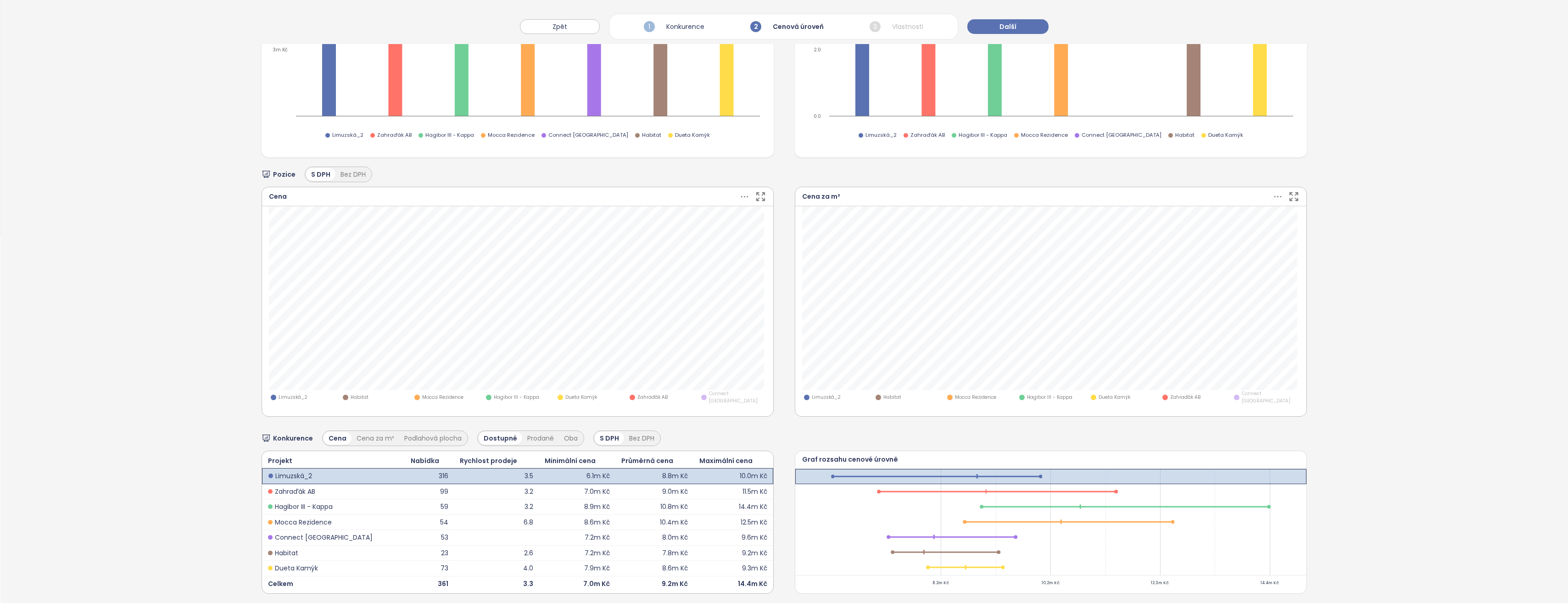
click at [709, 395] on span "Connect [GEOGRAPHIC_DATA]" at bounding box center [737, 397] width 57 height 14
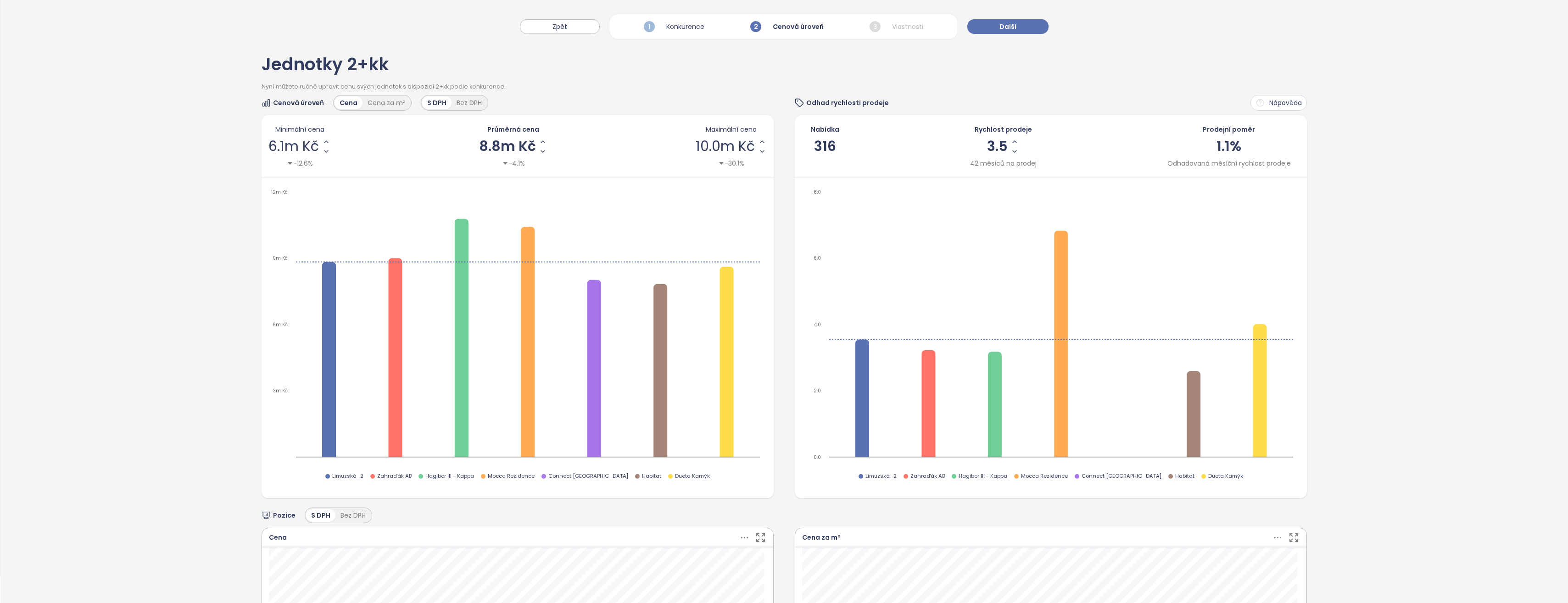
scroll to position [0, 0]
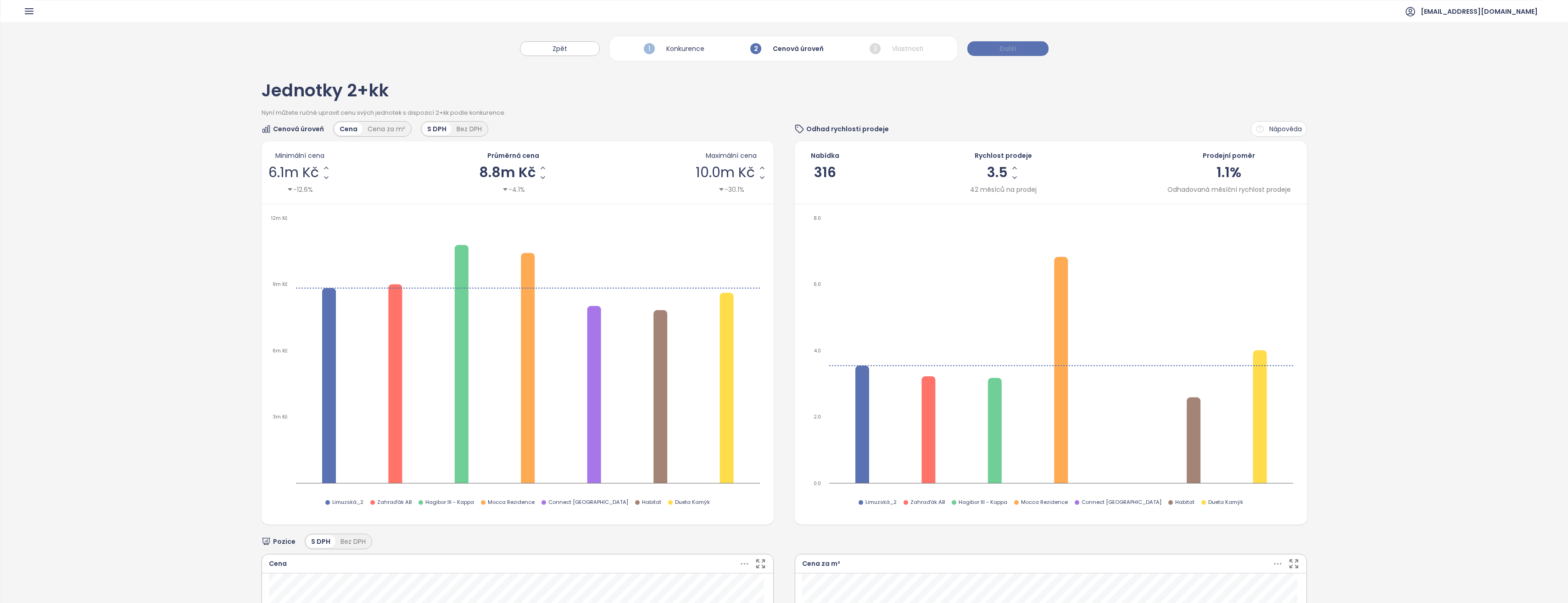
click at [1008, 47] on span "Další" at bounding box center [1007, 49] width 17 height 10
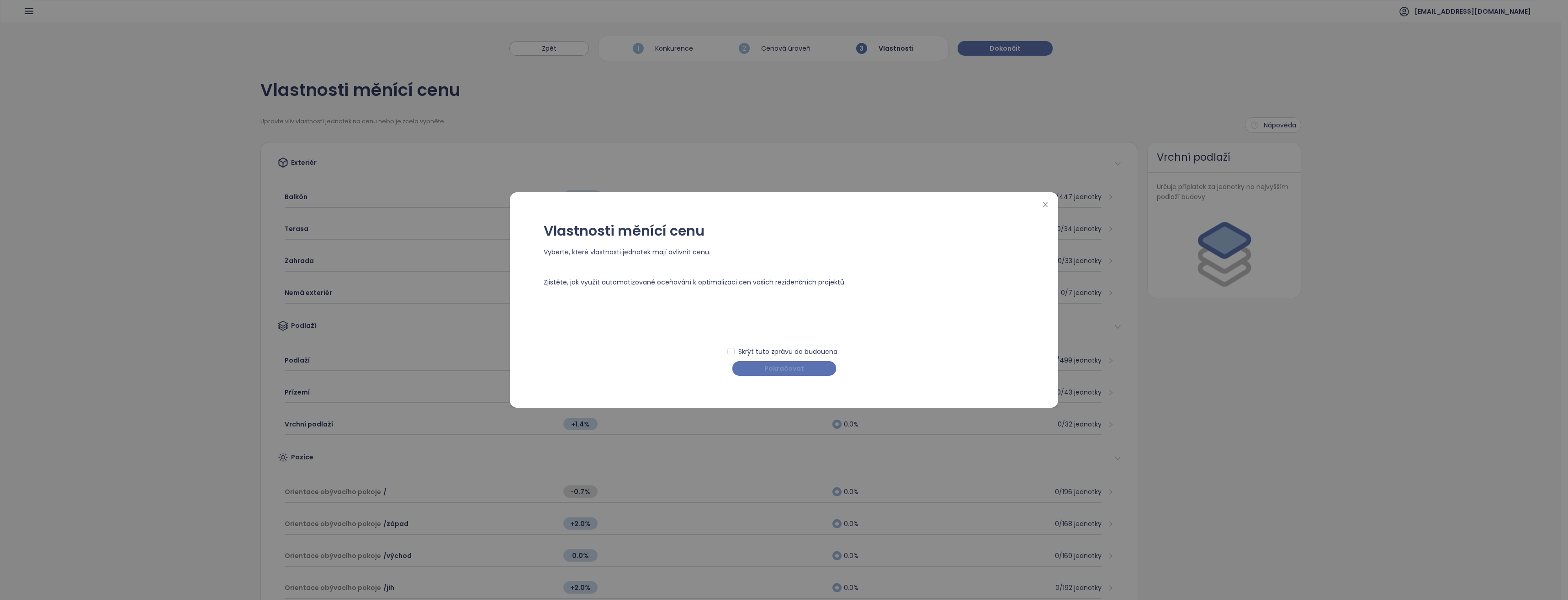
click at [792, 368] on span "Pokračovat" at bounding box center [784, 369] width 40 height 10
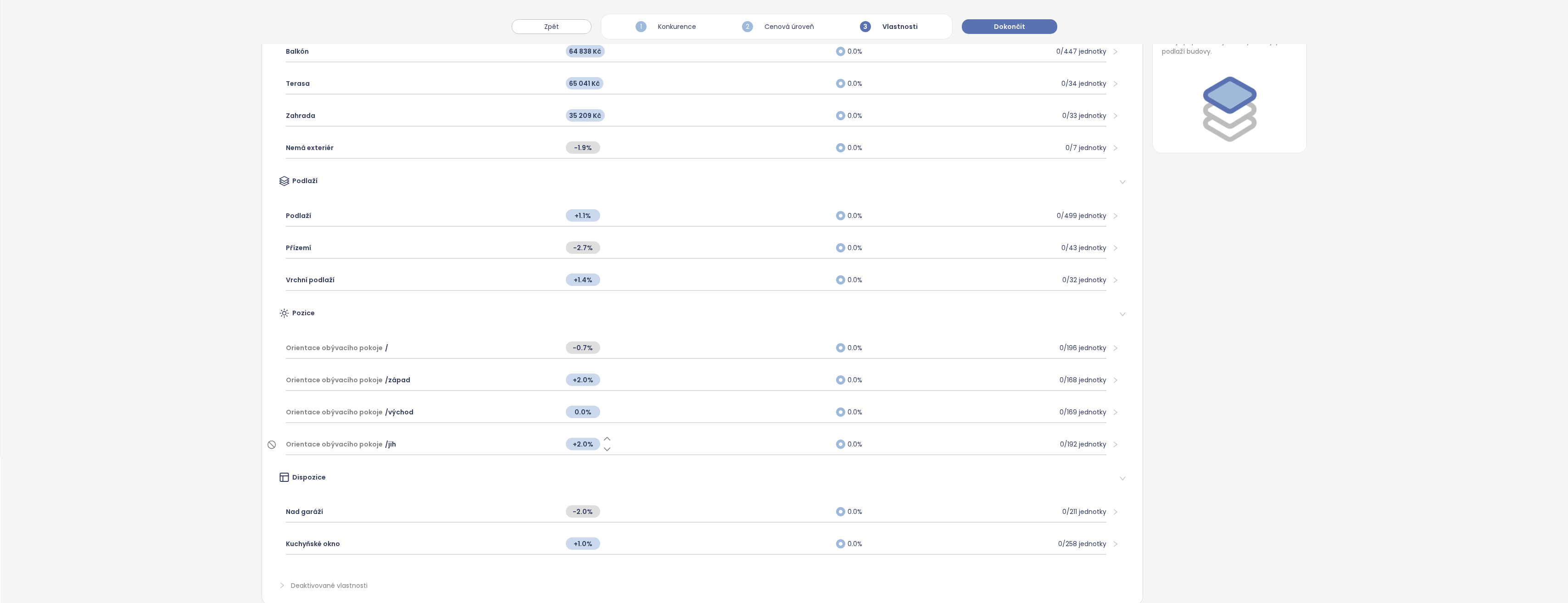
scroll to position [172, 0]
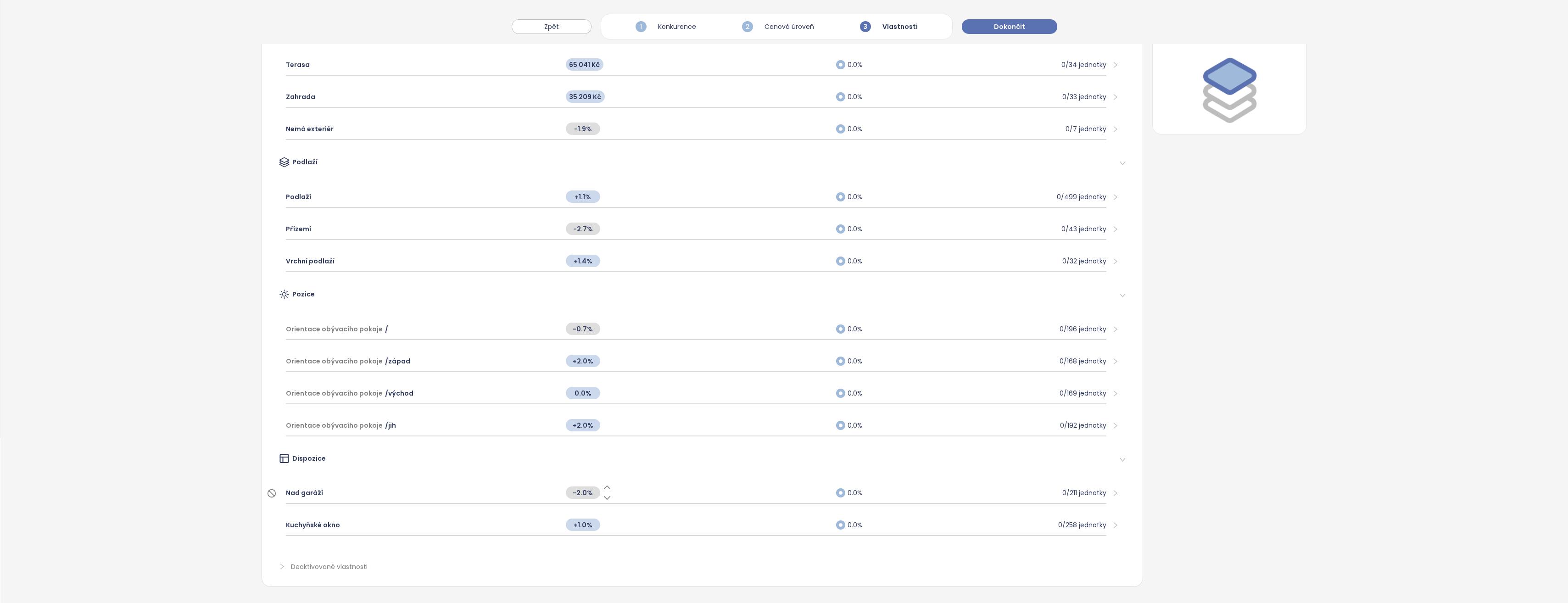
click at [585, 487] on span "-2.0%" at bounding box center [583, 492] width 34 height 12
click at [604, 493] on icon at bounding box center [607, 498] width 9 height 9
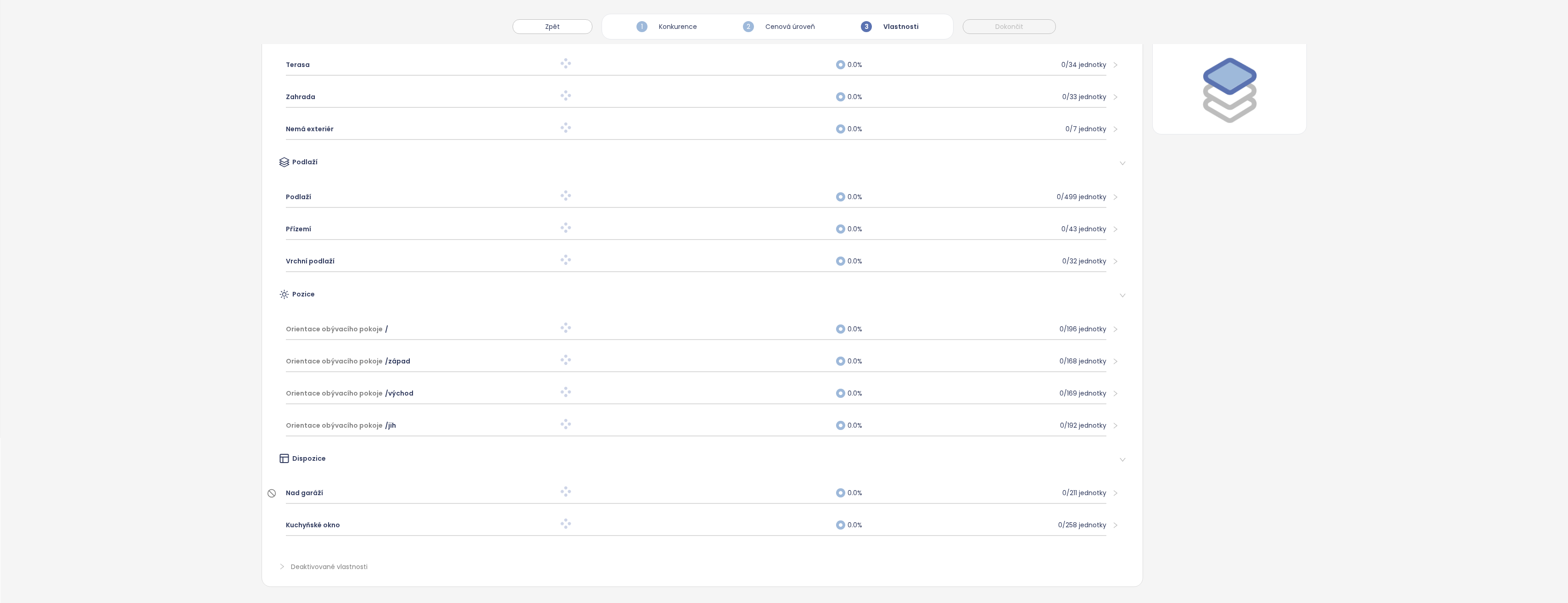
click at [211, 458] on div "Vlastnosti měnící cenu Upravte vliv vlastností jednotek na cenu nebo je zcela v…" at bounding box center [784, 252] width 1567 height 702
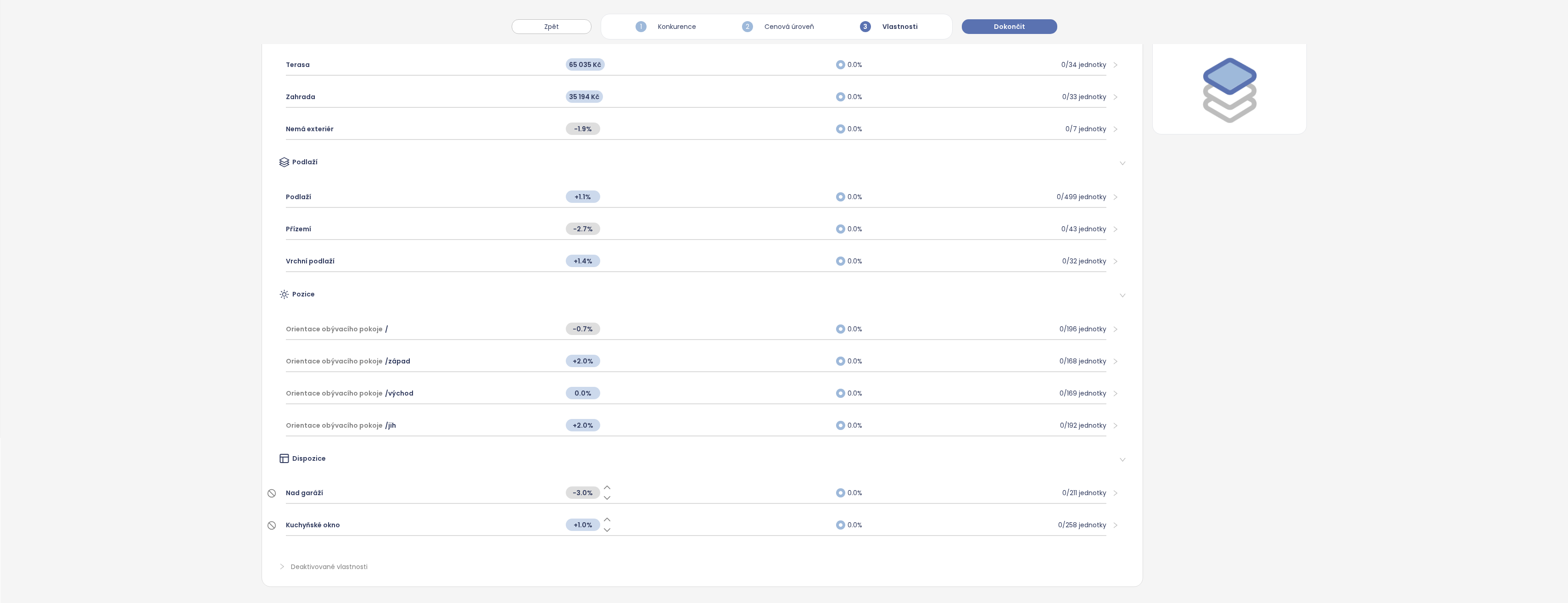
click at [602, 515] on icon at bounding box center [607, 520] width 9 height 9
click at [369, 324] on span "Orientace obývacího pokoje" at bounding box center [334, 329] width 97 height 10
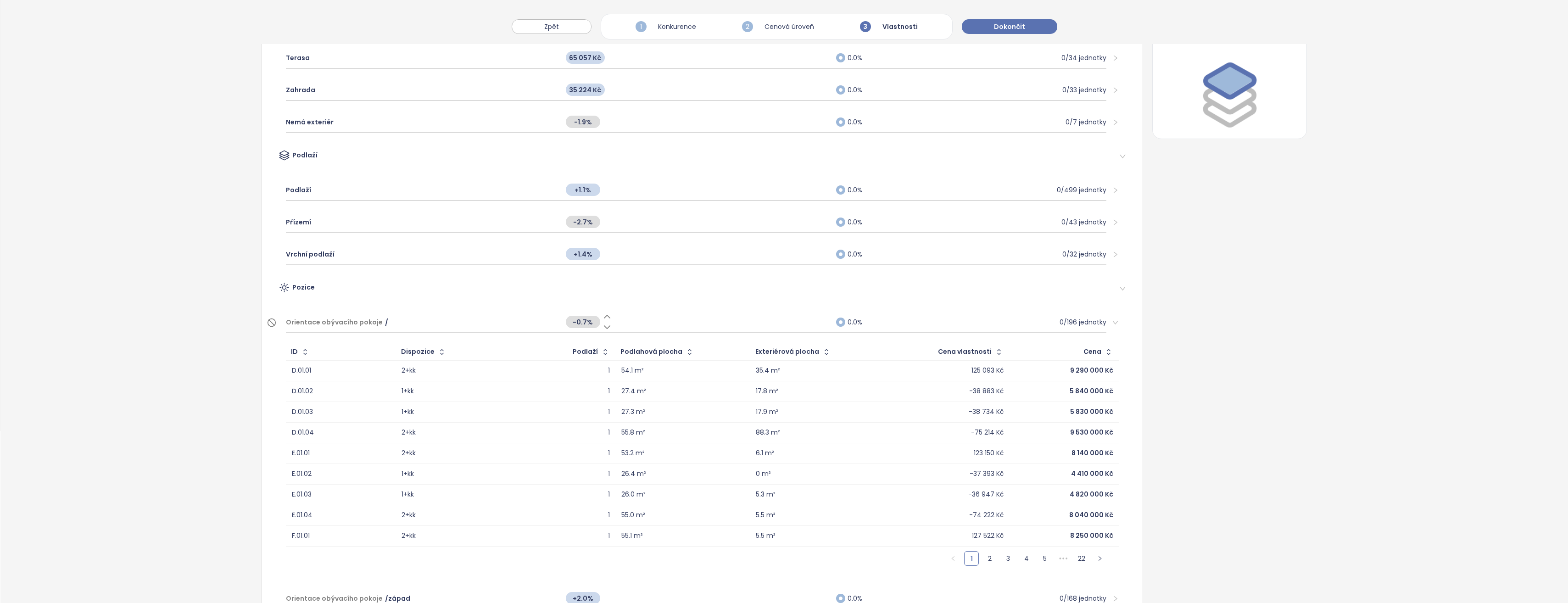
click at [367, 321] on span "Orientace obývacího pokoje" at bounding box center [334, 322] width 97 height 10
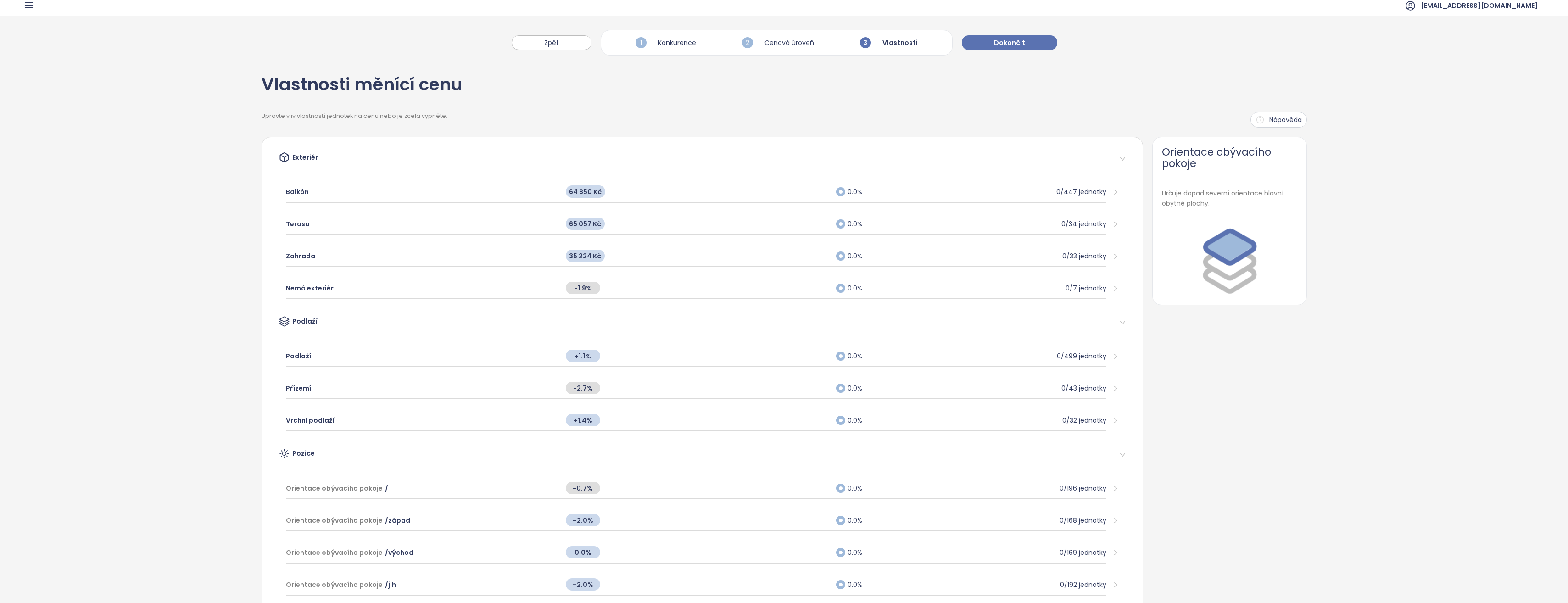
scroll to position [0, 0]
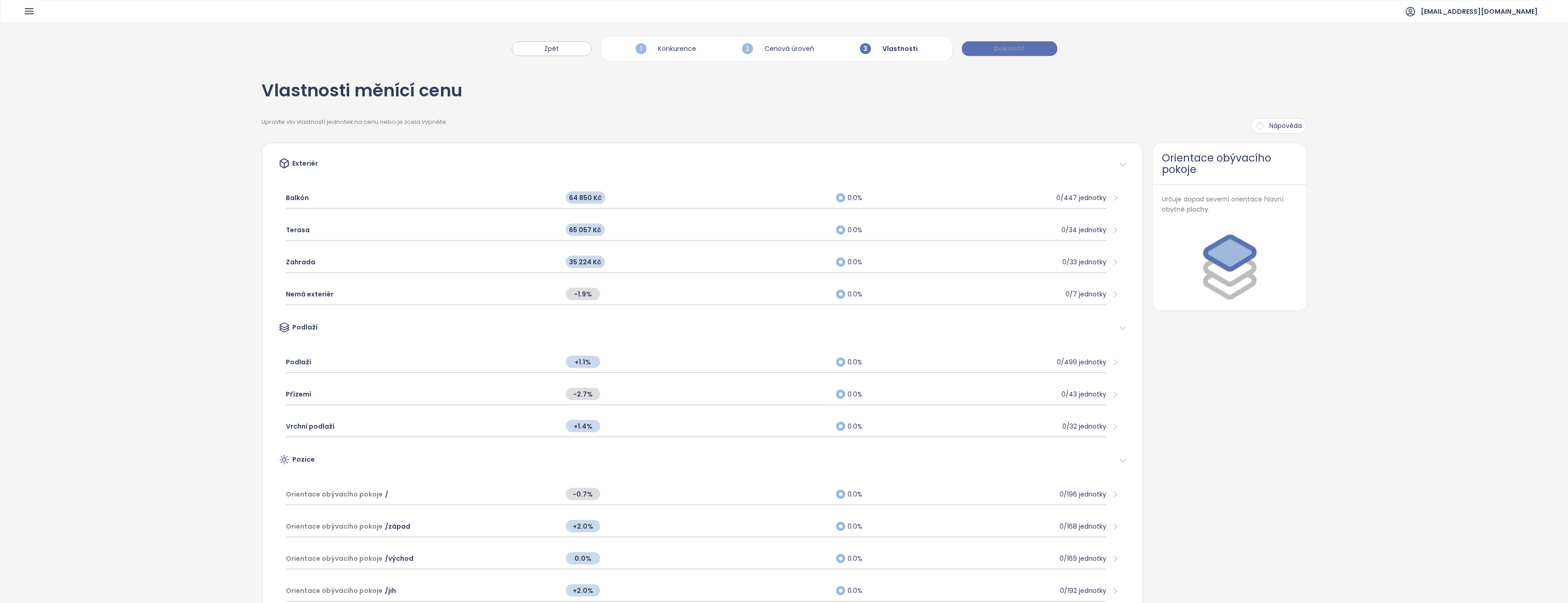
click at [1004, 49] on span "Dokončit" at bounding box center [1009, 49] width 31 height 10
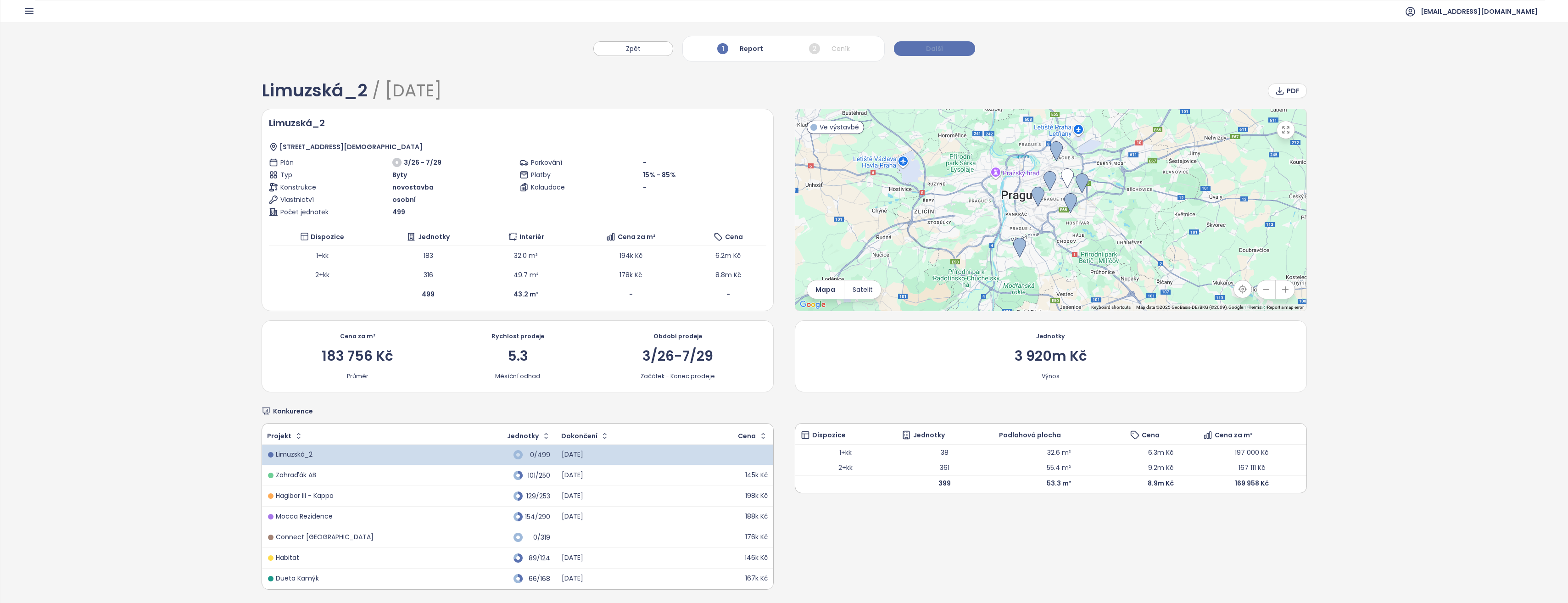
click at [927, 47] on span "Další" at bounding box center [935, 49] width 17 height 10
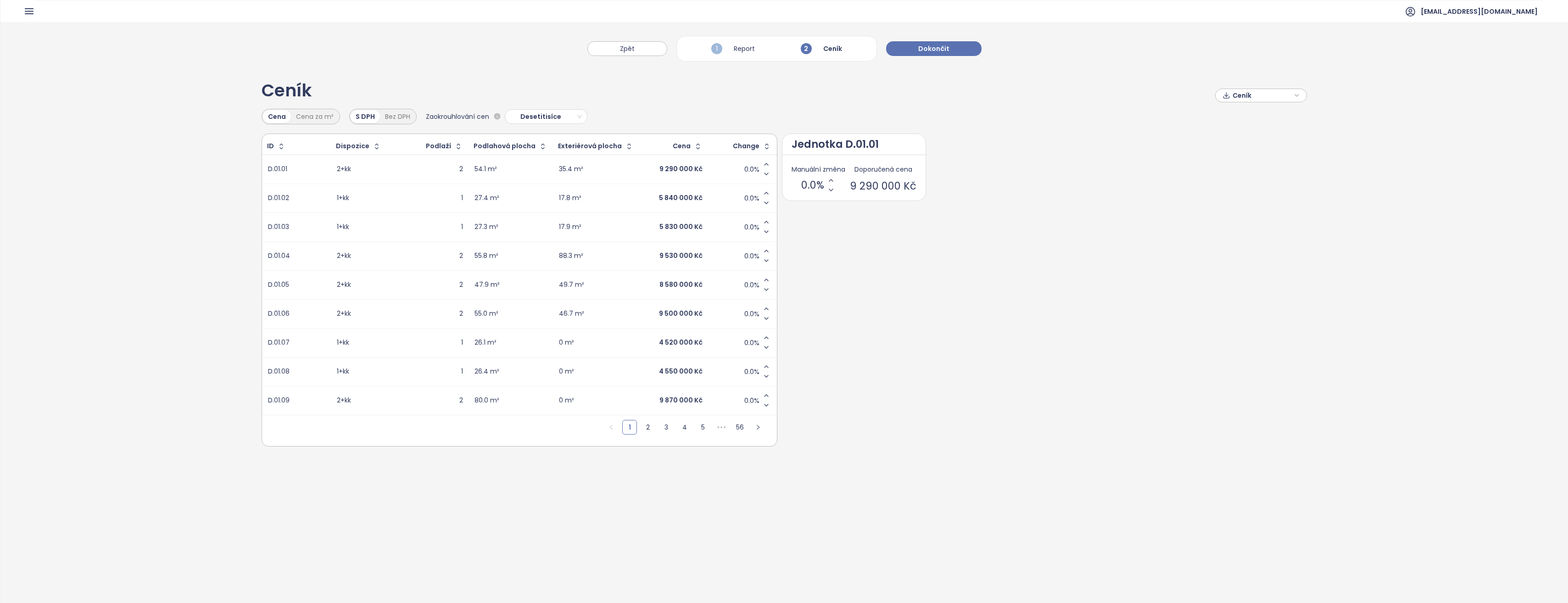
click at [1232, 96] on span "Ceník" at bounding box center [1262, 95] width 59 height 14
click at [1238, 139] on span "Stáhnout" at bounding box center [1249, 142] width 32 height 10
click at [486, 38] on div "Zpět 1 Report 2 Ceník Dokončit" at bounding box center [784, 44] width 1567 height 44
